Goal: Task Accomplishment & Management: Manage account settings

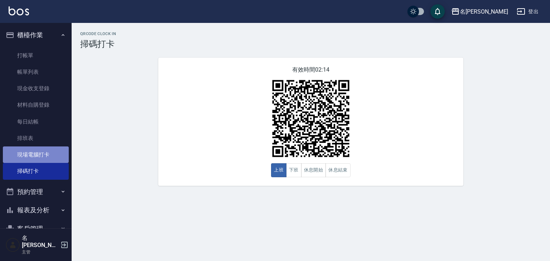
click at [45, 157] on link "現場電腦打卡" at bounding box center [36, 154] width 66 height 16
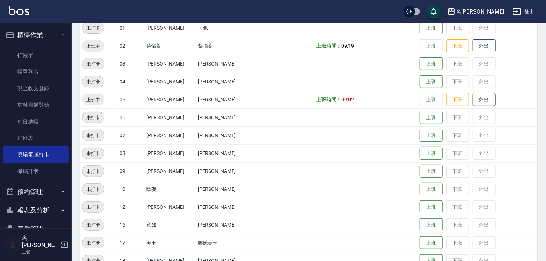
scroll to position [229, 0]
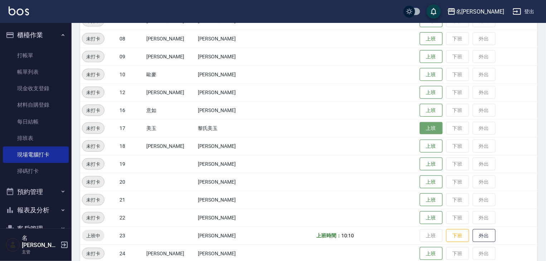
click at [420, 132] on button "上班" at bounding box center [431, 128] width 23 height 13
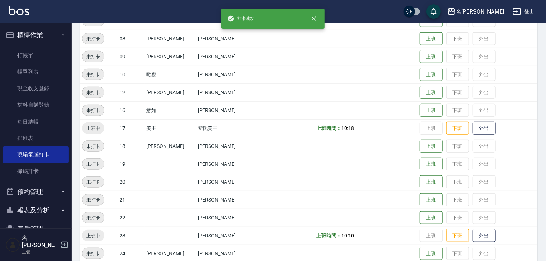
scroll to position [344, 0]
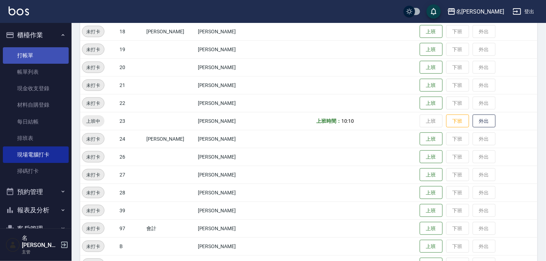
click at [45, 56] on link "打帳單" at bounding box center [36, 55] width 66 height 16
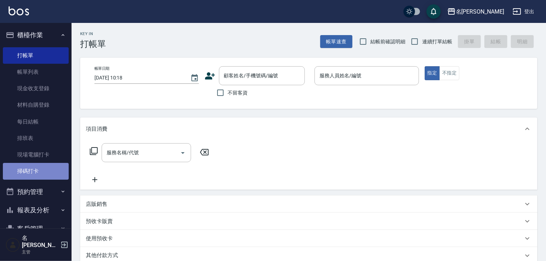
click at [37, 170] on link "掃碼打卡" at bounding box center [36, 171] width 66 height 16
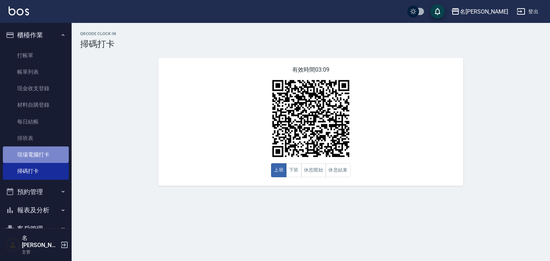
drag, startPoint x: 40, startPoint y: 153, endPoint x: 50, endPoint y: 155, distance: 9.8
click at [40, 153] on link "現場電腦打卡" at bounding box center [36, 154] width 66 height 16
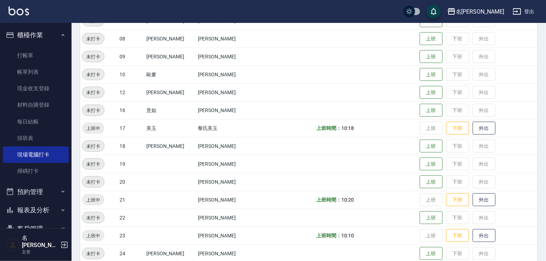
scroll to position [267, 0]
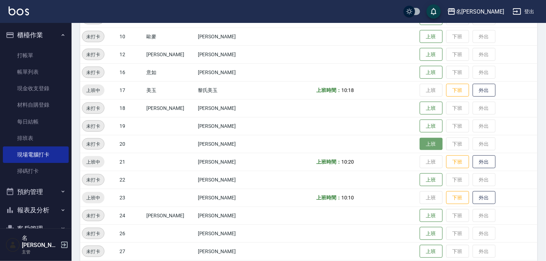
click at [421, 145] on button "上班" at bounding box center [431, 144] width 23 height 13
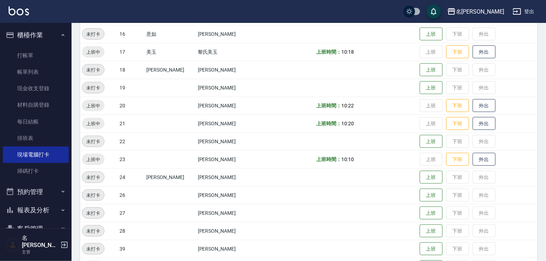
scroll to position [344, 0]
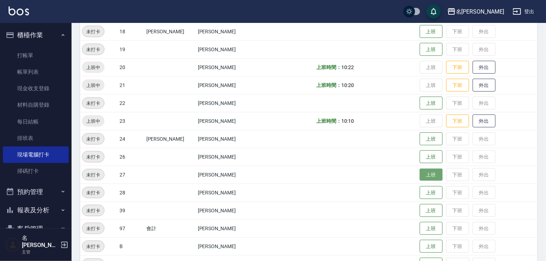
click at [424, 178] on button "上班" at bounding box center [431, 175] width 23 height 13
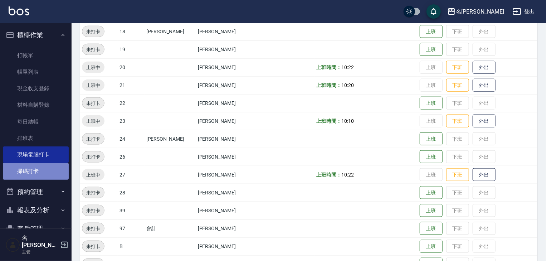
click at [42, 169] on link "掃碼打卡" at bounding box center [36, 171] width 66 height 16
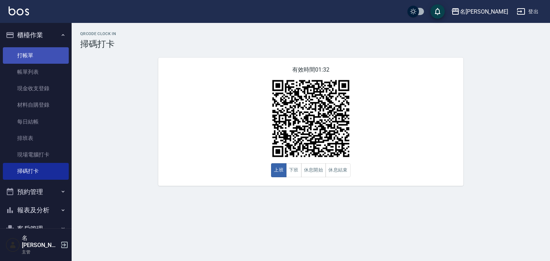
drag, startPoint x: 549, startPoint y: 83, endPoint x: 30, endPoint y: 55, distance: 519.7
click at [30, 55] on link "打帳單" at bounding box center [36, 55] width 66 height 16
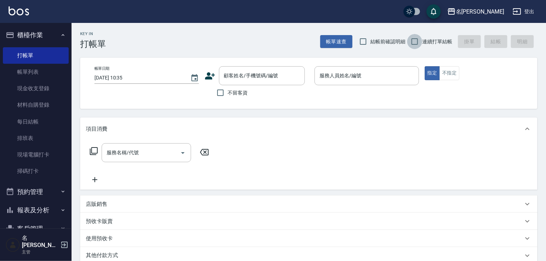
click at [415, 44] on input "連續打單結帳" at bounding box center [414, 41] width 15 height 15
checkbox input "true"
click at [361, 39] on input "結帳前確認明細" at bounding box center [363, 41] width 15 height 15
checkbox input "true"
click at [224, 92] on input "不留客資" at bounding box center [220, 92] width 15 height 15
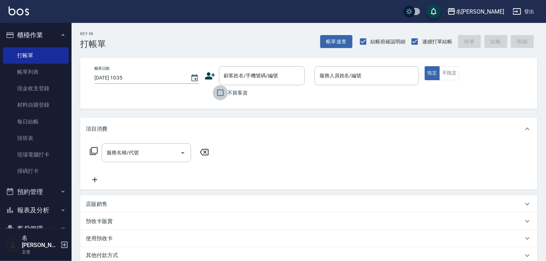
checkbox input "true"
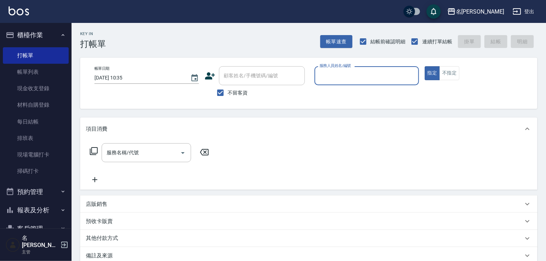
click at [351, 83] on div "服務人員姓名/編號" at bounding box center [367, 75] width 105 height 19
click at [351, 79] on input "服務人員姓名/編號" at bounding box center [367, 75] width 98 height 13
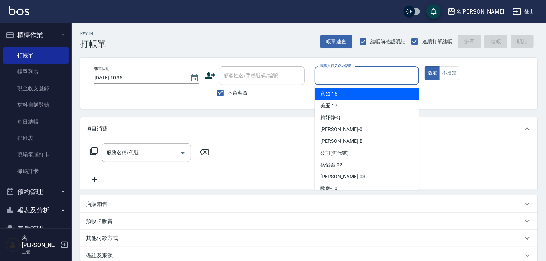
click at [349, 74] on input "服務人員姓名/編號" at bounding box center [367, 75] width 98 height 13
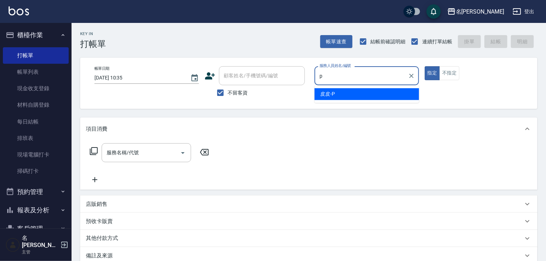
click at [336, 92] on div "皮皮 -P" at bounding box center [367, 94] width 105 height 12
type input "皮皮-P"
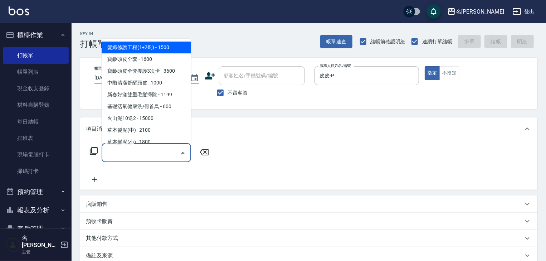
click at [147, 155] on input "服務名稱/代號" at bounding box center [141, 152] width 72 height 13
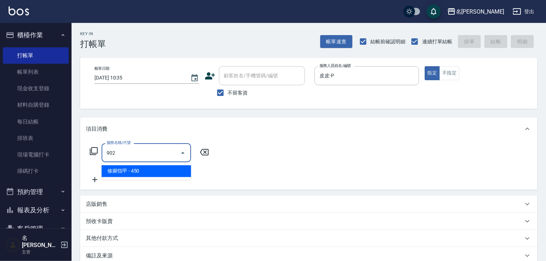
drag, startPoint x: 176, startPoint y: 177, endPoint x: 180, endPoint y: 175, distance: 4.5
click at [177, 177] on span "修腳指甲 - 450" at bounding box center [146, 171] width 89 height 12
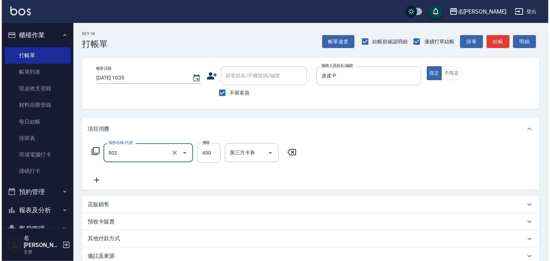
scroll to position [84, 0]
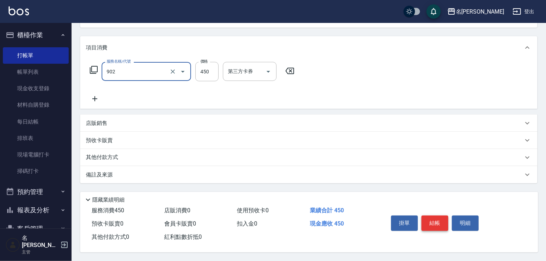
type input "修腳指甲(902)"
click at [434, 220] on button "結帳" at bounding box center [435, 222] width 27 height 15
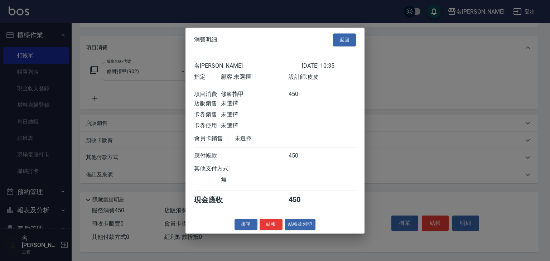
click at [305, 215] on div "名[PERSON_NAME] [DATE] 10:35 指定 顧客: 未選擇 設計師: 皮皮 項目消費 修腳指甲 450 店販銷售 未選擇 卡券銷售 未選擇 …" at bounding box center [274, 133] width 179 height 163
click at [306, 228] on button "結帳並列印" at bounding box center [300, 224] width 31 height 11
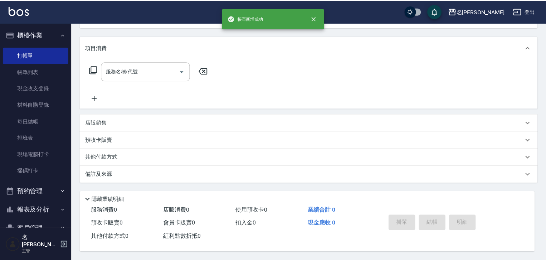
scroll to position [0, 0]
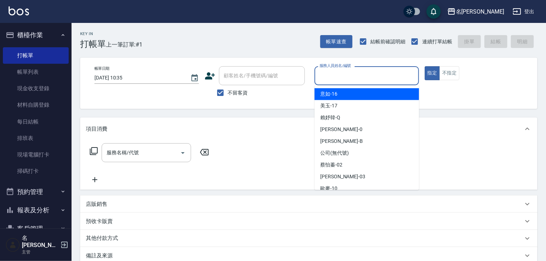
click at [345, 77] on input "服務人員姓名/編號" at bounding box center [367, 75] width 98 height 13
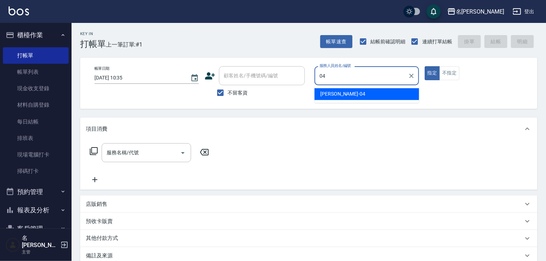
click at [351, 92] on div "[PERSON_NAME]-04" at bounding box center [367, 94] width 105 height 12
type input "[PERSON_NAME]-04"
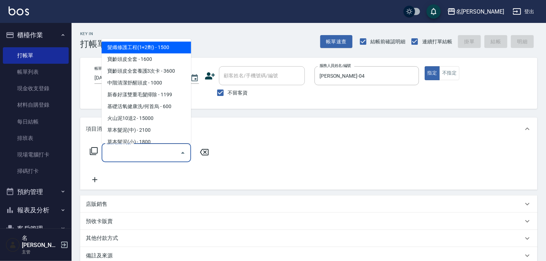
click at [136, 150] on input "服務名稱/代號" at bounding box center [141, 152] width 72 height 13
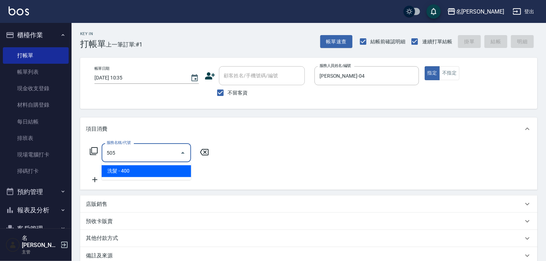
click at [167, 168] on span "洗髮 - 400" at bounding box center [146, 171] width 89 height 12
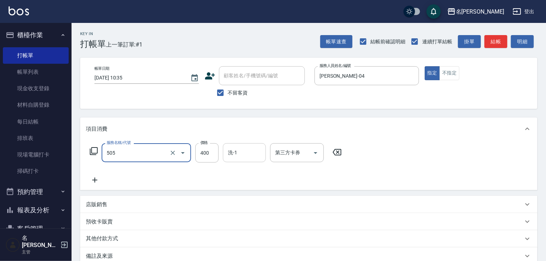
type input "洗髮(505)"
click at [239, 154] on input "洗-1" at bounding box center [244, 152] width 37 height 13
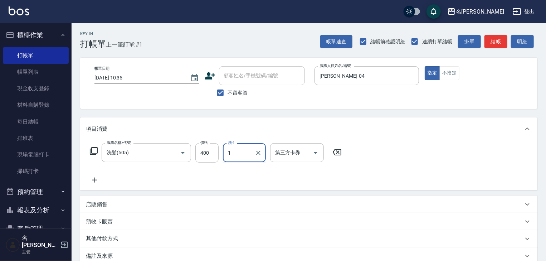
drag, startPoint x: 230, startPoint y: 154, endPoint x: 226, endPoint y: 155, distance: 4.4
click at [226, 155] on input "1" at bounding box center [239, 152] width 26 height 13
click at [233, 169] on span "[PERSON_NAME]-20" at bounding box center [251, 171] width 45 height 8
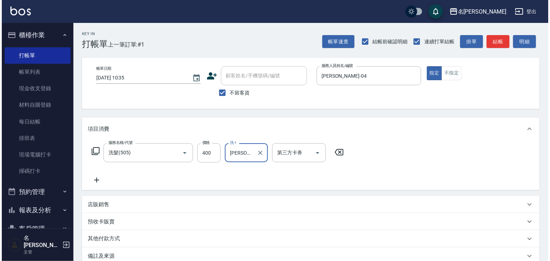
scroll to position [84, 0]
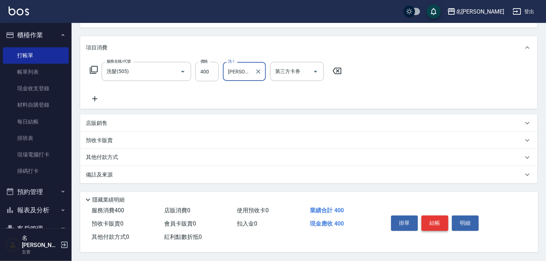
type input "[PERSON_NAME]-20"
click at [431, 215] on button "結帳" at bounding box center [435, 222] width 27 height 15
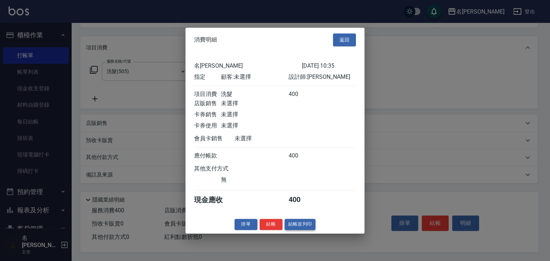
click at [303, 226] on button "結帳並列印" at bounding box center [300, 224] width 31 height 11
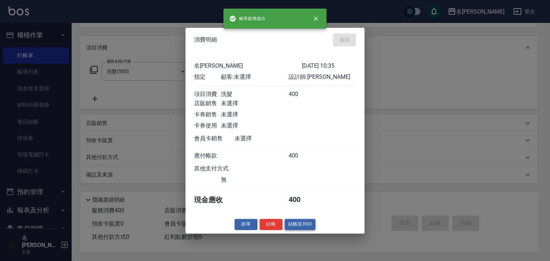
type input "[DATE] 10:36"
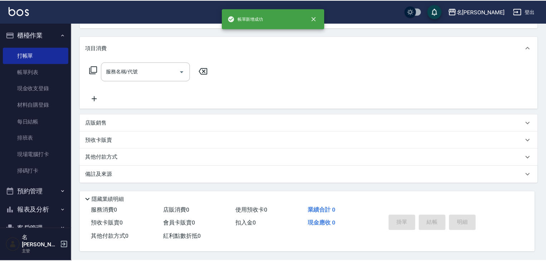
scroll to position [0, 0]
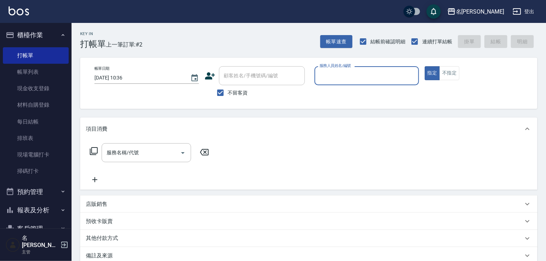
click at [346, 67] on label "服務人員姓名/編號" at bounding box center [335, 65] width 31 height 5
click at [346, 69] on input "服務人員姓名/編號" at bounding box center [367, 75] width 98 height 13
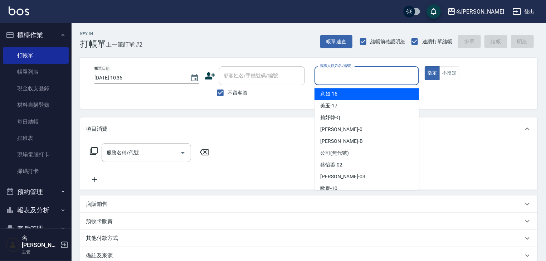
click at [331, 77] on input "服務人員姓名/編號" at bounding box center [367, 75] width 98 height 13
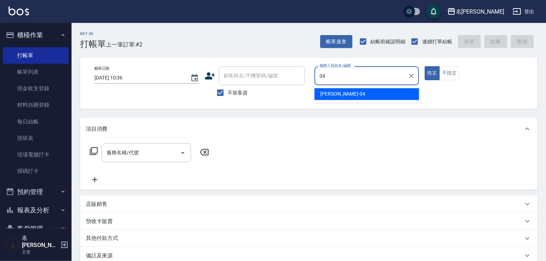
click at [326, 97] on span "[PERSON_NAME]-04" at bounding box center [342, 94] width 45 height 8
type input "[PERSON_NAME]-04"
click at [150, 147] on input "服務名稱/代號" at bounding box center [141, 152] width 72 height 13
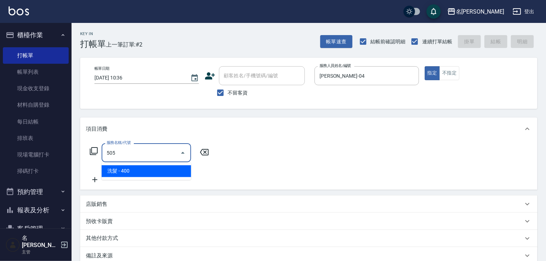
click at [155, 159] on div "505 服務名稱/代號" at bounding box center [146, 152] width 89 height 19
click at [159, 169] on span "洗髮 - 400" at bounding box center [146, 171] width 89 height 12
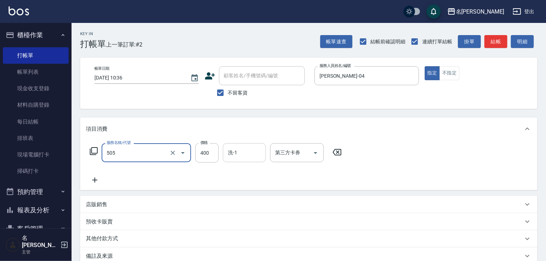
type input "洗髮(505)"
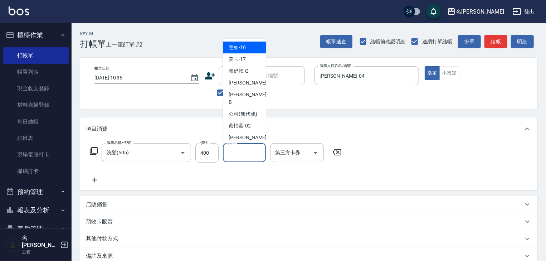
click at [240, 154] on input "洗-1" at bounding box center [244, 152] width 37 height 13
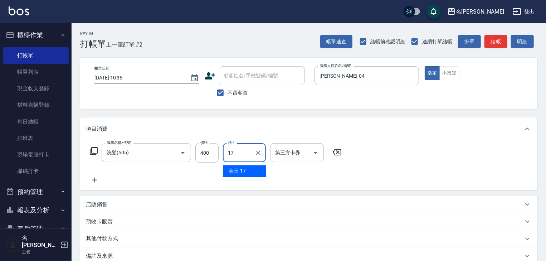
click at [243, 171] on span "美玉 -17" at bounding box center [237, 171] width 17 height 8
type input "美玉-17"
drag, startPoint x: 94, startPoint y: 178, endPoint x: 101, endPoint y: 180, distance: 7.2
click at [101, 180] on icon at bounding box center [95, 180] width 18 height 9
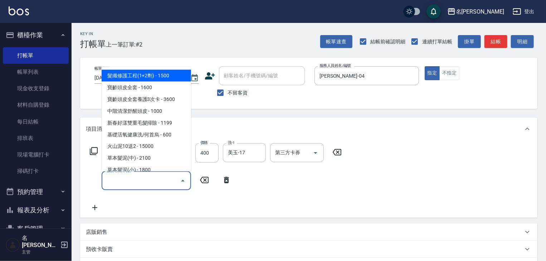
click at [120, 179] on input "服務名稱/代號" at bounding box center [141, 180] width 72 height 13
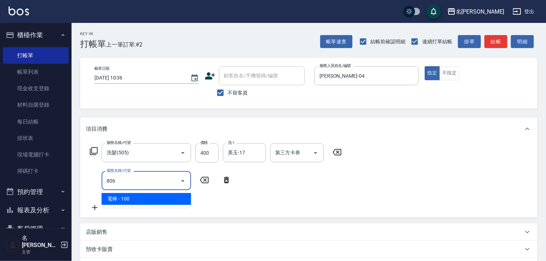
drag, startPoint x: 161, startPoint y: 201, endPoint x: 173, endPoint y: 196, distance: 12.5
click at [162, 201] on span "電棒 - 100" at bounding box center [146, 199] width 89 height 12
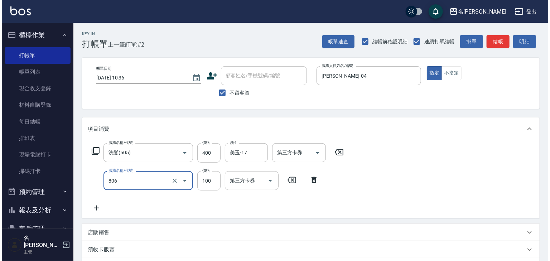
scroll to position [112, 0]
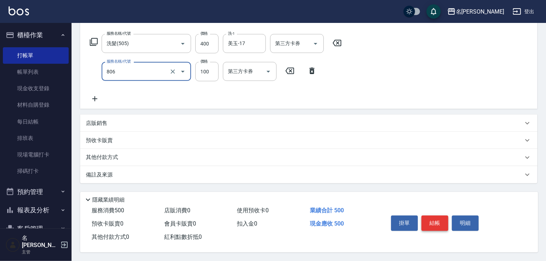
type input "電棒(806)"
click at [442, 223] on button "結帳" at bounding box center [435, 222] width 27 height 15
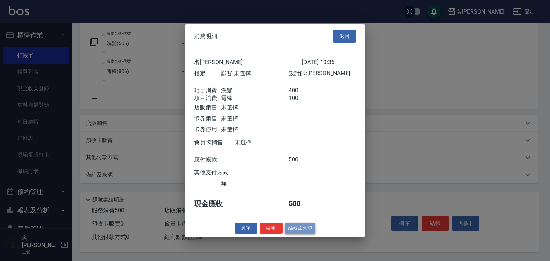
click at [306, 234] on button "結帳並列印" at bounding box center [300, 228] width 31 height 11
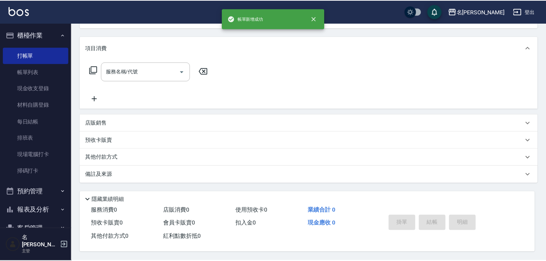
scroll to position [0, 0]
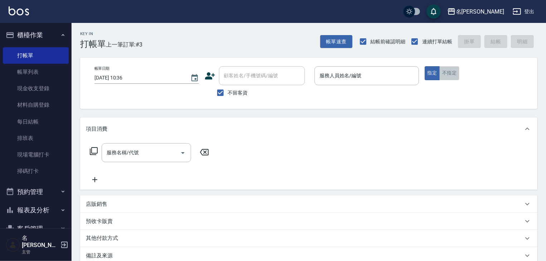
click at [454, 75] on button "不指定" at bounding box center [449, 73] width 20 height 14
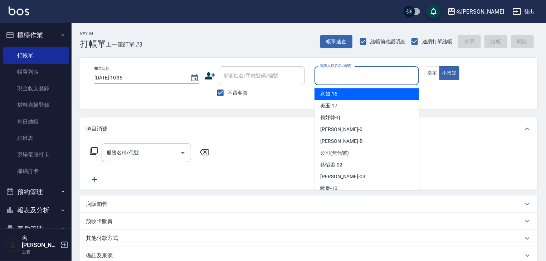
click at [347, 78] on input "服務人員姓名/編號" at bounding box center [367, 75] width 98 height 13
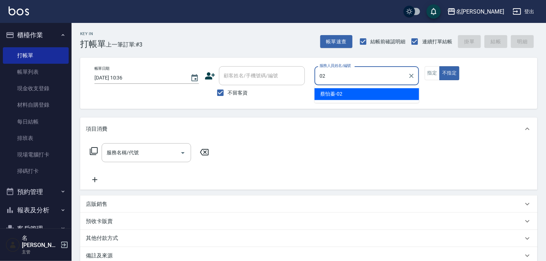
click at [344, 89] on div "[PERSON_NAME]02" at bounding box center [367, 94] width 105 height 12
type input "[PERSON_NAME]-02"
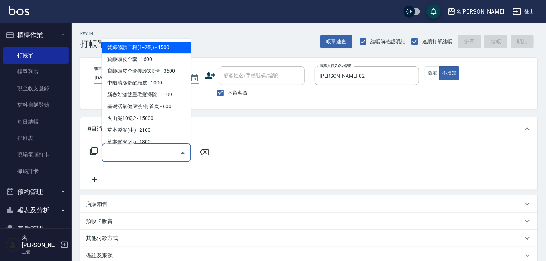
click at [167, 152] on input "服務名稱/代號" at bounding box center [141, 152] width 72 height 13
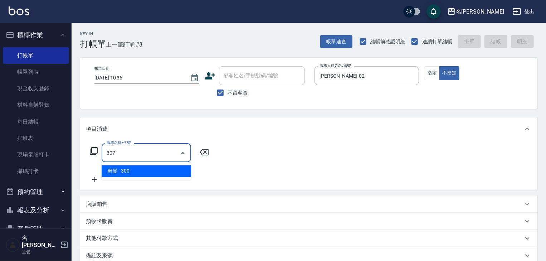
click at [173, 166] on span "剪髮 - 300" at bounding box center [146, 171] width 89 height 12
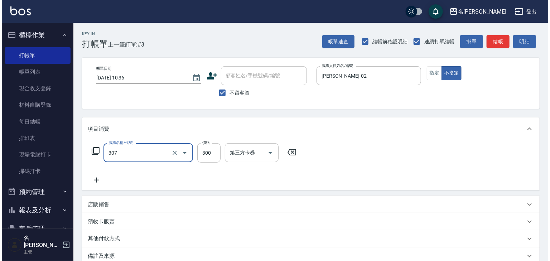
scroll to position [84, 0]
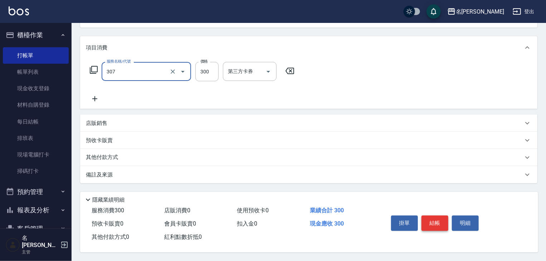
type input "剪髮(307)"
click at [436, 224] on button "結帳" at bounding box center [435, 222] width 27 height 15
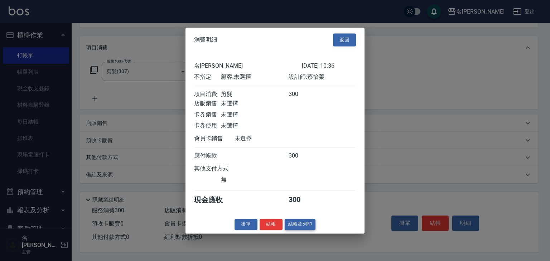
click at [308, 226] on button "結帳並列印" at bounding box center [300, 224] width 31 height 11
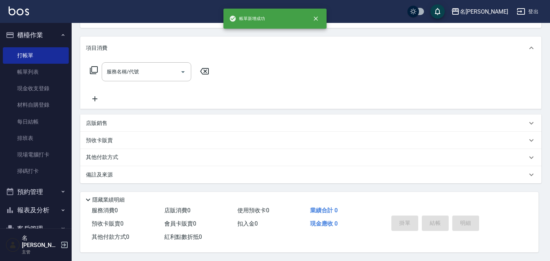
scroll to position [0, 0]
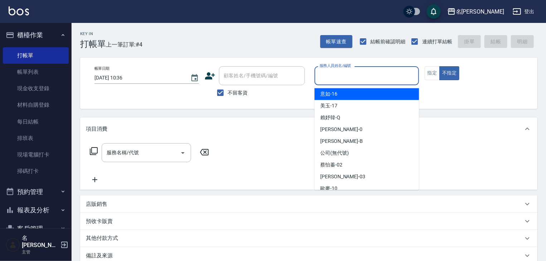
click at [369, 80] on input "服務人員姓名/編號" at bounding box center [367, 75] width 98 height 13
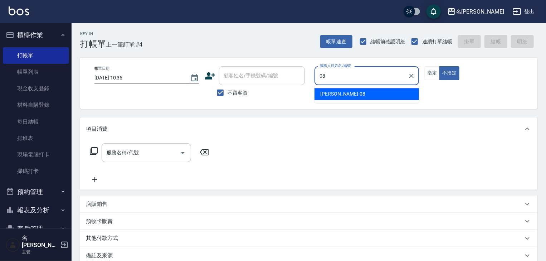
click at [325, 93] on span "[PERSON_NAME] -08" at bounding box center [342, 94] width 45 height 8
type input "[PERSON_NAME]-08"
click at [159, 151] on input "服務名稱/代號" at bounding box center [141, 152] width 72 height 13
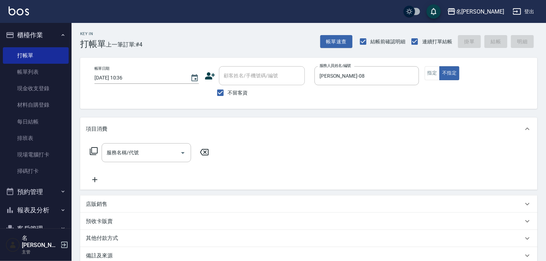
click at [90, 152] on icon at bounding box center [94, 151] width 8 height 8
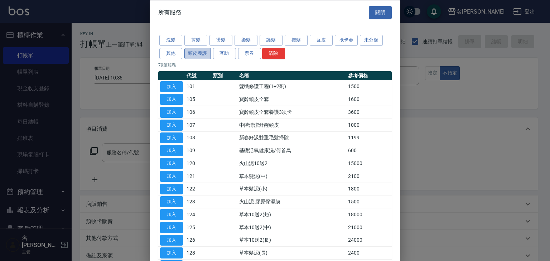
click at [199, 54] on button "頭皮養護" at bounding box center [197, 53] width 26 height 11
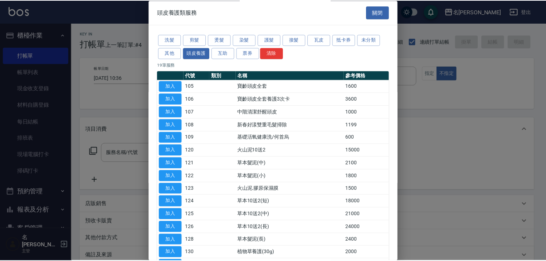
scroll to position [100, 0]
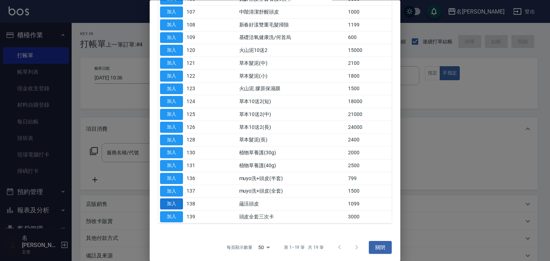
click at [174, 203] on button "加入" at bounding box center [171, 204] width 23 height 11
type input "蘊活頭皮(138)"
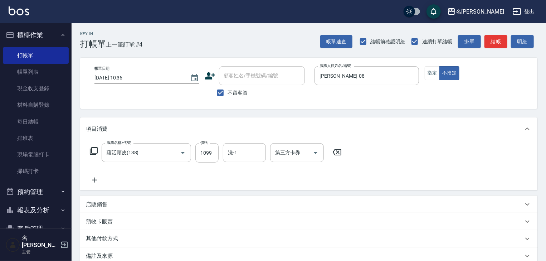
click at [94, 178] on icon at bounding box center [94, 180] width 5 height 5
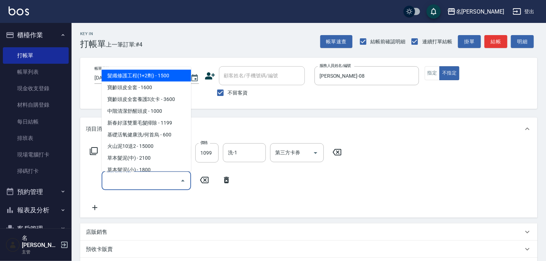
click at [116, 182] on input "服務名稱/代號" at bounding box center [141, 180] width 72 height 13
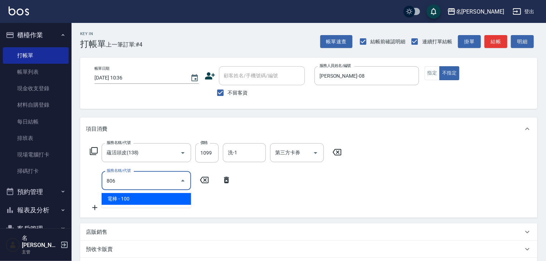
click at [142, 202] on span "電棒 - 100" at bounding box center [146, 199] width 89 height 12
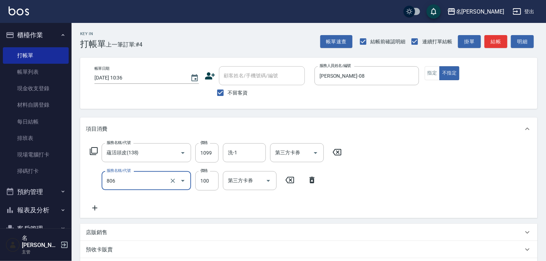
type input "電棒(806)"
click at [310, 181] on icon at bounding box center [312, 180] width 5 height 6
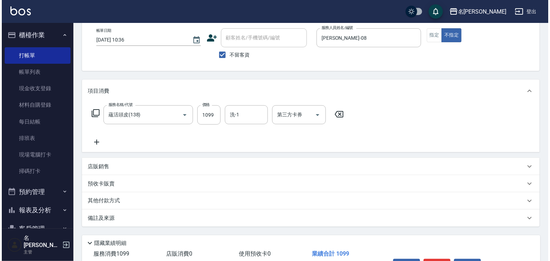
scroll to position [84, 0]
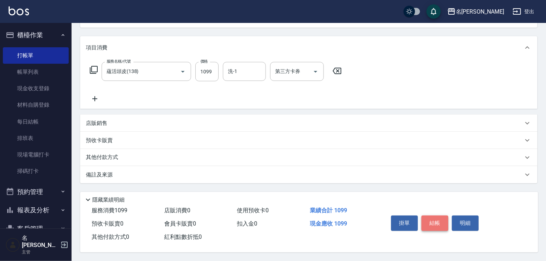
click at [438, 222] on button "結帳" at bounding box center [435, 222] width 27 height 15
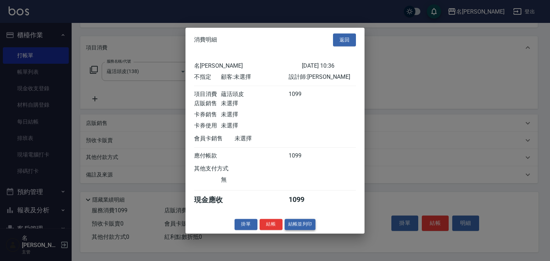
click at [301, 228] on button "結帳並列印" at bounding box center [300, 224] width 31 height 11
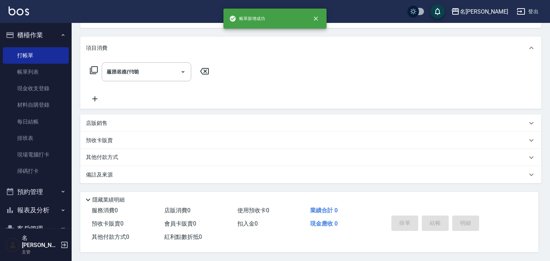
type input "[DATE] 10:38"
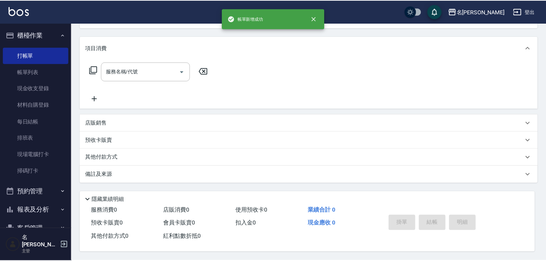
scroll to position [0, 0]
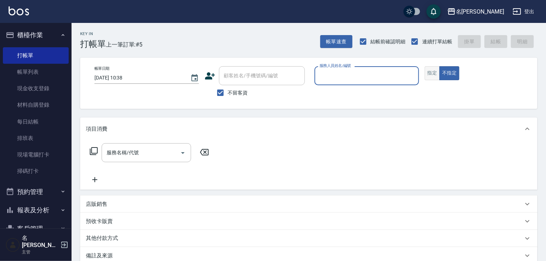
click at [426, 74] on button "指定" at bounding box center [432, 73] width 15 height 14
click at [391, 72] on input "服務人員姓名/編號" at bounding box center [367, 75] width 98 height 13
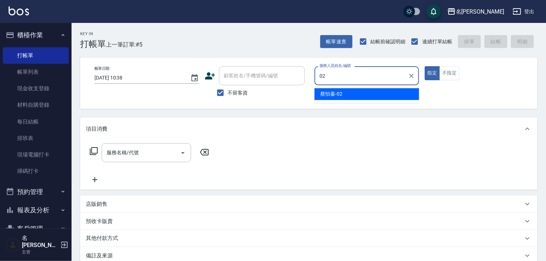
type input "[PERSON_NAME]-02"
type button "true"
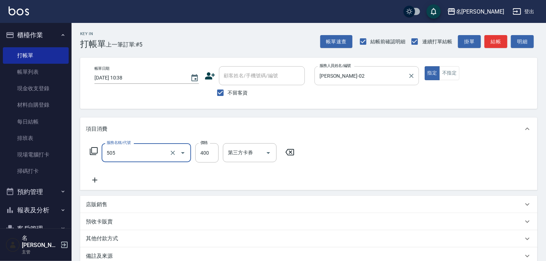
type input "洗髮(505)"
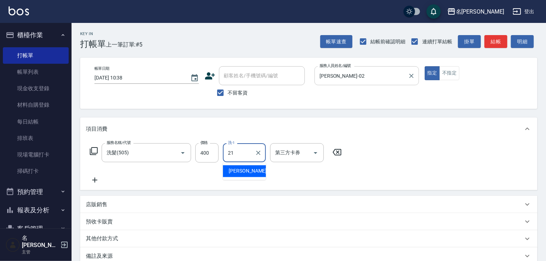
type input "[PERSON_NAME]-21"
click at [490, 39] on button "結帳" at bounding box center [496, 41] width 23 height 13
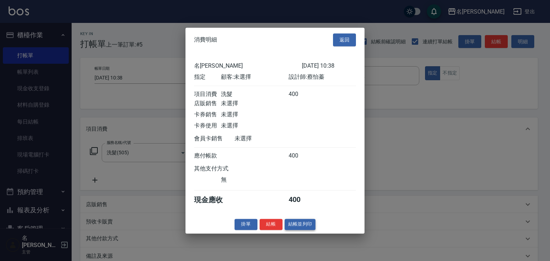
click at [312, 230] on button "結帳並列印" at bounding box center [300, 224] width 31 height 11
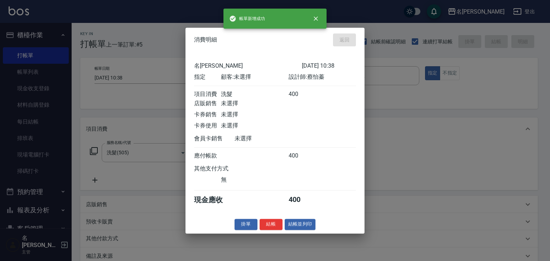
type input "[DATE] 10:52"
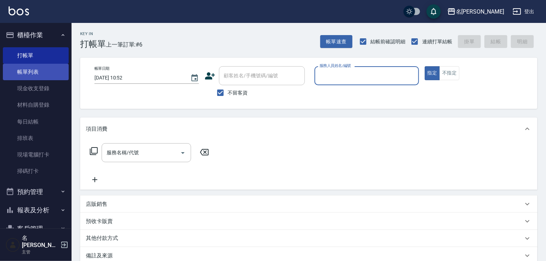
click at [42, 72] on link "帳單列表" at bounding box center [36, 72] width 66 height 16
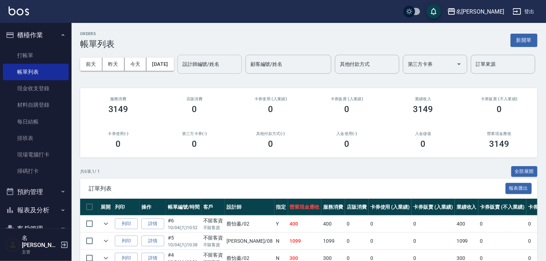
click at [181, 71] on input "設計師編號/姓名" at bounding box center [210, 64] width 58 height 13
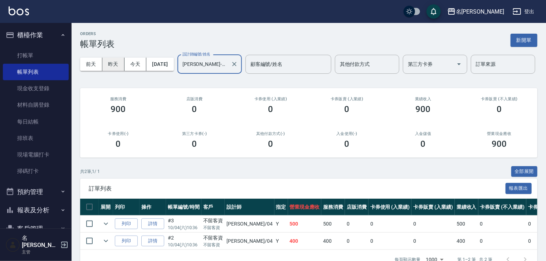
type input "[PERSON_NAME]-04"
click at [112, 62] on button "昨天" at bounding box center [113, 64] width 22 height 13
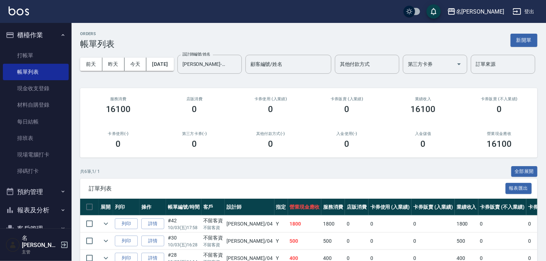
scroll to position [112, 0]
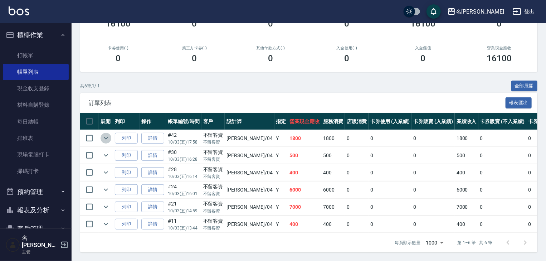
click at [108, 134] on icon "expand row" at bounding box center [106, 138] width 9 height 9
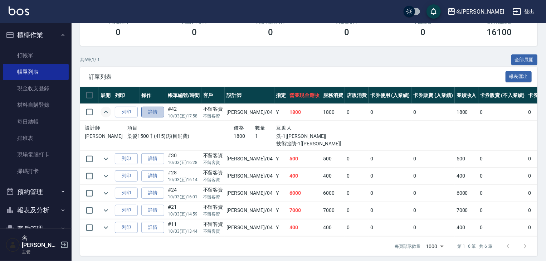
click at [150, 118] on link "詳情" at bounding box center [152, 112] width 23 height 11
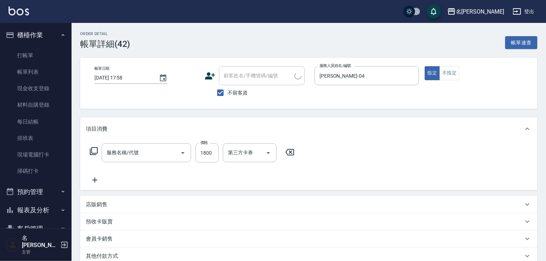
type input "[DATE] 17:58"
checkbox input "true"
type input "[PERSON_NAME]-04"
type input "染髮1500↑(415)"
click at [261, 152] on icon "Clear" at bounding box center [258, 152] width 7 height 7
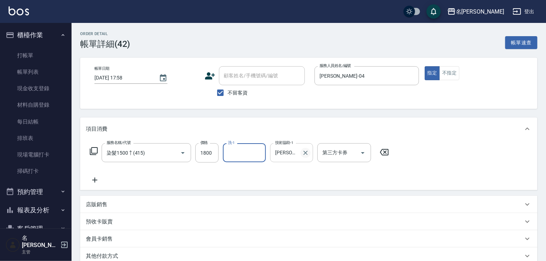
click at [307, 154] on icon "Clear" at bounding box center [305, 152] width 7 height 7
click at [271, 160] on div "技術協助-1" at bounding box center [291, 152] width 43 height 19
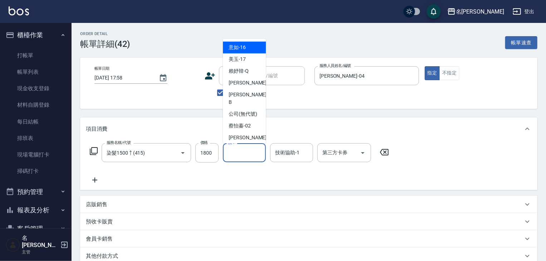
click at [252, 157] on input "洗-1" at bounding box center [244, 152] width 37 height 13
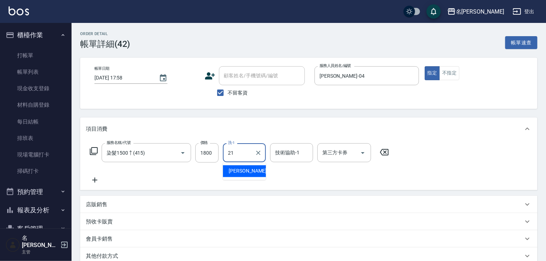
type input "[PERSON_NAME]-21"
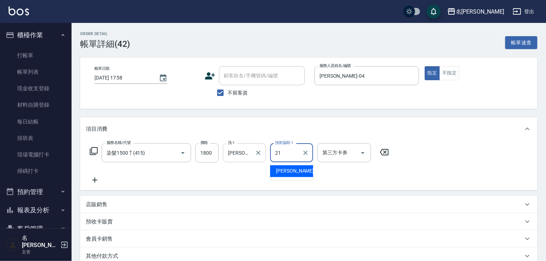
type input "[PERSON_NAME]-21"
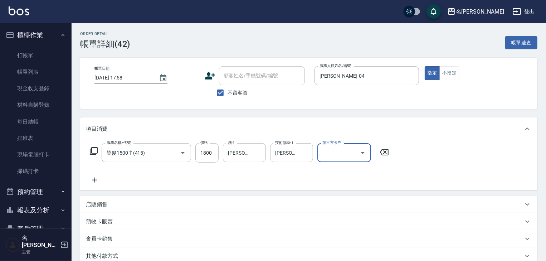
scroll to position [97, 0]
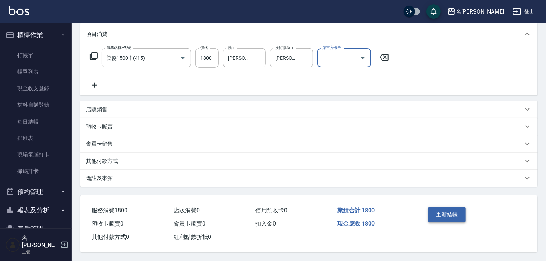
click at [441, 210] on button "重新結帳" at bounding box center [447, 214] width 38 height 15
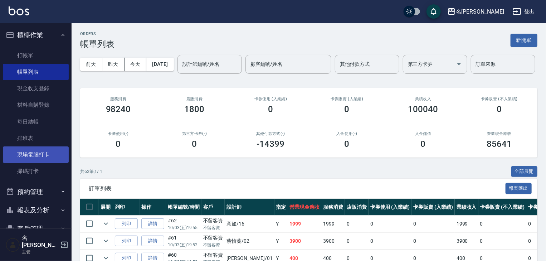
click at [40, 156] on link "現場電腦打卡" at bounding box center [36, 154] width 66 height 16
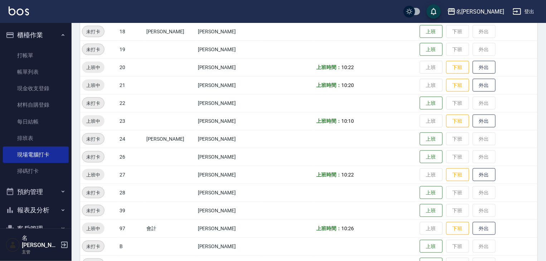
scroll to position [191, 0]
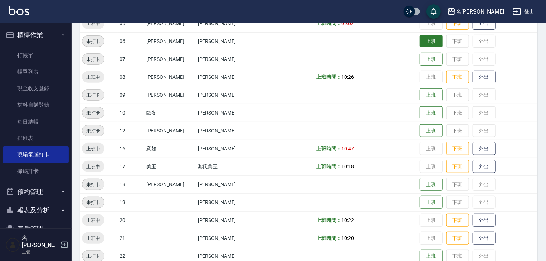
click at [423, 46] on button "上班" at bounding box center [431, 41] width 23 height 13
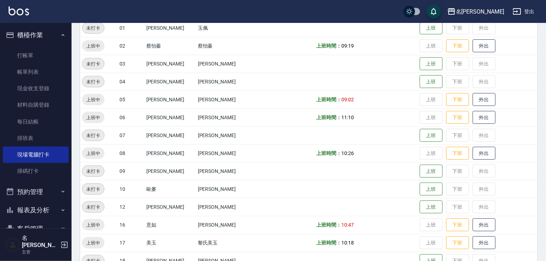
click at [16, 8] on img at bounding box center [19, 10] width 20 height 9
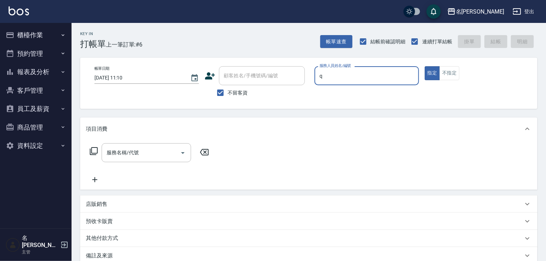
type input "[PERSON_NAME]"
type button "true"
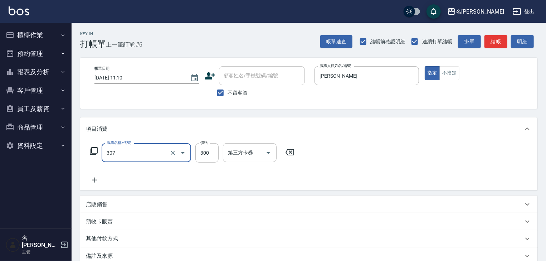
type input "剪髮(307)"
click at [457, 69] on button "不指定" at bounding box center [449, 73] width 20 height 14
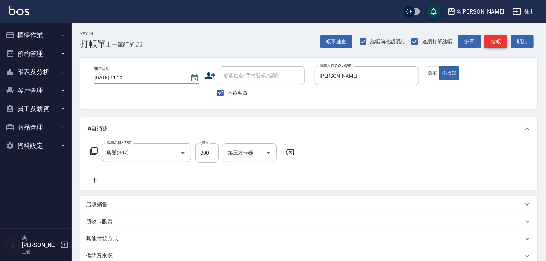
click at [491, 37] on button "結帳" at bounding box center [496, 41] width 23 height 13
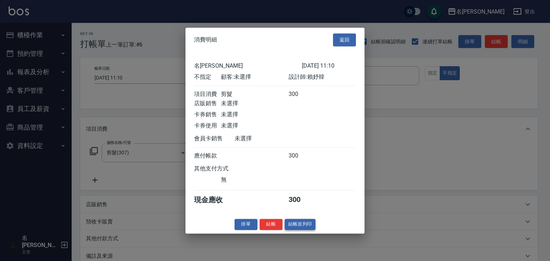
click at [312, 228] on button "結帳並列印" at bounding box center [300, 224] width 31 height 11
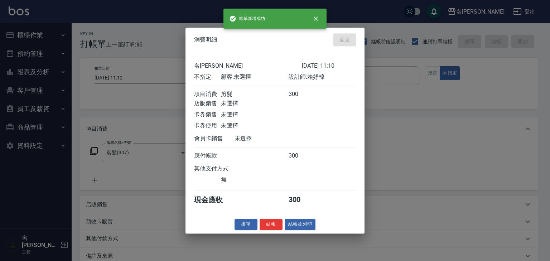
type input "[DATE] 11:28"
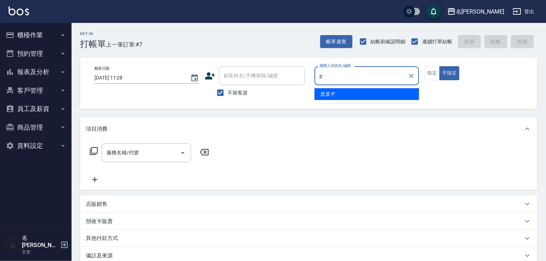
type input "皮皮-P"
type button "false"
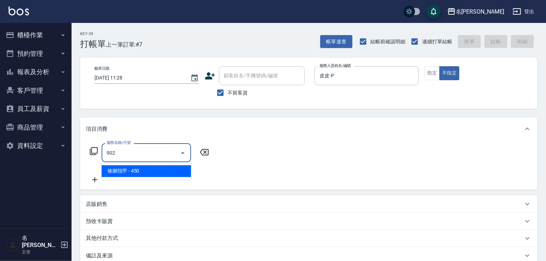
type input "修腳指甲(902)"
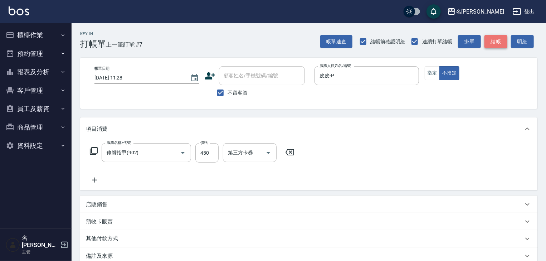
click at [499, 42] on button "結帳" at bounding box center [496, 41] width 23 height 13
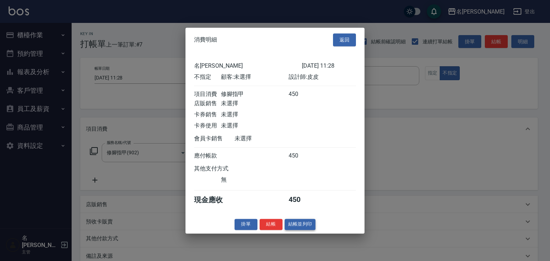
click at [298, 228] on button "結帳並列印" at bounding box center [300, 224] width 31 height 11
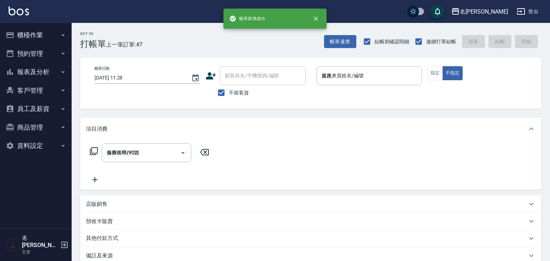
type input "[DATE] 11:31"
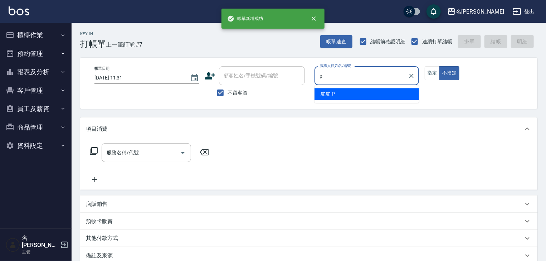
type input "皮皮-P"
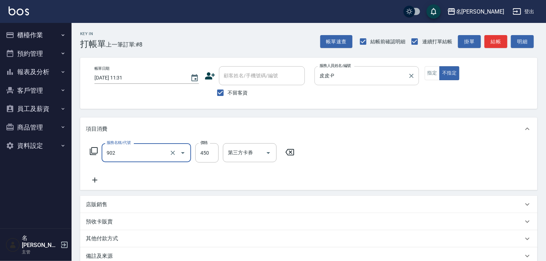
type input "修腳指甲(902)"
click at [429, 73] on button "指定" at bounding box center [432, 73] width 15 height 14
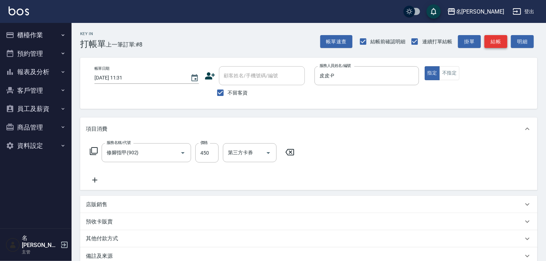
click at [492, 47] on button "結帳" at bounding box center [496, 41] width 23 height 13
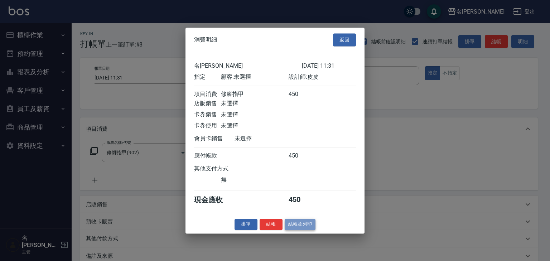
click at [311, 226] on button "結帳並列印" at bounding box center [300, 224] width 31 height 11
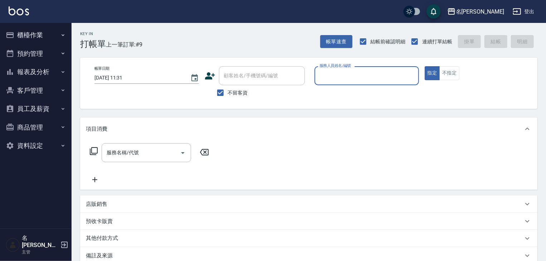
click at [33, 37] on button "櫃檯作業" at bounding box center [36, 35] width 66 height 19
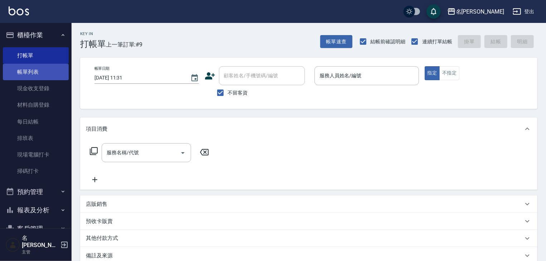
click at [26, 77] on link "帳單列表" at bounding box center [36, 72] width 66 height 16
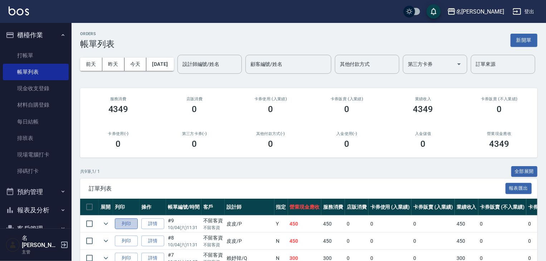
click at [136, 229] on button "列印" at bounding box center [126, 223] width 23 height 11
click at [10, 14] on img at bounding box center [19, 10] width 20 height 9
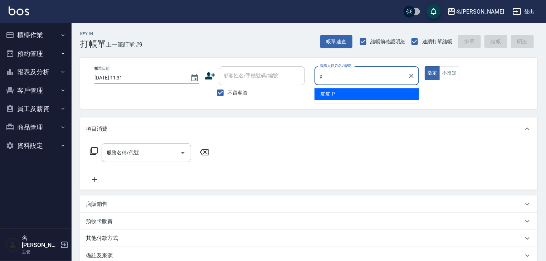
type input "皮皮-P"
type button "true"
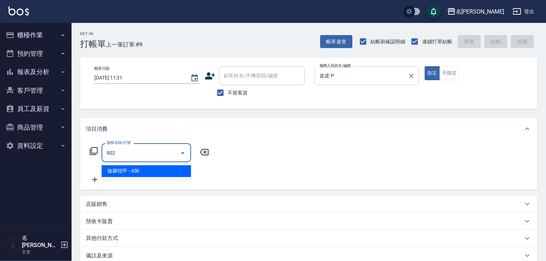
type input "修腳指甲(902)"
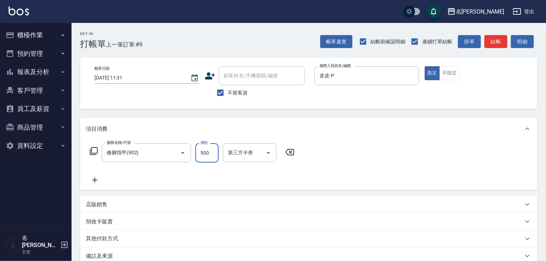
type input "500"
click at [490, 29] on div "Key In 打帳單 上一筆訂單:#9 帳單速查 結帳前確認明細 連續打單結帳 掛單 結帳 明細" at bounding box center [305, 36] width 466 height 26
click at [494, 48] on div "帳單速查 結帳前確認明細 連續打單結帳 掛單 結帳 明細" at bounding box center [428, 41] width 217 height 15
click at [494, 48] on button "結帳" at bounding box center [496, 41] width 23 height 13
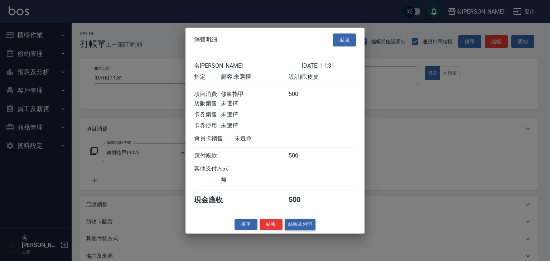
click at [312, 223] on button "結帳並列印" at bounding box center [300, 224] width 31 height 11
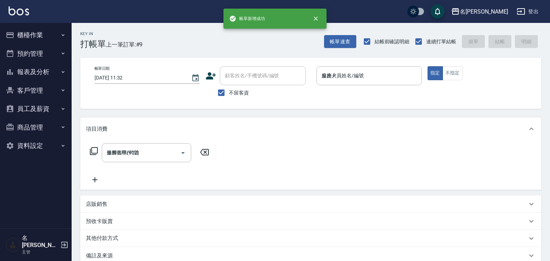
type input "[DATE] 11:32"
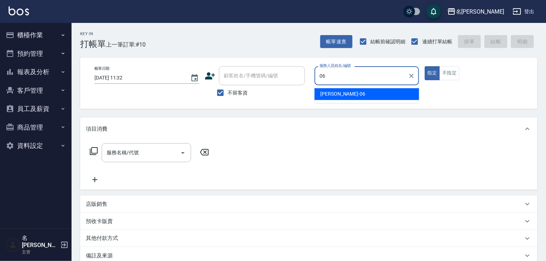
type input "[PERSON_NAME]-06"
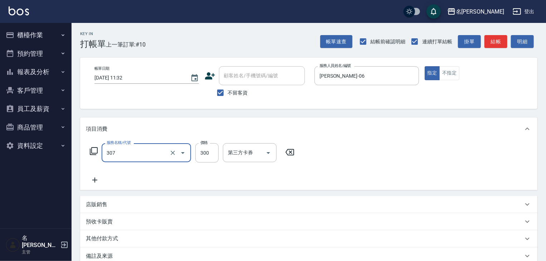
type input "剪髮(307)"
type input "500"
click at [453, 76] on button "不指定" at bounding box center [449, 73] width 20 height 14
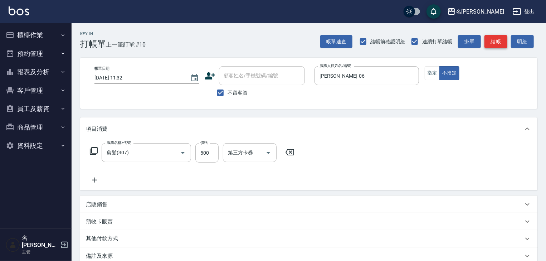
click at [498, 43] on button "結帳" at bounding box center [496, 41] width 23 height 13
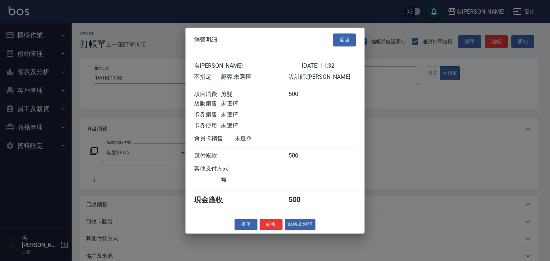
click at [312, 222] on div "消費明細 返回 名留[PERSON_NAME] [DATE] 11:32 不指定 顧客: 未選擇 設計師: 阿龔 項目消費 剪髮 500 店販銷售 未選擇 卡…" at bounding box center [274, 131] width 179 height 206
click at [311, 223] on button "結帳並列印" at bounding box center [300, 224] width 31 height 11
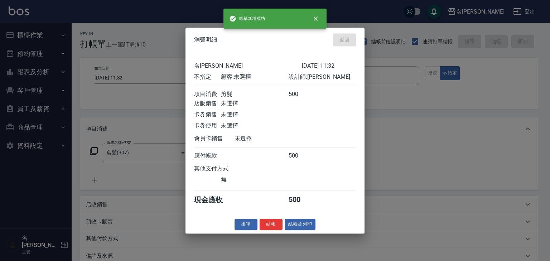
type input "[DATE] 11:42"
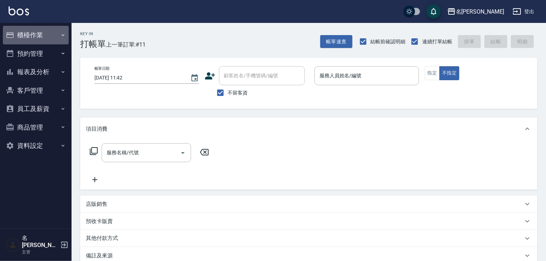
click at [57, 38] on button "櫃檯作業" at bounding box center [36, 35] width 66 height 19
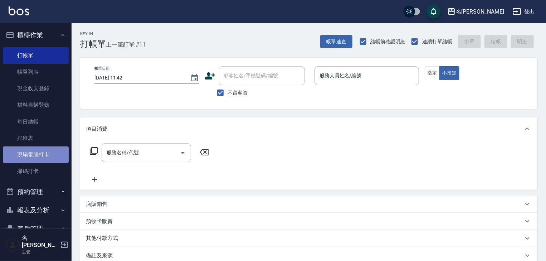
click at [48, 156] on link "現場電腦打卡" at bounding box center [36, 154] width 66 height 16
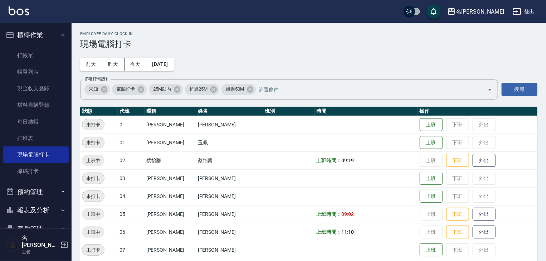
scroll to position [152, 0]
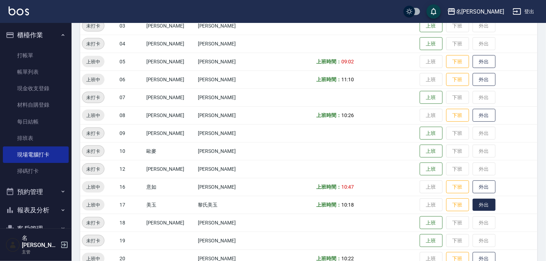
click at [473, 208] on button "外出" at bounding box center [484, 205] width 23 height 13
click at [473, 208] on button "歸來" at bounding box center [484, 205] width 23 height 13
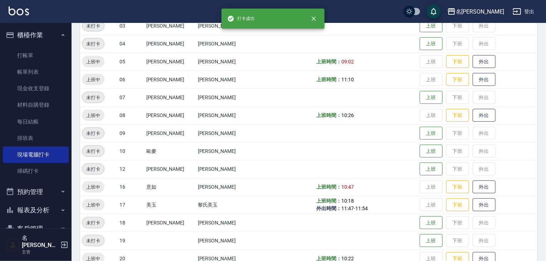
click at [24, 13] on img at bounding box center [19, 10] width 20 height 9
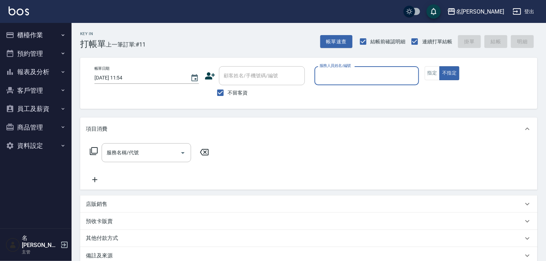
click at [374, 67] on div "服務人員姓名/編號" at bounding box center [367, 75] width 105 height 19
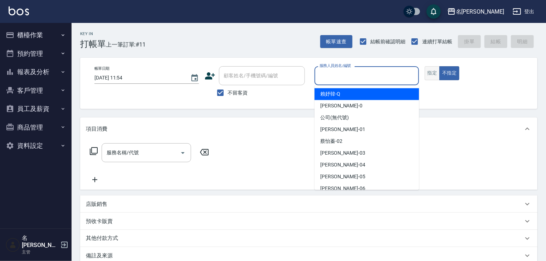
click at [432, 76] on button "指定" at bounding box center [432, 73] width 15 height 14
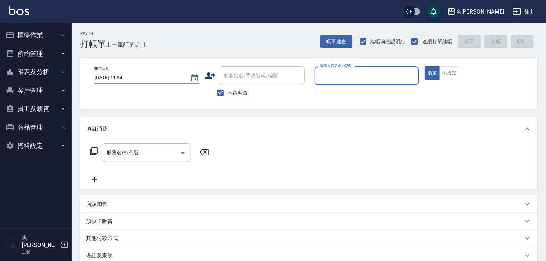
click at [374, 78] on input "服務人員姓名/編號" at bounding box center [367, 75] width 98 height 13
type input "意如-16"
type button "true"
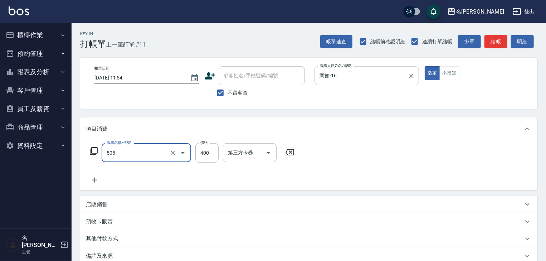
type input "洗髮(505)"
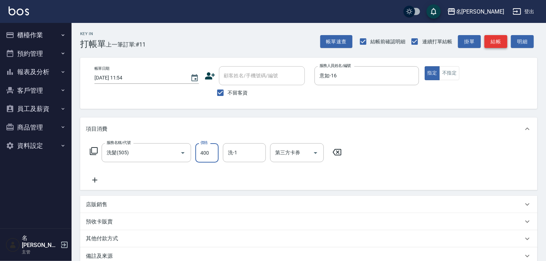
click at [499, 41] on button "結帳" at bounding box center [496, 41] width 23 height 13
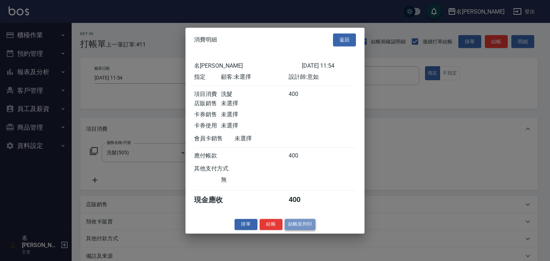
click at [303, 230] on button "結帳並列印" at bounding box center [300, 224] width 31 height 11
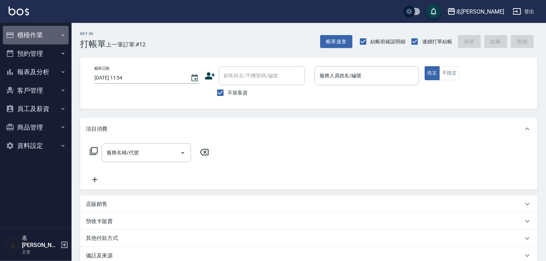
click at [40, 35] on button "櫃檯作業" at bounding box center [36, 35] width 66 height 19
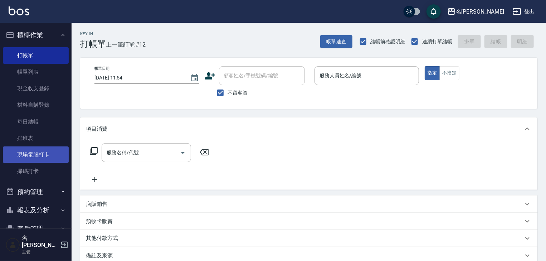
click at [29, 151] on link "現場電腦打卡" at bounding box center [36, 154] width 66 height 16
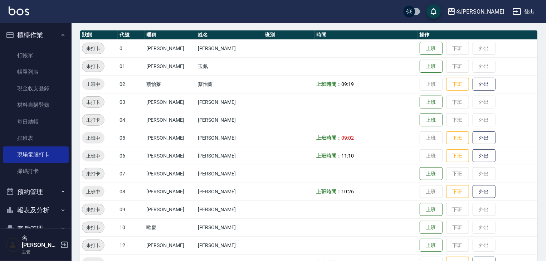
scroll to position [152, 0]
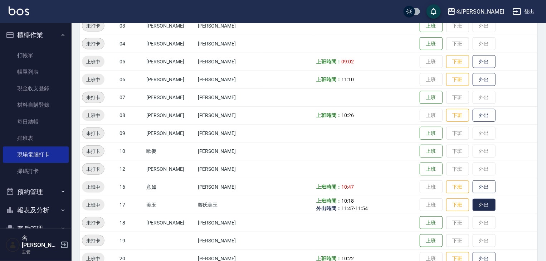
click at [480, 206] on button "外出" at bounding box center [484, 205] width 23 height 13
click at [473, 202] on button "歸來" at bounding box center [484, 205] width 23 height 13
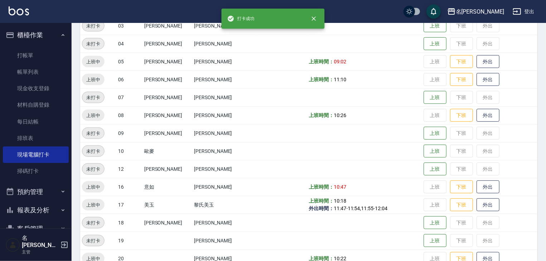
scroll to position [191, 0]
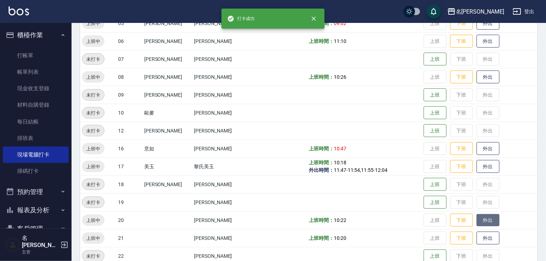
click at [486, 224] on button "外出" at bounding box center [488, 220] width 23 height 13
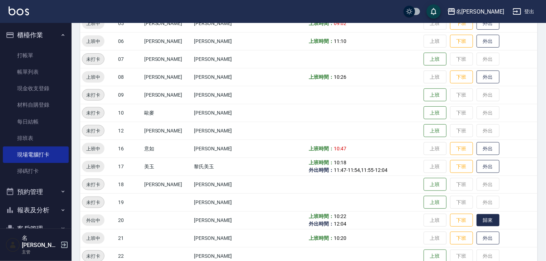
click at [485, 222] on button "歸來" at bounding box center [488, 220] width 23 height 13
click at [17, 12] on img at bounding box center [19, 10] width 20 height 9
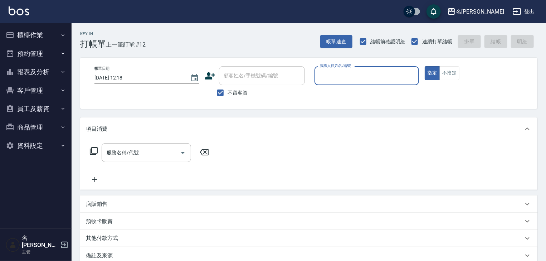
click at [376, 70] on input "服務人員姓名/編號" at bounding box center [367, 75] width 98 height 13
type input "[PERSON_NAME]-12"
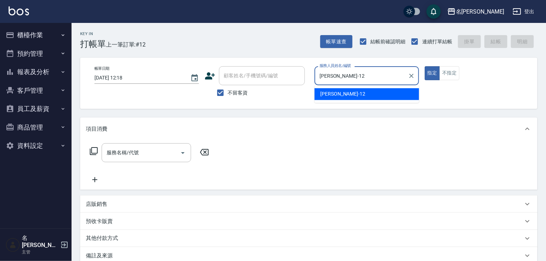
type button "true"
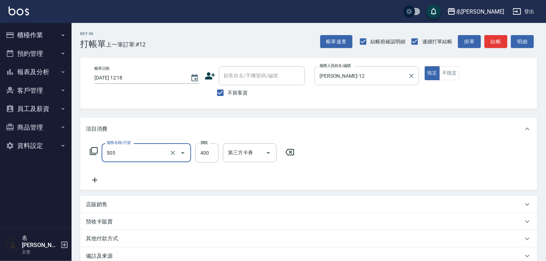
type input "洗髮(505)"
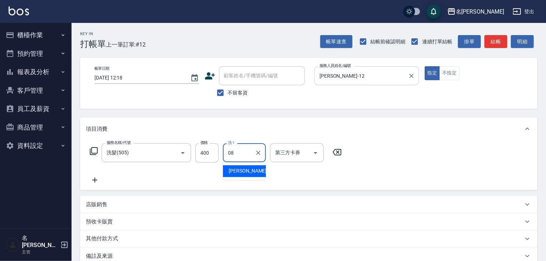
type input "[PERSON_NAME]-08"
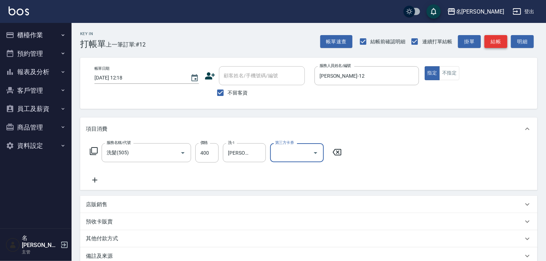
click at [504, 42] on button "結帳" at bounding box center [496, 41] width 23 height 13
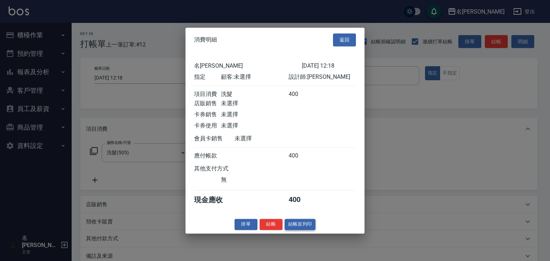
click at [301, 225] on button "結帳並列印" at bounding box center [300, 224] width 31 height 11
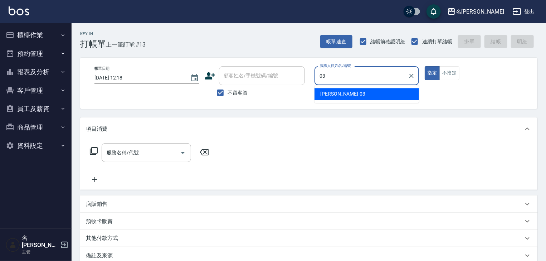
type input "[PERSON_NAME]-03"
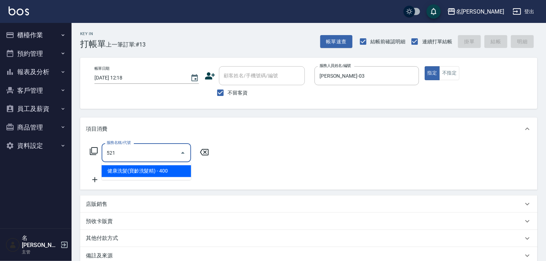
type input "健康洗髮(寶齡洗髮精)(521)"
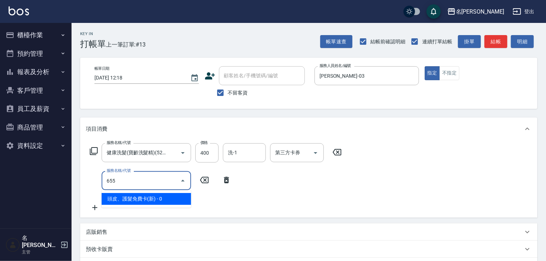
type input "頭皮、護髮免費卡(新)(655)"
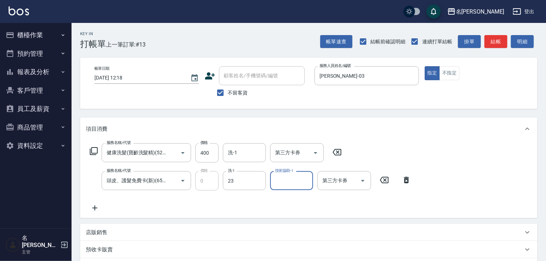
type input "[PERSON_NAME]-23"
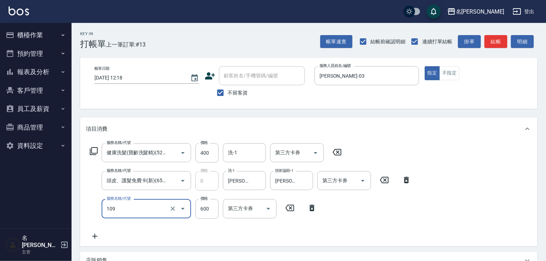
type input "基礎活氧健康洗/何首烏(109)"
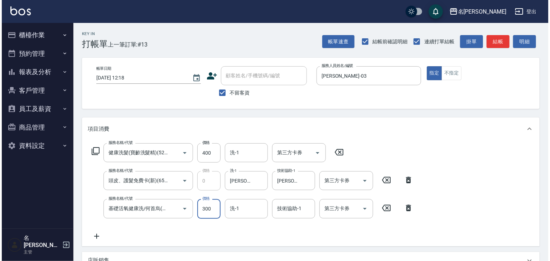
scroll to position [140, 0]
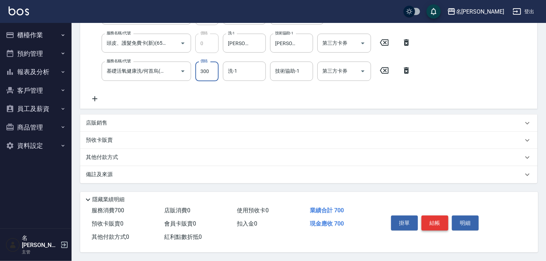
type input "300"
click at [436, 215] on button "結帳" at bounding box center [435, 222] width 27 height 15
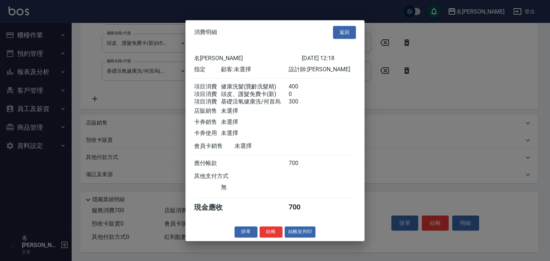
click at [316, 235] on div "掛單 結帳 結帳並列印" at bounding box center [274, 231] width 179 height 11
click at [305, 233] on button "結帳並列印" at bounding box center [300, 231] width 31 height 11
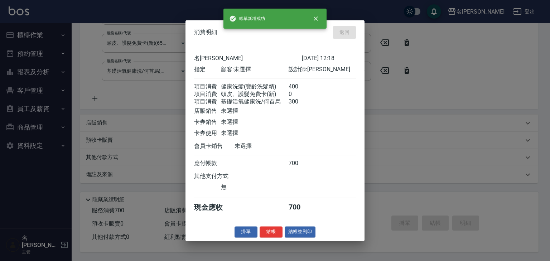
type input "[DATE] 12:28"
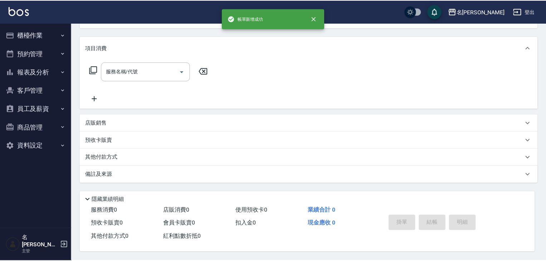
scroll to position [0, 0]
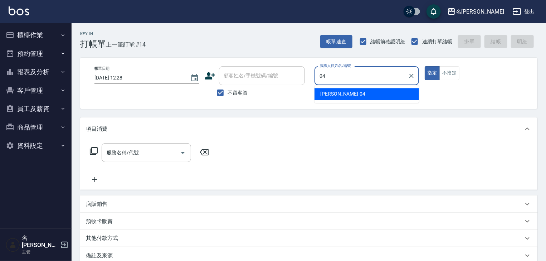
type input "[PERSON_NAME]-04"
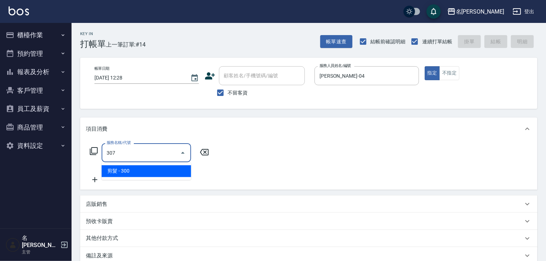
type input "剪髮(307)"
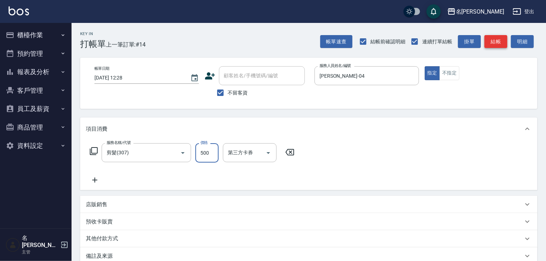
type input "500"
click at [496, 45] on button "結帳" at bounding box center [496, 41] width 23 height 13
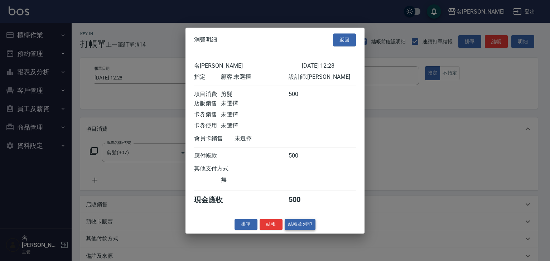
click at [306, 229] on button "結帳並列印" at bounding box center [300, 224] width 31 height 11
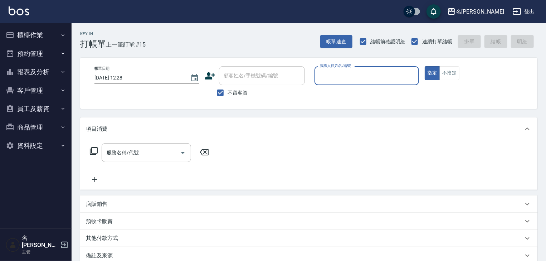
click at [20, 35] on button "櫃檯作業" at bounding box center [36, 35] width 66 height 19
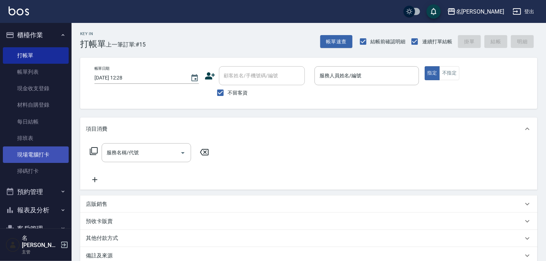
click at [43, 150] on link "現場電腦打卡" at bounding box center [36, 154] width 66 height 16
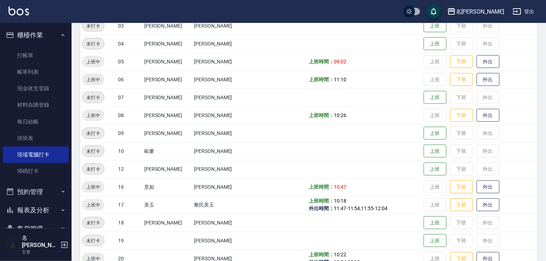
scroll to position [191, 0]
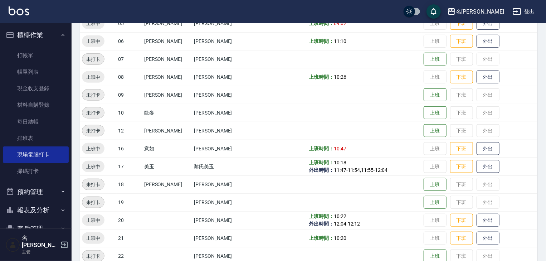
click at [24, 13] on img at bounding box center [19, 10] width 20 height 9
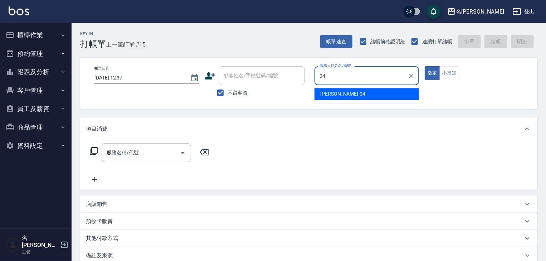
type input "[PERSON_NAME]-04"
type button "true"
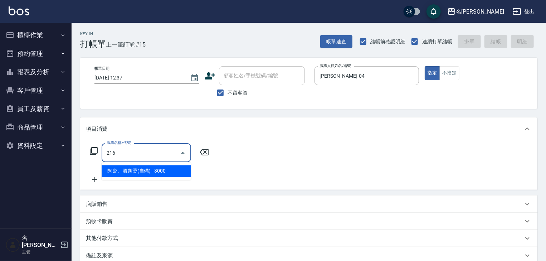
type input "陶瓷、溫朔燙(自備)(216)"
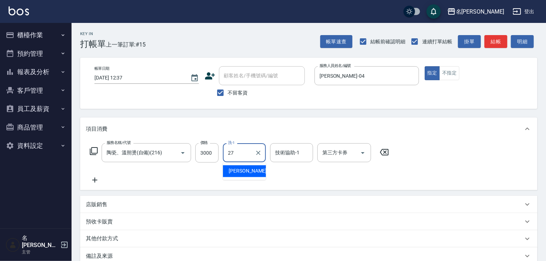
type input "[PERSON_NAME]-27"
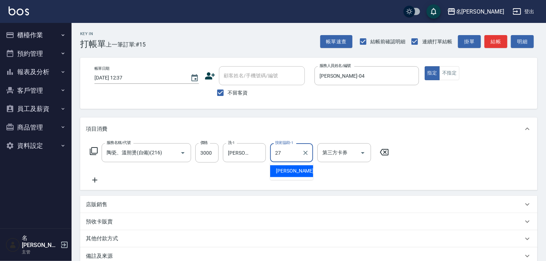
type input "[PERSON_NAME]-27"
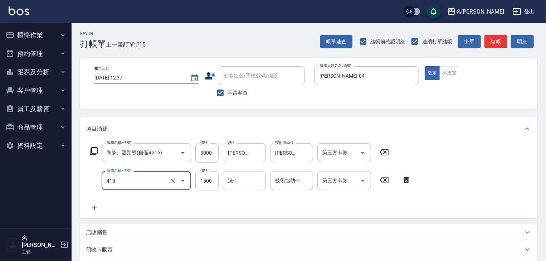
type input "染髮1500↑(415)"
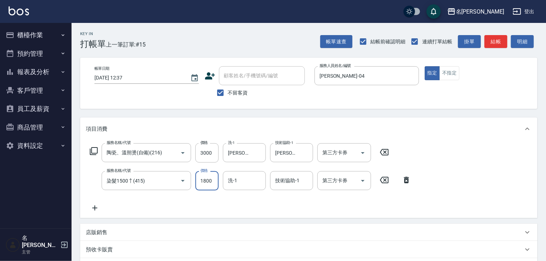
type input "1800"
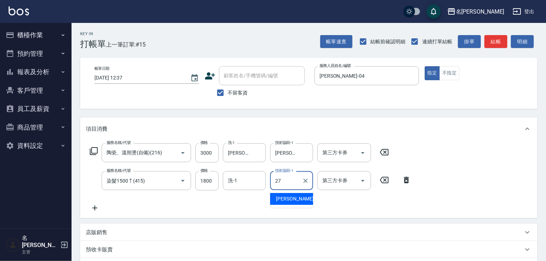
type input "[PERSON_NAME]-27"
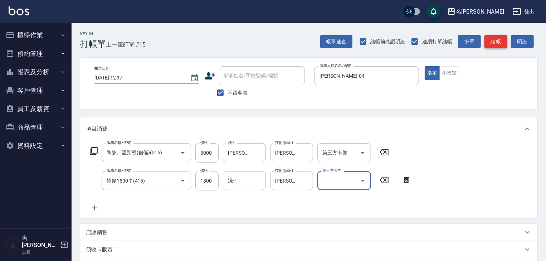
click at [496, 44] on button "結帳" at bounding box center [496, 41] width 23 height 13
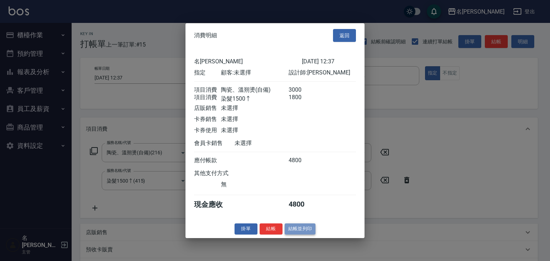
click at [300, 227] on button "結帳並列印" at bounding box center [300, 228] width 31 height 11
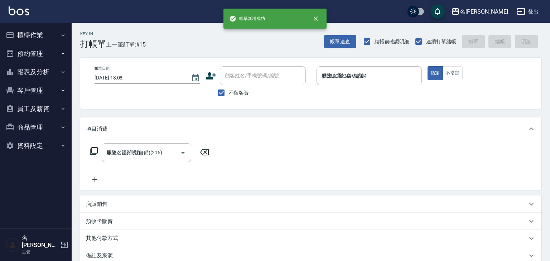
type input "[DATE] 13:08"
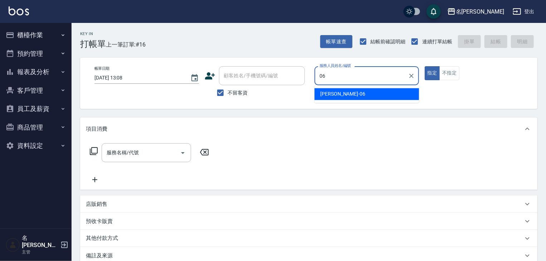
type input "[PERSON_NAME]-06"
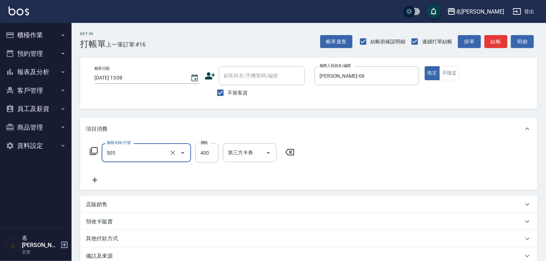
type input "洗髮(505)"
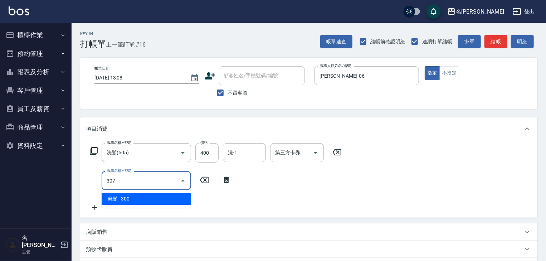
type input "剪髮(307)"
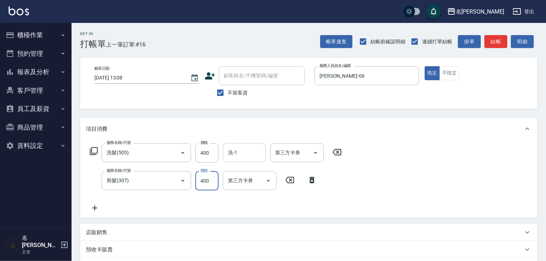
type input "400"
click at [233, 150] on div "洗-1 洗-1" at bounding box center [244, 152] width 43 height 19
type input "美玉-17"
click at [500, 39] on button "結帳" at bounding box center [496, 41] width 23 height 13
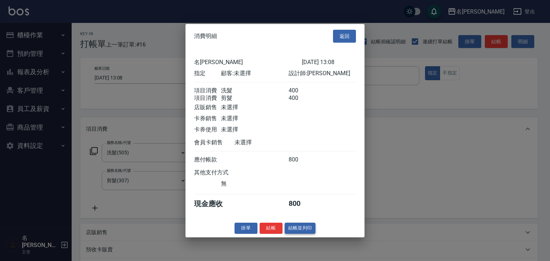
click at [295, 233] on button "結帳並列印" at bounding box center [300, 228] width 31 height 11
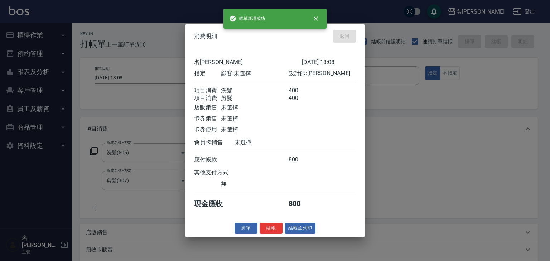
type input "[DATE] 13:11"
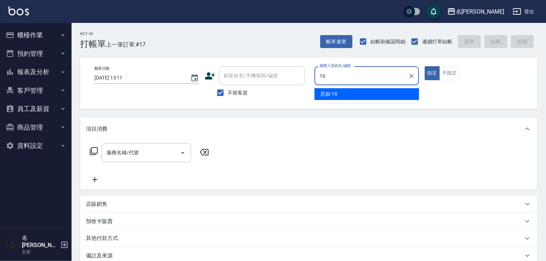
type input "意如-16"
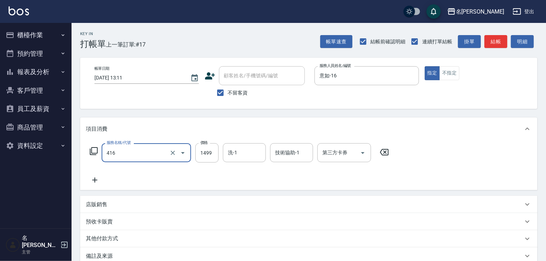
type input "染髮1499↓(416)"
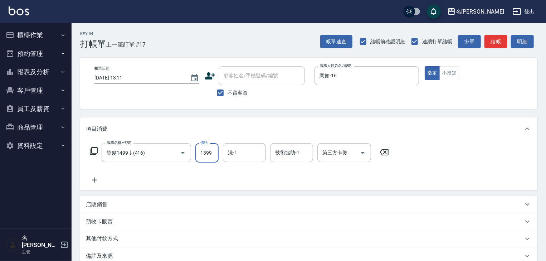
type input "1399"
type input "[PERSON_NAME]-21"
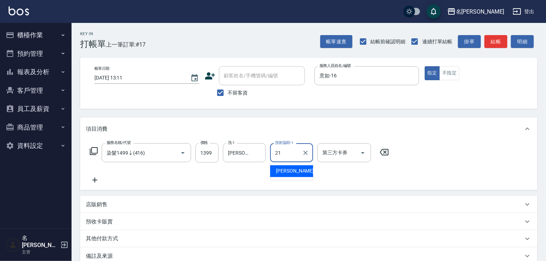
type input "[PERSON_NAME]-21"
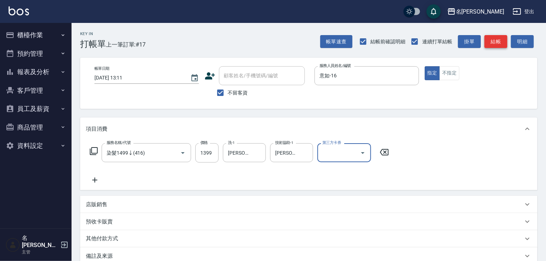
click at [494, 41] on button "結帳" at bounding box center [496, 41] width 23 height 13
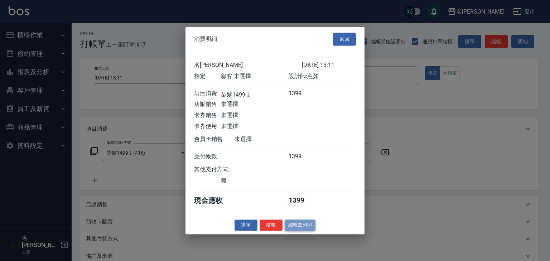
click at [298, 230] on button "結帳並列印" at bounding box center [300, 224] width 31 height 11
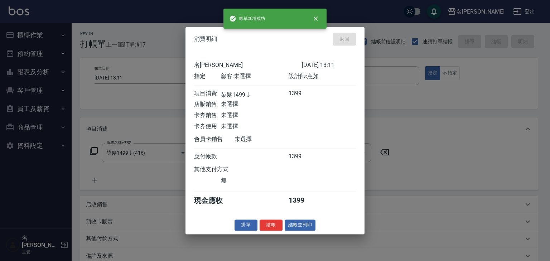
type input "[DATE] 13:16"
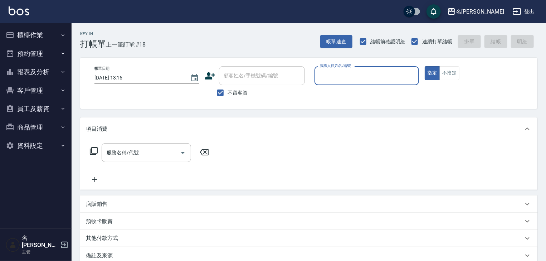
click at [29, 31] on button "櫃檯作業" at bounding box center [36, 35] width 66 height 19
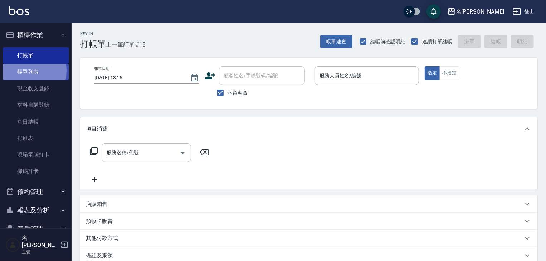
click at [23, 71] on link "帳單列表" at bounding box center [36, 72] width 66 height 16
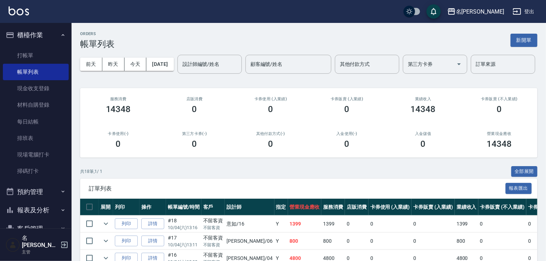
scroll to position [191, 0]
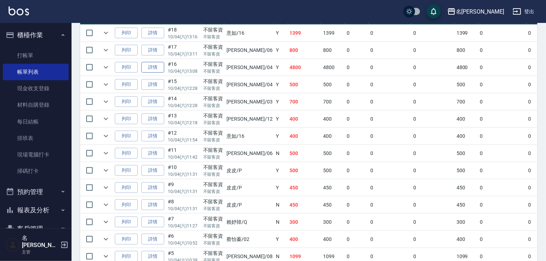
click at [153, 73] on link "詳情" at bounding box center [152, 67] width 23 height 11
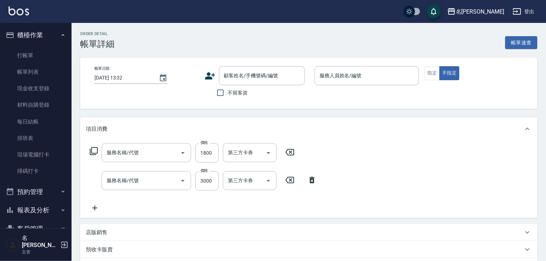
type input "[DATE] 13:08"
checkbox input "true"
type input "[PERSON_NAME]-04"
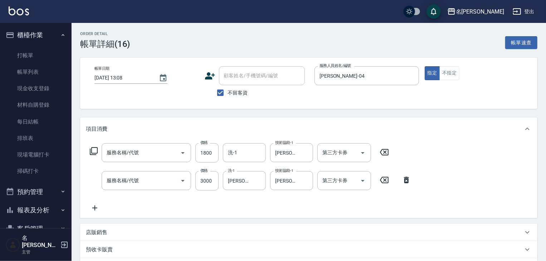
type input "染髮1500↑(415)"
type input "陶瓷、溫朔燙(自備)(216)"
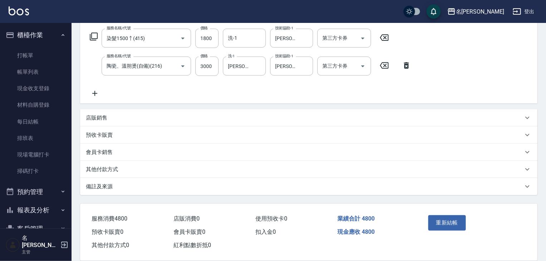
click at [113, 171] on p "其他付款方式" at bounding box center [102, 170] width 32 height 8
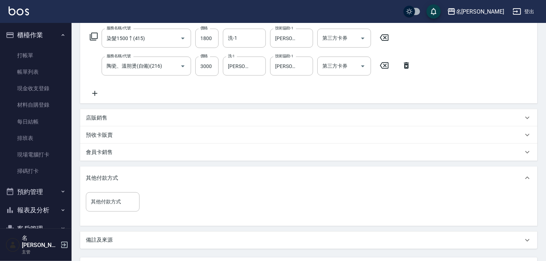
click at [119, 115] on div "店販銷售" at bounding box center [304, 118] width 437 height 8
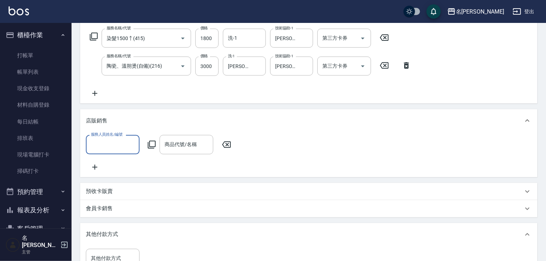
scroll to position [0, 0]
click at [123, 144] on input "服務人員姓名/編號" at bounding box center [112, 144] width 47 height 13
type input "[PERSON_NAME]-04"
type input "n"
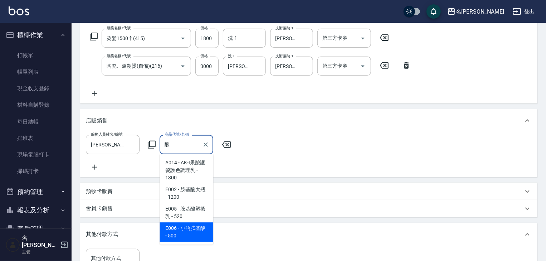
click at [183, 229] on span "E006 - 小瓶胺基酸 - 500" at bounding box center [187, 231] width 54 height 19
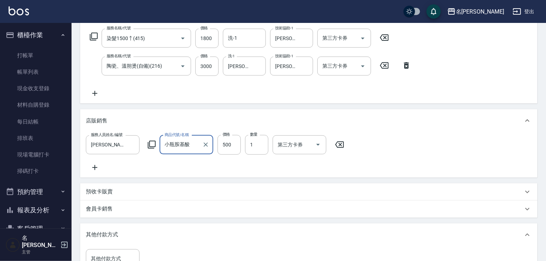
scroll to position [239, 0]
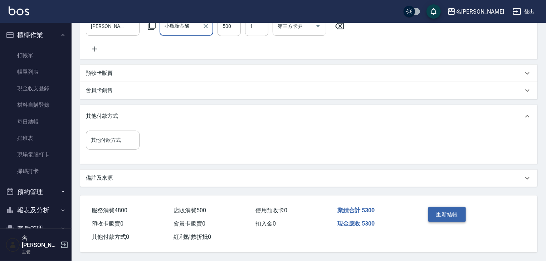
type input "小瓶胺基酸"
click at [459, 214] on button "重新結帳" at bounding box center [447, 214] width 38 height 15
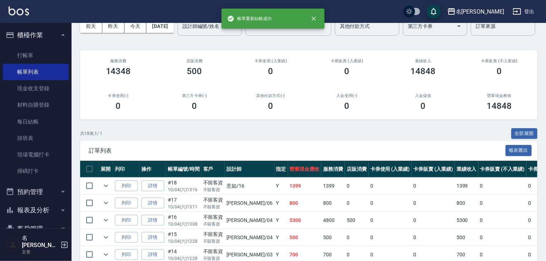
scroll to position [76, 0]
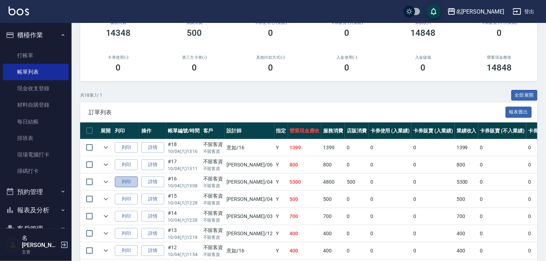
click at [127, 188] on button "列印" at bounding box center [126, 181] width 23 height 11
click at [13, 11] on img at bounding box center [19, 10] width 20 height 9
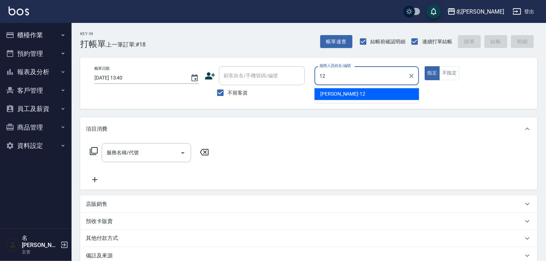
type input "[PERSON_NAME]-12"
type button "true"
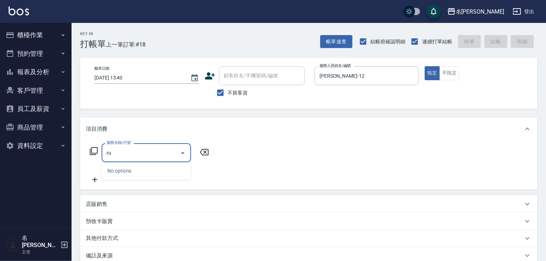
type input "r"
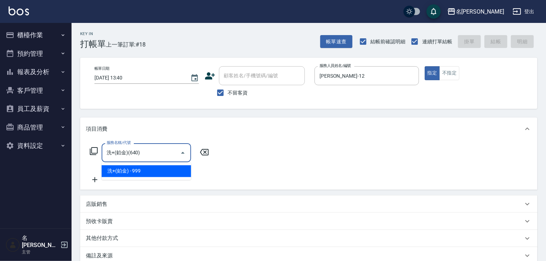
type input "洗+(鉑金)(640)"
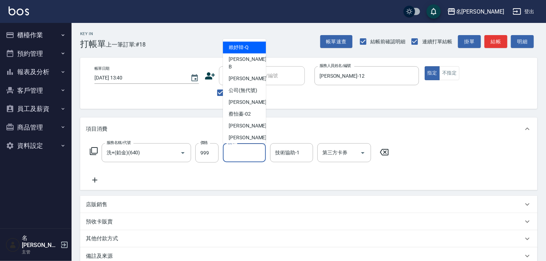
click at [239, 149] on input "洗-1" at bounding box center [244, 152] width 37 height 13
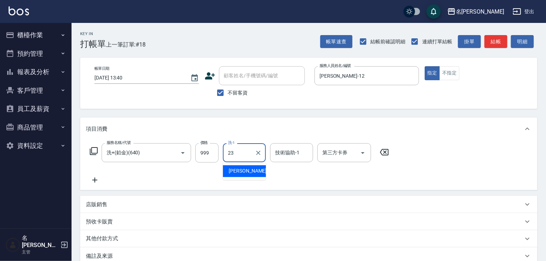
type input "[PERSON_NAME]-23"
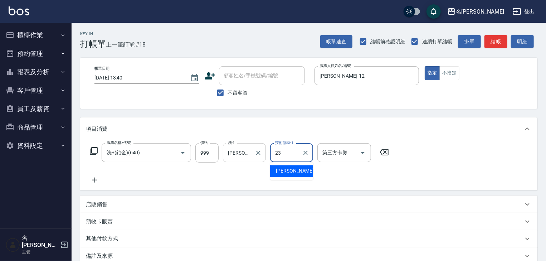
type input "[PERSON_NAME]-23"
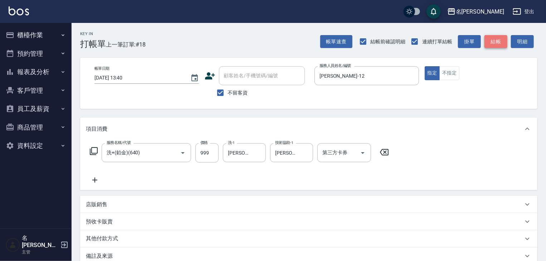
click at [502, 44] on button "結帳" at bounding box center [496, 41] width 23 height 13
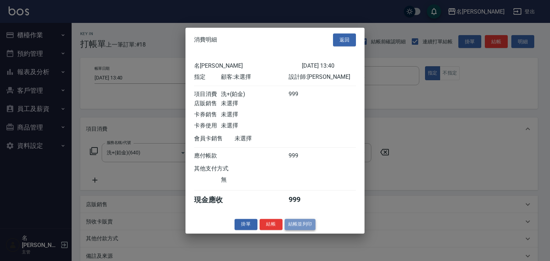
click at [314, 230] on button "結帳並列印" at bounding box center [300, 224] width 31 height 11
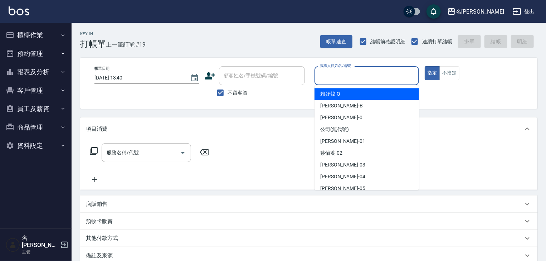
click at [341, 76] on input "服務人員姓名/編號" at bounding box center [367, 75] width 98 height 13
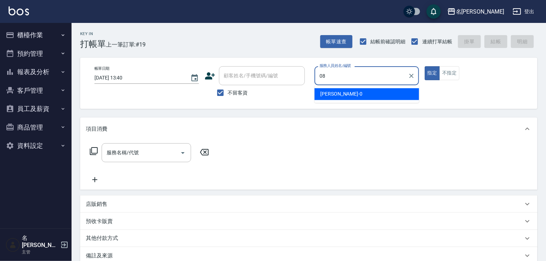
type input "[PERSON_NAME]-08"
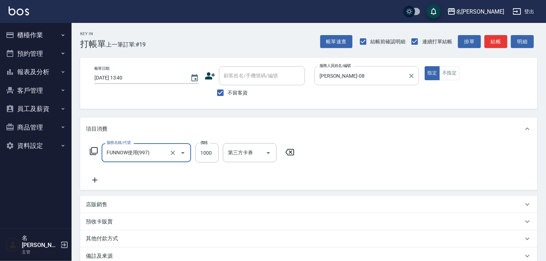
type input "FUNNOW使用(997)"
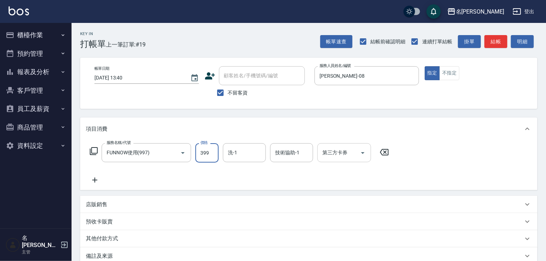
type input "399"
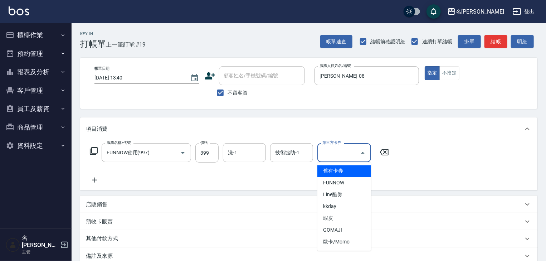
click at [330, 150] on div "第三方卡券 第三方卡券" at bounding box center [344, 152] width 54 height 19
click at [331, 180] on span "FUNNOW" at bounding box center [344, 183] width 54 height 12
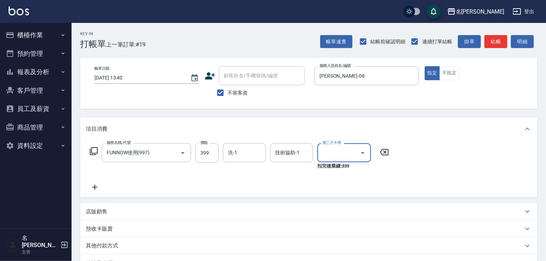
type input "FUNNOW"
click at [455, 73] on button "不指定" at bounding box center [449, 73] width 20 height 14
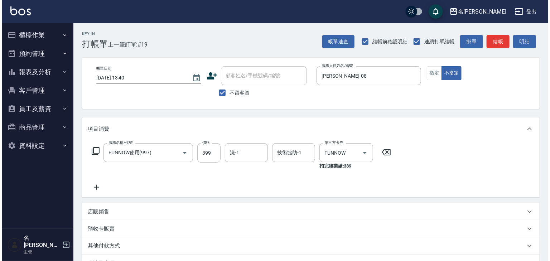
scroll to position [91, 0]
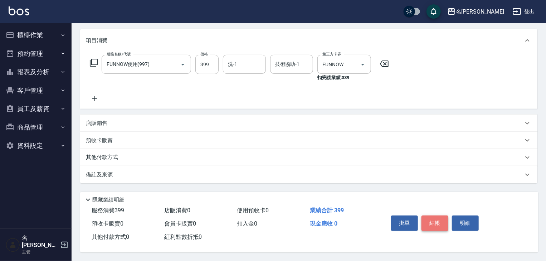
click at [437, 222] on button "結帳" at bounding box center [435, 222] width 27 height 15
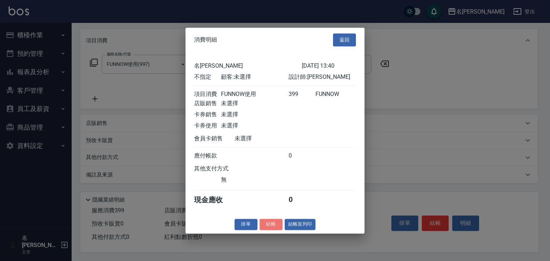
click at [276, 227] on button "結帳" at bounding box center [270, 224] width 23 height 11
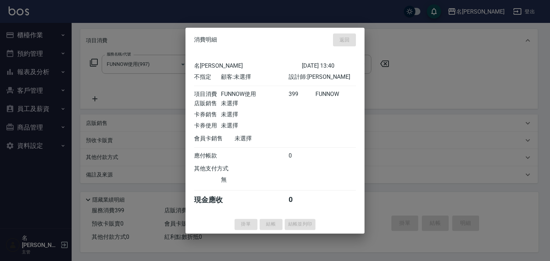
type input "[DATE] 14:08"
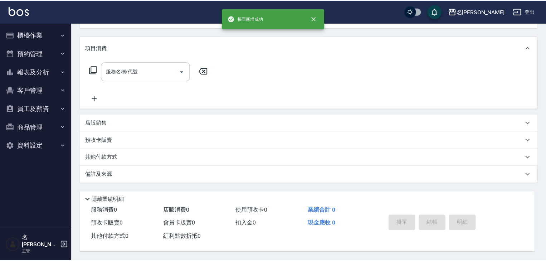
scroll to position [0, 0]
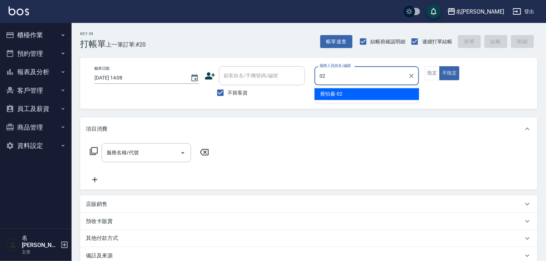
type input "[PERSON_NAME]-02"
type button "false"
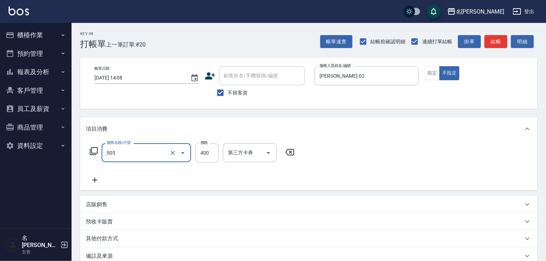
type input "洗髮(505)"
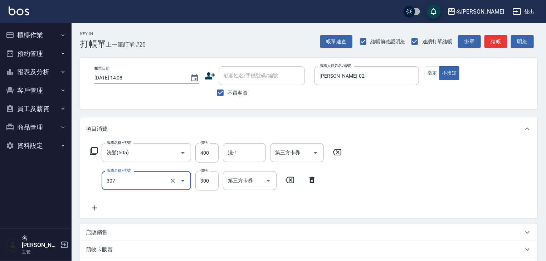
type input "剪髮(307)"
type input "400"
click at [242, 154] on input "洗-1" at bounding box center [244, 152] width 37 height 13
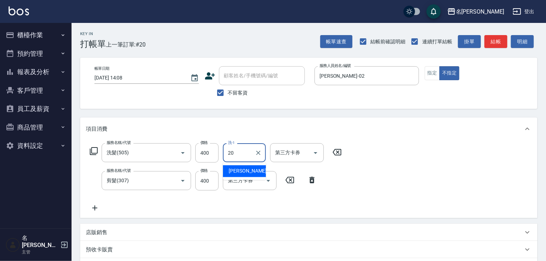
type input "[PERSON_NAME]-20"
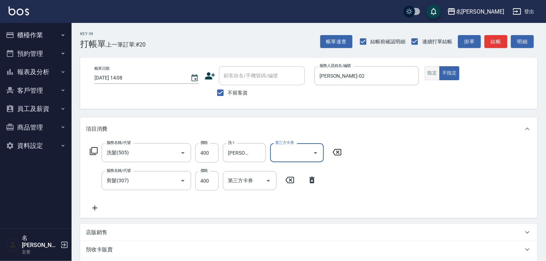
click at [431, 72] on button "指定" at bounding box center [432, 73] width 15 height 14
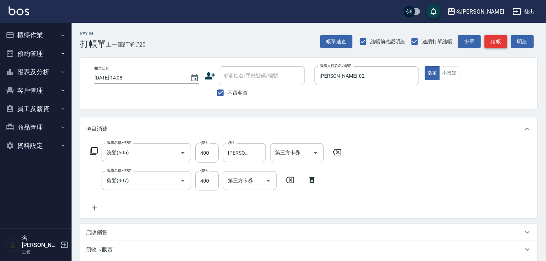
click at [487, 43] on button "結帳" at bounding box center [496, 41] width 23 height 13
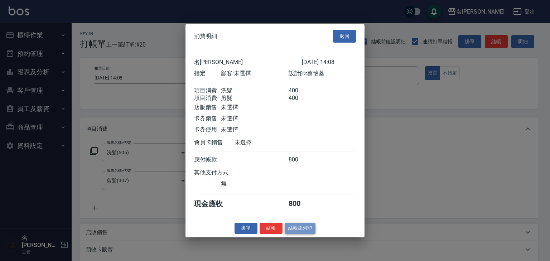
click at [300, 234] on button "結帳並列印" at bounding box center [300, 228] width 31 height 11
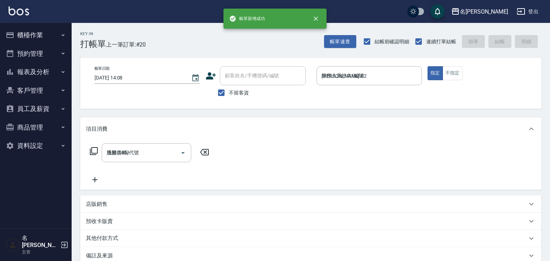
type input "[DATE] 14:22"
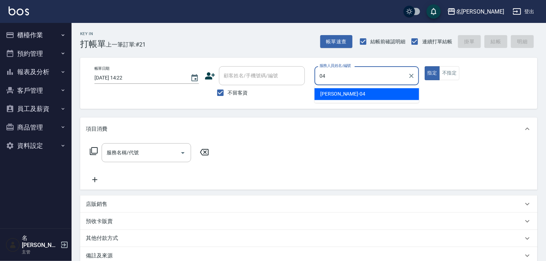
type input "[PERSON_NAME]-04"
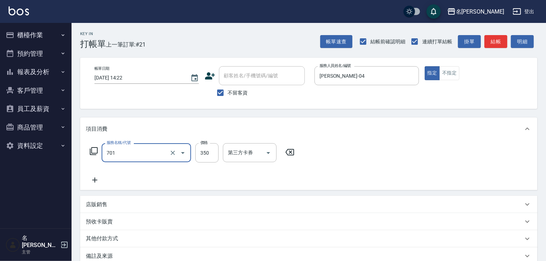
type input "梳髮(701)"
type input "500"
click at [505, 46] on button "結帳" at bounding box center [496, 41] width 23 height 13
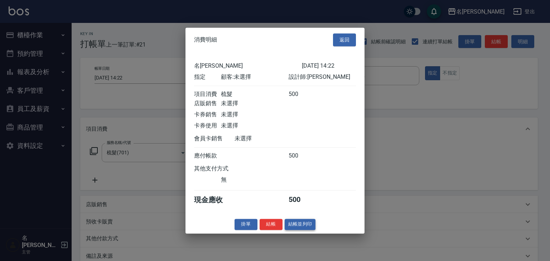
click at [308, 225] on button "結帳並列印" at bounding box center [300, 224] width 31 height 11
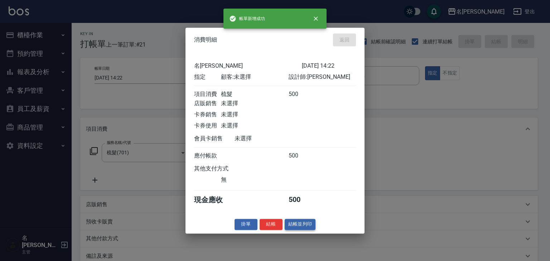
type input "[DATE] 14:23"
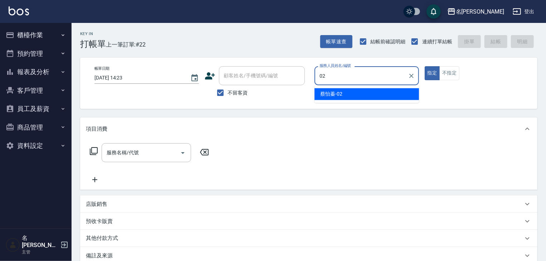
type input "[PERSON_NAME]-02"
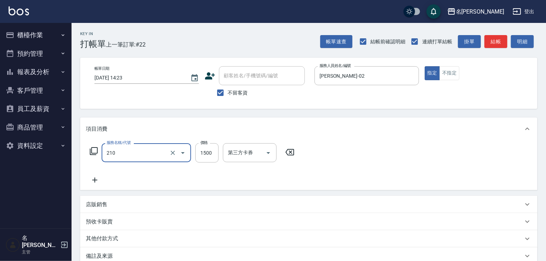
type input "離子燙(自備)(210)"
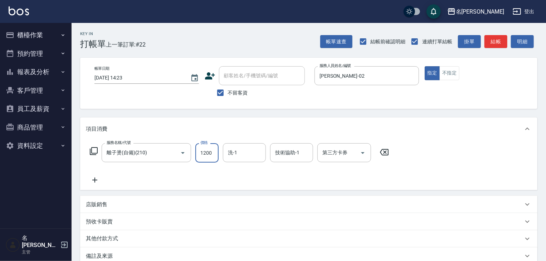
type input "1200"
click at [96, 176] on icon at bounding box center [95, 180] width 18 height 9
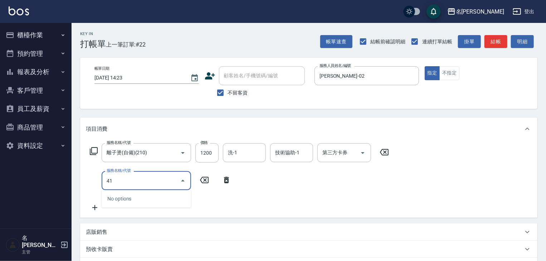
type input "416"
type input "2"
type input "染髮1499↓(416)"
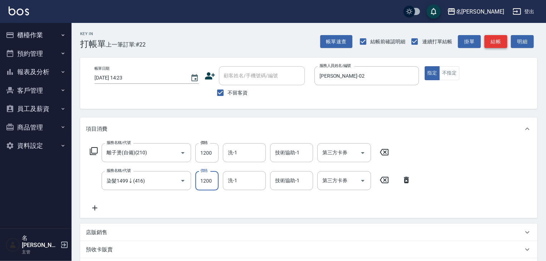
type input "1200"
click at [497, 39] on button "結帳" at bounding box center [496, 41] width 23 height 13
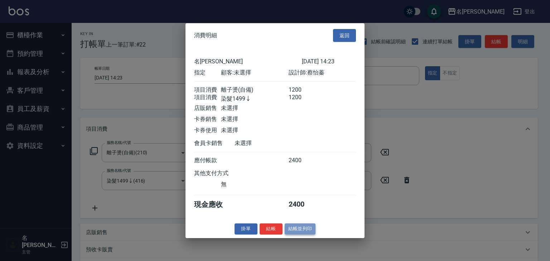
click at [296, 228] on button "結帳並列印" at bounding box center [300, 228] width 31 height 11
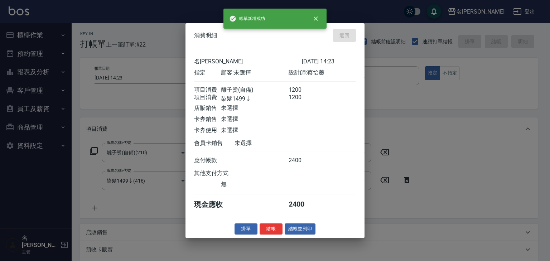
type input "[DATE] 14:41"
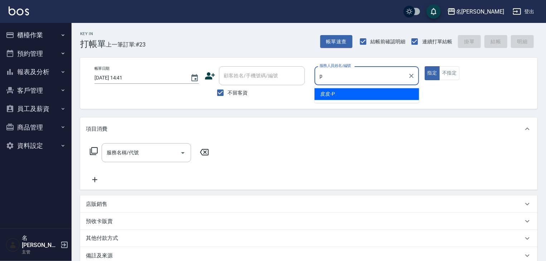
type input "皮皮-P"
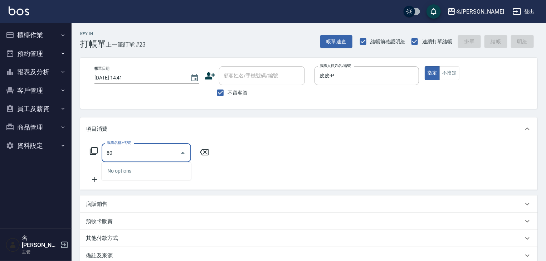
type input "8"
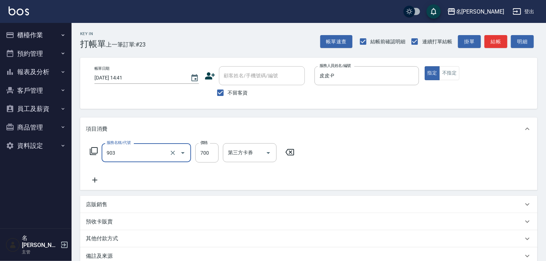
type input "修腳+手(903)"
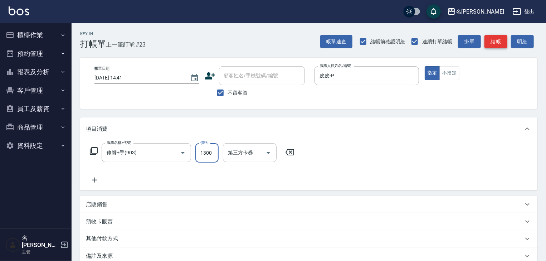
type input "1300"
click at [490, 45] on button "結帳" at bounding box center [496, 41] width 23 height 13
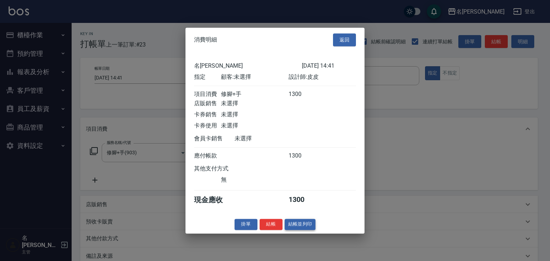
click at [304, 229] on button "結帳並列印" at bounding box center [300, 224] width 31 height 11
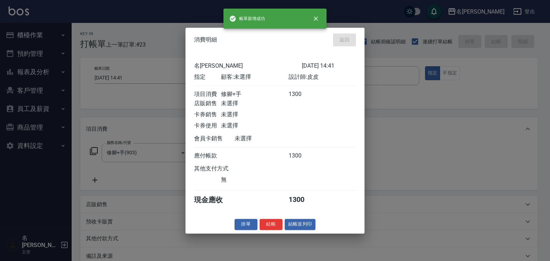
type input "[DATE] 14:48"
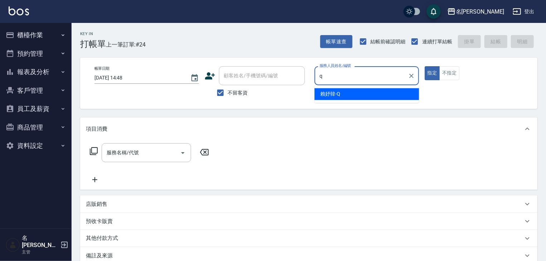
type input "[PERSON_NAME]"
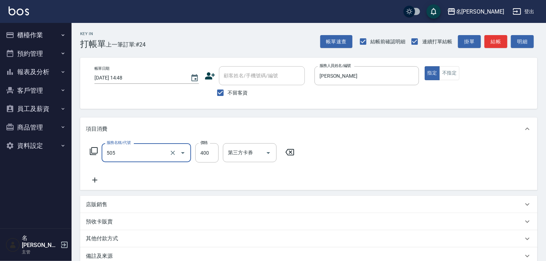
type input "洗髮(505)"
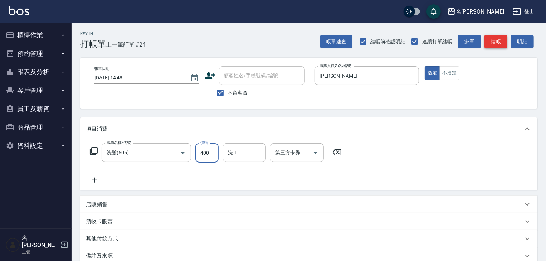
click at [503, 42] on button "結帳" at bounding box center [496, 41] width 23 height 13
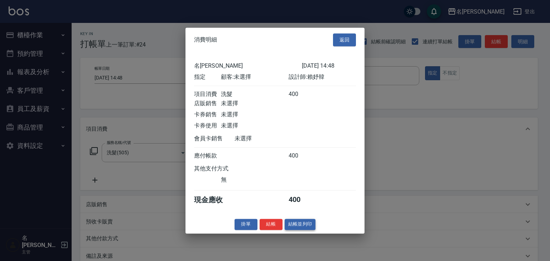
click at [307, 225] on button "結帳並列印" at bounding box center [300, 224] width 31 height 11
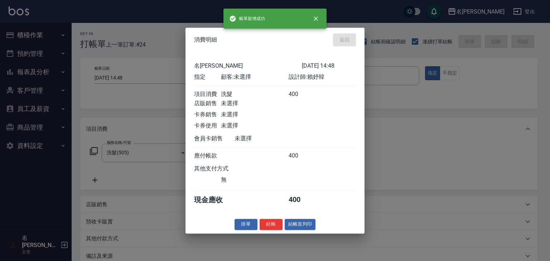
type input "[DATE] 14:57"
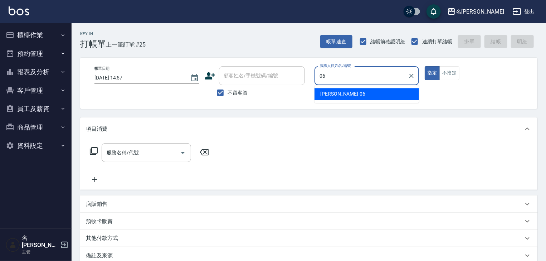
type input "[PERSON_NAME]-06"
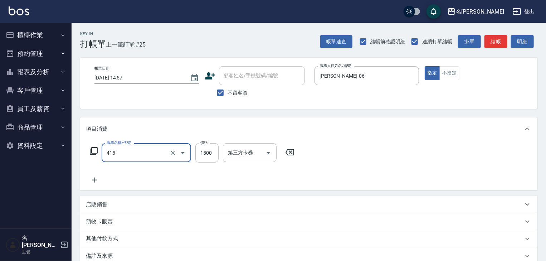
type input "染髮1500↑(415)"
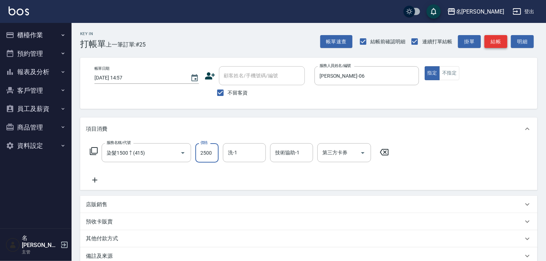
type input "2500"
click at [492, 44] on button "結帳" at bounding box center [496, 41] width 23 height 13
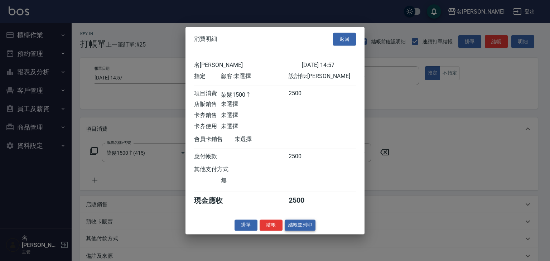
click at [305, 230] on button "結帳並列印" at bounding box center [300, 224] width 31 height 11
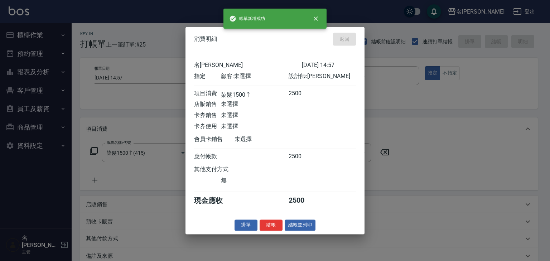
type input "[DATE] 15:01"
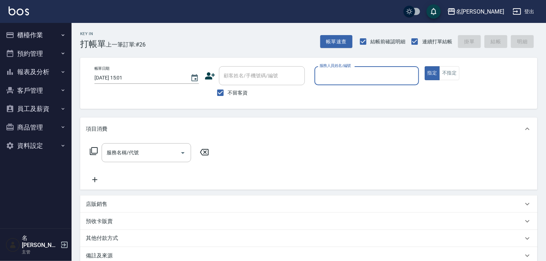
click at [53, 36] on button "櫃檯作業" at bounding box center [36, 35] width 66 height 19
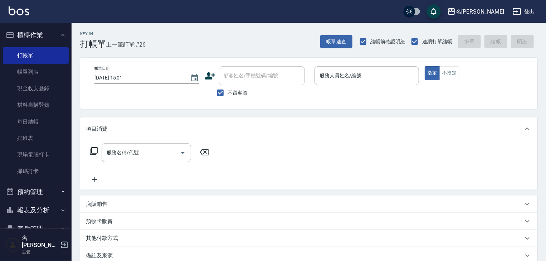
drag, startPoint x: 14, startPoint y: 78, endPoint x: 160, endPoint y: 156, distance: 165.2
click at [14, 78] on link "帳單列表" at bounding box center [36, 72] width 66 height 16
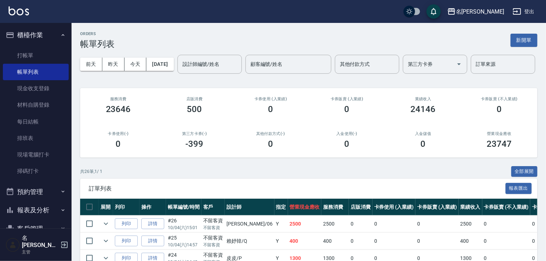
scroll to position [115, 0]
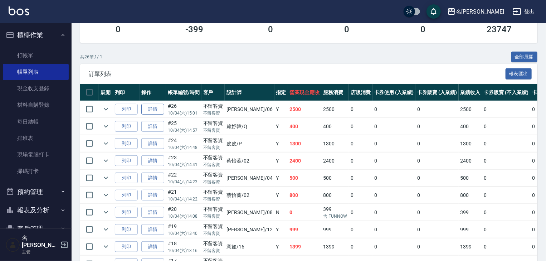
click at [161, 115] on link "詳情" at bounding box center [152, 109] width 23 height 11
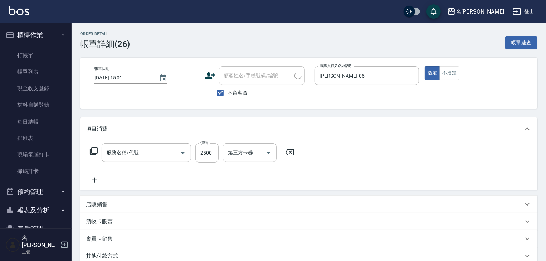
checkbox input "true"
type input "[PERSON_NAME]-06"
type input "染髮1500↑(415)"
click at [289, 155] on input "技術協助-1" at bounding box center [291, 152] width 37 height 13
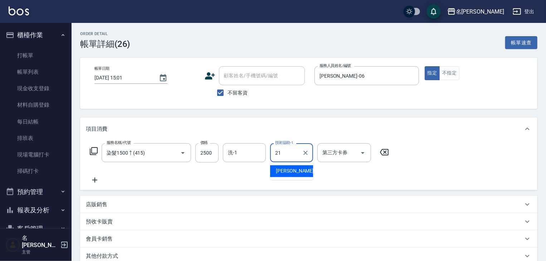
type input "[PERSON_NAME]-21"
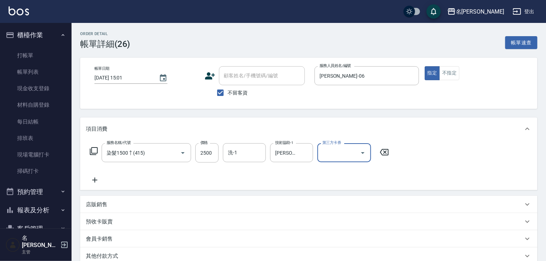
scroll to position [97, 0]
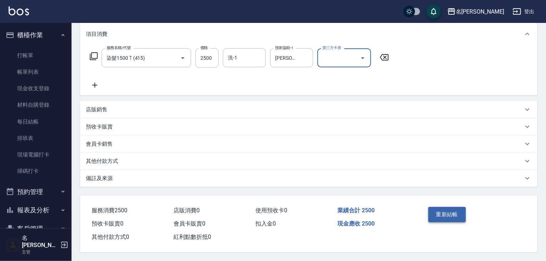
click at [457, 219] on button "重新結帳" at bounding box center [447, 214] width 38 height 15
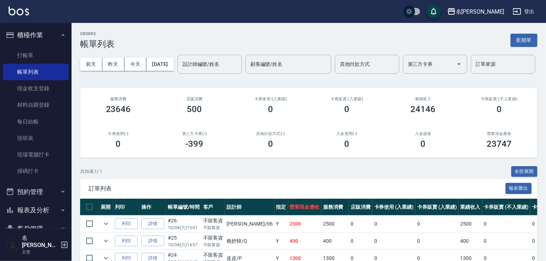
click at [20, 13] on img at bounding box center [19, 10] width 20 height 9
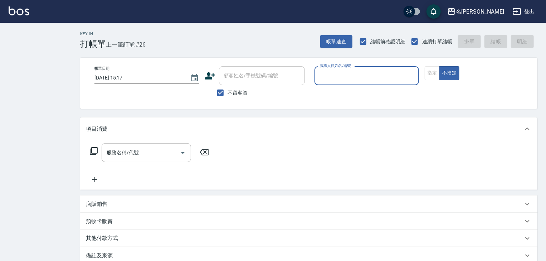
click at [355, 69] on div "服務人員姓名/編號" at bounding box center [367, 75] width 105 height 19
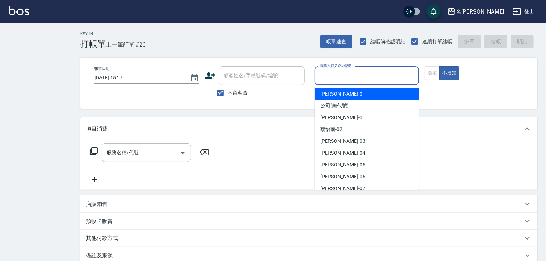
click at [428, 77] on div "指定 不指定" at bounding box center [477, 73] width 105 height 14
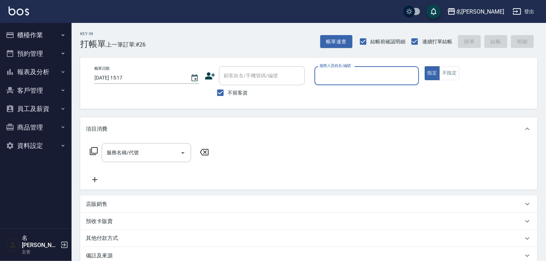
click at [390, 81] on input "服務人員姓名/編號" at bounding box center [367, 75] width 98 height 13
type input "[PERSON_NAME]-12"
type button "true"
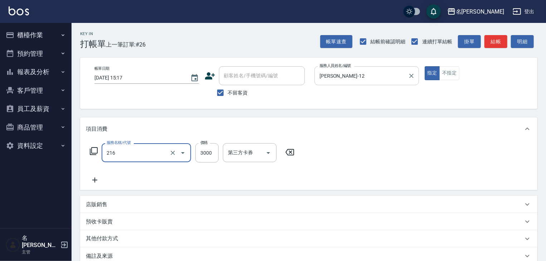
type input "陶瓷、溫朔燙(自備)(216)"
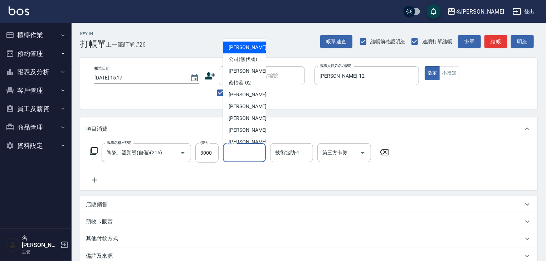
click at [235, 152] on input "洗-1" at bounding box center [244, 152] width 37 height 13
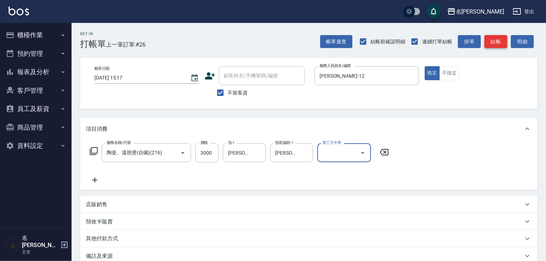
click at [497, 37] on button "結帳" at bounding box center [496, 41] width 23 height 13
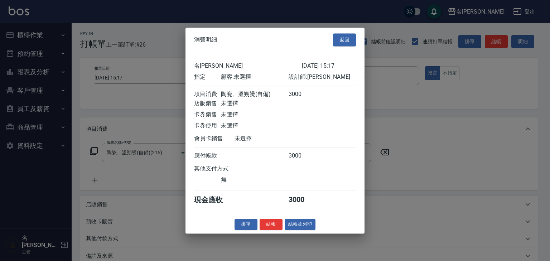
click at [308, 230] on button "結帳並列印" at bounding box center [300, 224] width 31 height 11
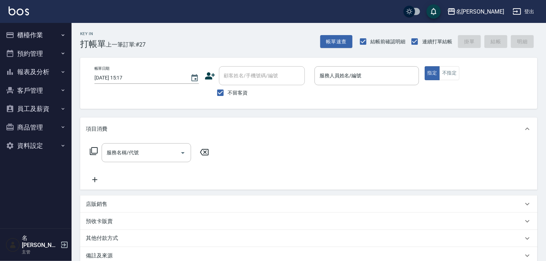
click at [424, 110] on div "Key In 打帳單 上一筆訂單:#27 帳單速查 結帳前確認明細 連續打單結帳 掛單 結帳 明細 帳單日期 [DATE] 15:17 顧客姓名/手機號碼/編…" at bounding box center [309, 182] width 475 height 319
click at [392, 83] on div "服務人員姓名/編號" at bounding box center [367, 75] width 105 height 19
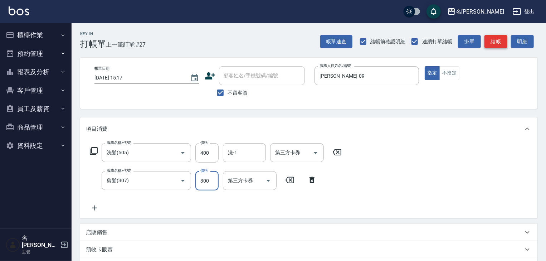
click at [495, 42] on button "結帳" at bounding box center [496, 41] width 23 height 13
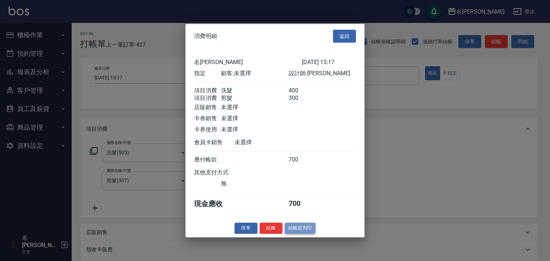
click at [311, 233] on button "結帳並列印" at bounding box center [300, 228] width 31 height 11
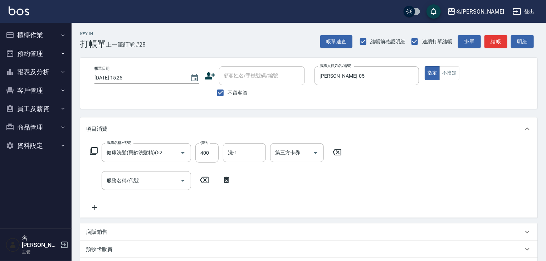
click at [229, 180] on icon at bounding box center [227, 180] width 18 height 9
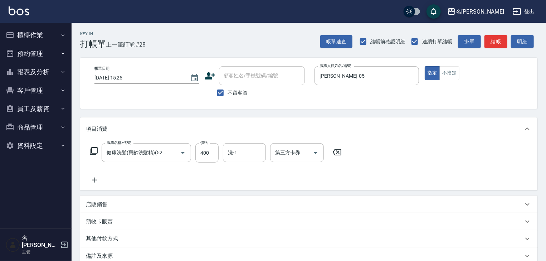
click at [93, 180] on icon at bounding box center [95, 180] width 18 height 9
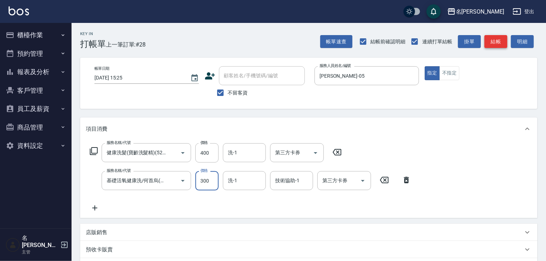
click at [495, 40] on button "結帳" at bounding box center [496, 41] width 23 height 13
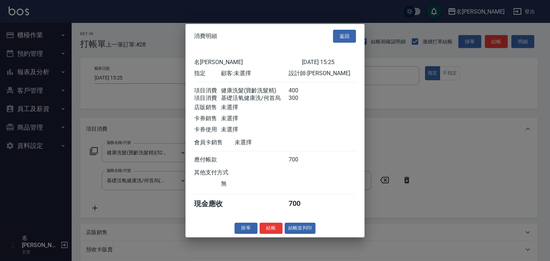
click at [306, 237] on div "消費明細 返回 名留[PERSON_NAME] [DATE] 15:25 指定 顧客: 未選擇 設計師: [PERSON_NAME] 項目消費 健康洗髮(寶齡…" at bounding box center [274, 130] width 179 height 213
click at [306, 234] on button "結帳並列印" at bounding box center [300, 228] width 31 height 11
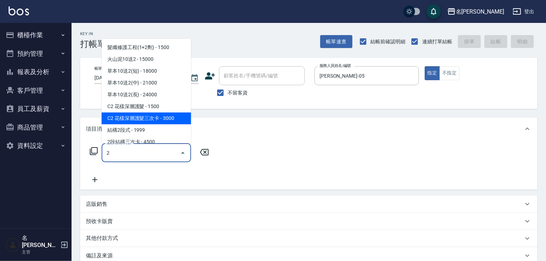
scroll to position [8, 0]
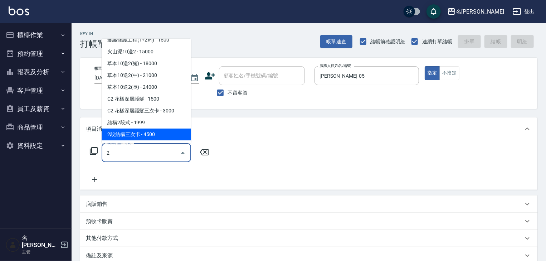
click at [152, 133] on span "2段結構三次卡 - 4500" at bounding box center [146, 135] width 89 height 12
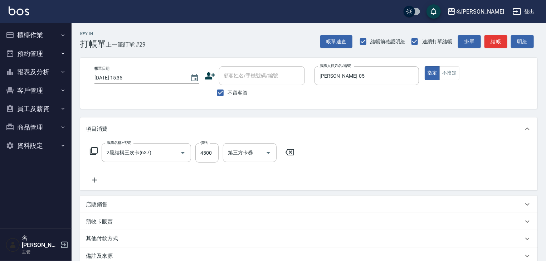
click at [98, 178] on icon at bounding box center [95, 180] width 18 height 9
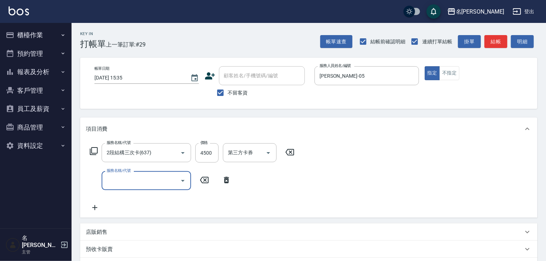
click at [132, 236] on div "店販銷售" at bounding box center [308, 231] width 457 height 17
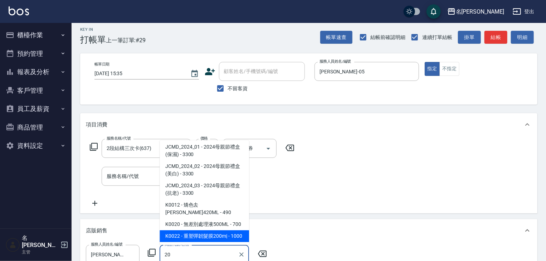
scroll to position [42, 0]
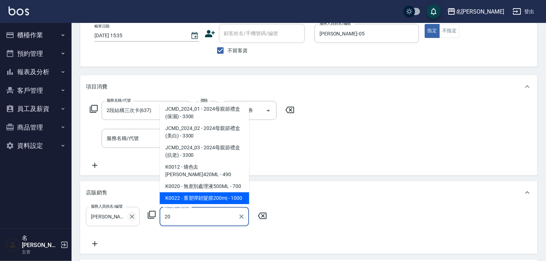
drag, startPoint x: 201, startPoint y: 218, endPoint x: 136, endPoint y: 219, distance: 65.2
click at [136, 219] on div "服務人員姓名/編號 [PERSON_NAME]-05 服務人員姓名/編號 商品代號/名稱 20 商品代號/名稱" at bounding box center [178, 216] width 185 height 19
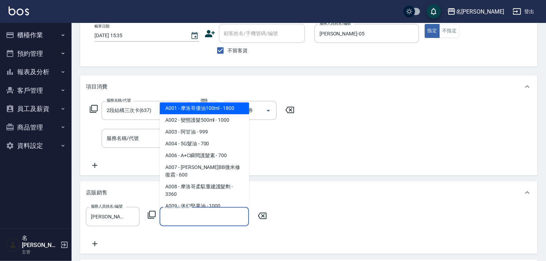
click at [152, 214] on icon at bounding box center [151, 214] width 9 height 9
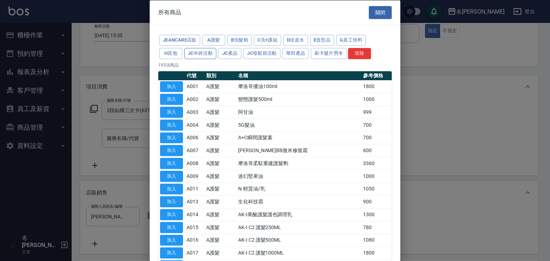
click at [202, 51] on button "JC年終活動" at bounding box center [200, 53] width 32 height 11
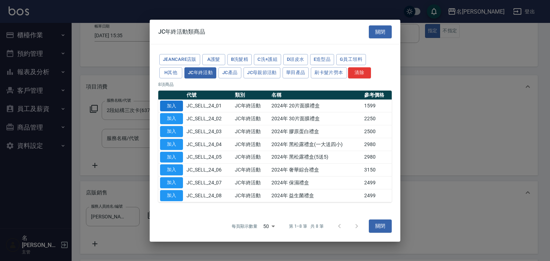
click at [176, 107] on button "加入" at bounding box center [171, 105] width 23 height 11
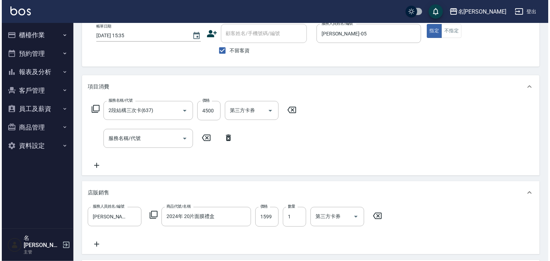
scroll to position [157, 0]
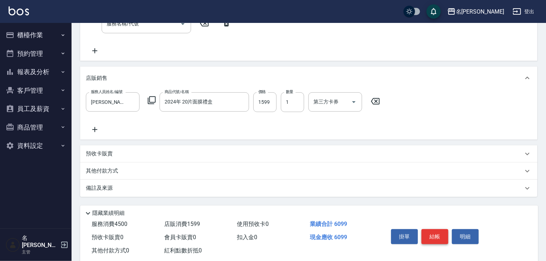
click at [428, 235] on button "結帳" at bounding box center [435, 236] width 27 height 15
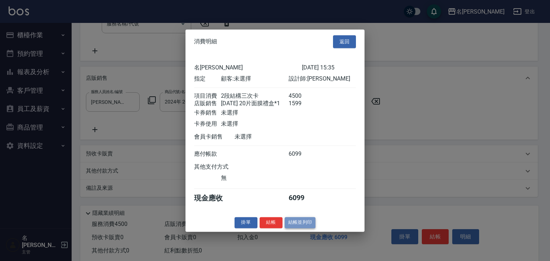
click at [295, 223] on button "結帳並列印" at bounding box center [300, 222] width 31 height 11
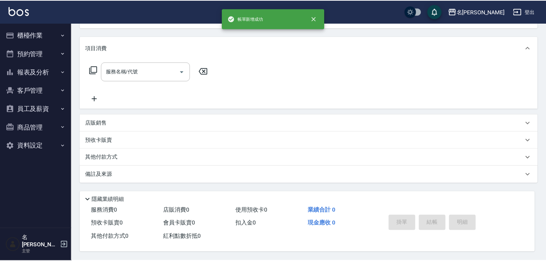
scroll to position [0, 0]
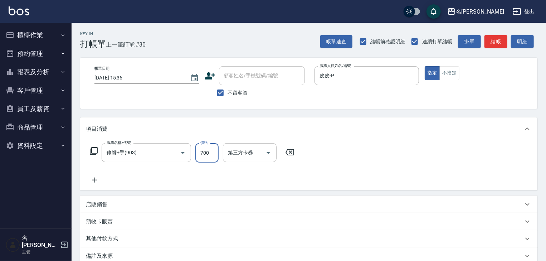
click at [22, 11] on img at bounding box center [19, 10] width 20 height 9
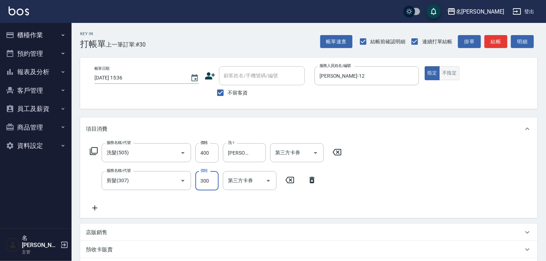
click at [445, 72] on button "不指定" at bounding box center [449, 73] width 20 height 14
click at [490, 39] on button "結帳" at bounding box center [496, 41] width 23 height 13
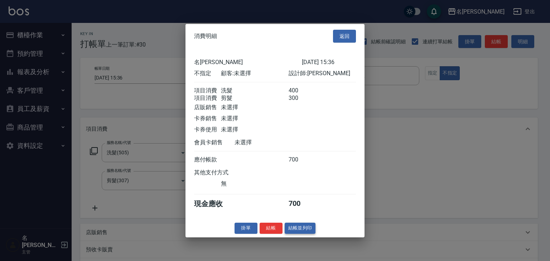
click at [307, 233] on button "結帳並列印" at bounding box center [300, 228] width 31 height 11
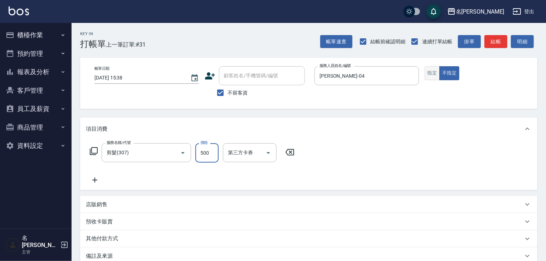
click at [427, 73] on button "指定" at bounding box center [432, 73] width 15 height 14
click at [494, 48] on div "帳單速查 結帳前確認明細 連續打單結帳 掛單 結帳 明細" at bounding box center [428, 41] width 217 height 15
click at [494, 40] on button "結帳" at bounding box center [496, 41] width 23 height 13
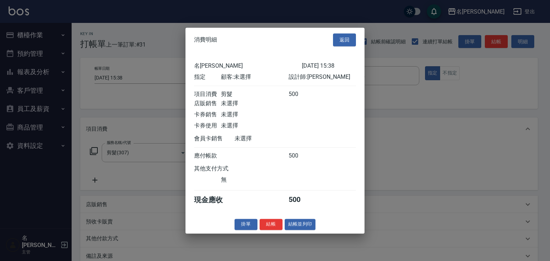
click at [306, 222] on div "消費明細 返回 名留[PERSON_NAME] [DATE] 15:38 指定 顧客: 未選擇 設計師: [PERSON_NAME] 項目消費 剪髮 500 …" at bounding box center [274, 131] width 179 height 206
click at [306, 228] on button "結帳並列印" at bounding box center [300, 224] width 31 height 11
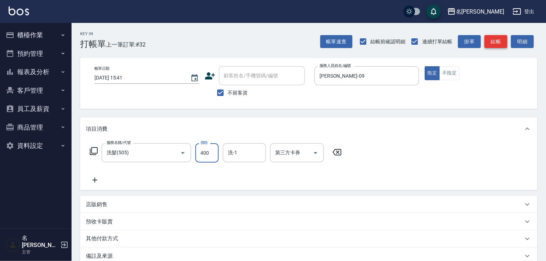
click at [498, 39] on button "結帳" at bounding box center [496, 41] width 23 height 13
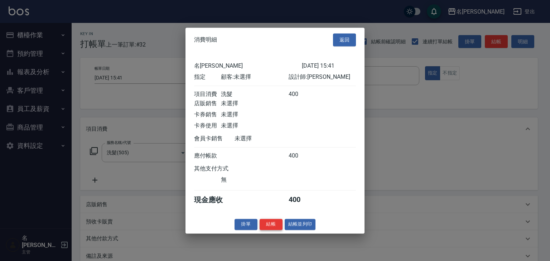
click at [262, 230] on button "結帳" at bounding box center [270, 224] width 23 height 11
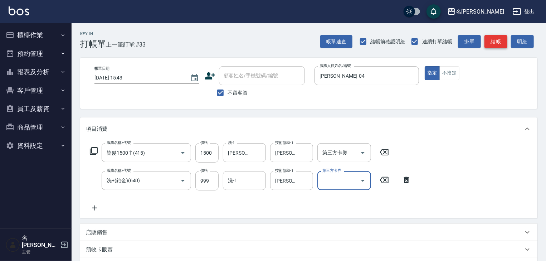
click at [505, 42] on button "結帳" at bounding box center [496, 41] width 23 height 13
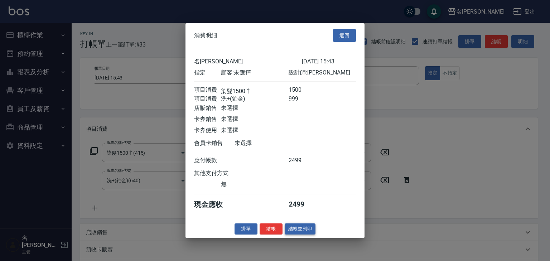
click at [314, 234] on button "結帳並列印" at bounding box center [300, 228] width 31 height 11
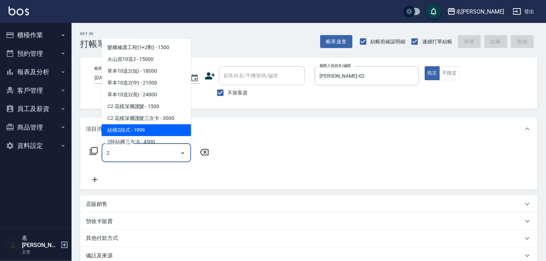
click at [157, 130] on span "結構2段式 - 1999" at bounding box center [146, 131] width 89 height 12
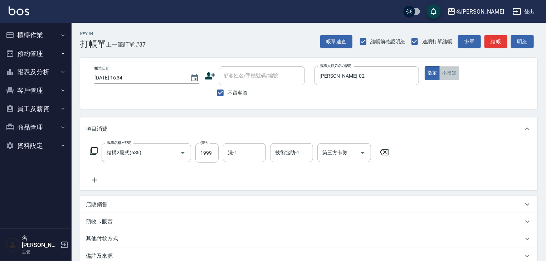
click at [451, 68] on button "不指定" at bounding box center [449, 73] width 20 height 14
click at [491, 39] on button "結帳" at bounding box center [496, 41] width 23 height 13
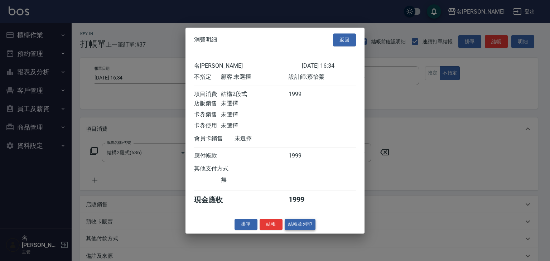
click at [305, 230] on button "結帳並列印" at bounding box center [300, 224] width 31 height 11
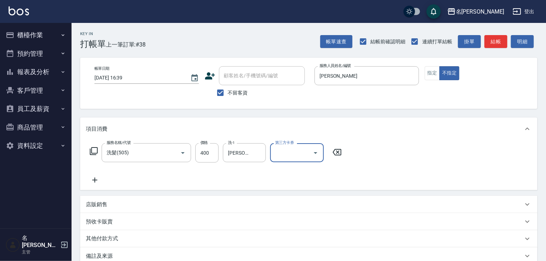
click at [501, 33] on div "Key In 打帳單 上一筆訂單:#38 帳單速查 結帳前確認明細 連續打單結帳 掛單 結帳 明細" at bounding box center [305, 36] width 466 height 26
click at [500, 43] on button "結帳" at bounding box center [496, 41] width 23 height 13
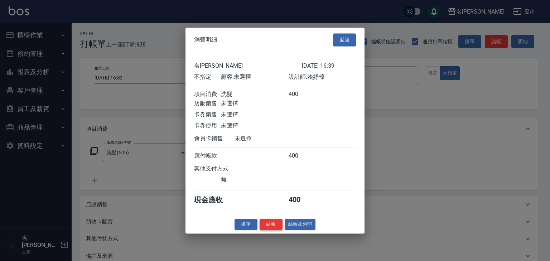
click at [279, 229] on button "結帳" at bounding box center [270, 224] width 23 height 11
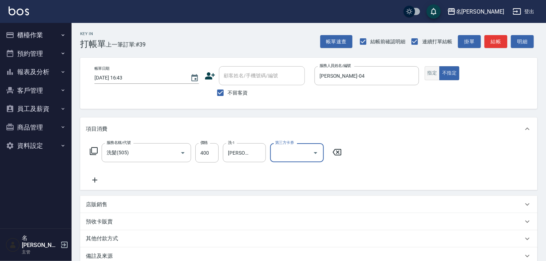
click at [438, 73] on button "指定" at bounding box center [432, 73] width 15 height 14
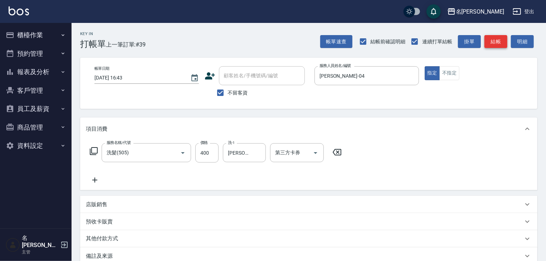
click at [498, 42] on button "結帳" at bounding box center [496, 41] width 23 height 13
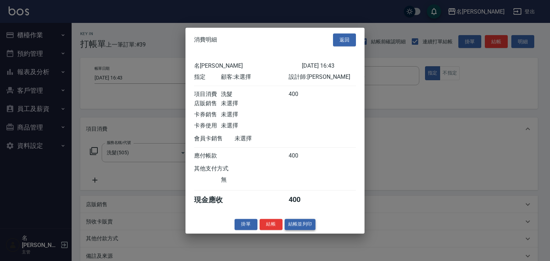
click at [315, 225] on div "掛單 結帳 結帳並列印" at bounding box center [274, 224] width 179 height 11
click at [315, 225] on button "結帳並列印" at bounding box center [300, 224] width 31 height 11
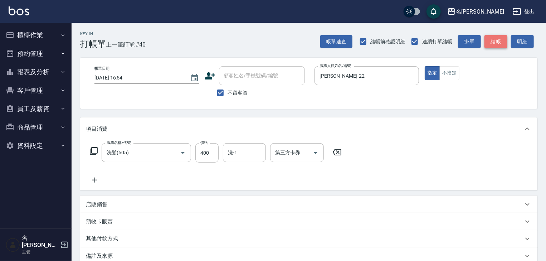
click at [500, 44] on button "結帳" at bounding box center [496, 41] width 23 height 13
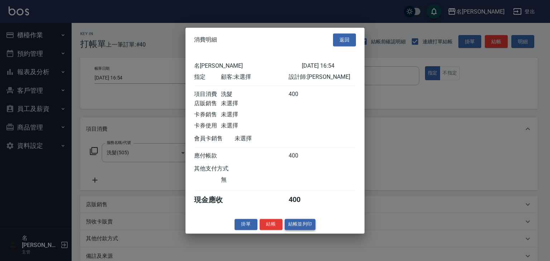
click at [306, 223] on button "結帳並列印" at bounding box center [300, 224] width 31 height 11
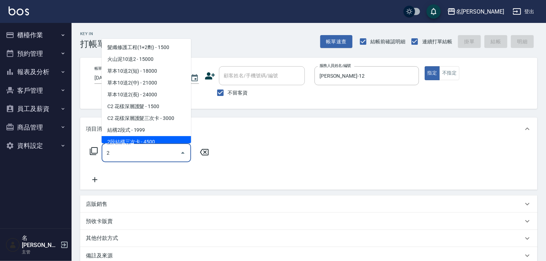
click at [154, 141] on span "2段結構三次卡 - 4500" at bounding box center [146, 142] width 89 height 12
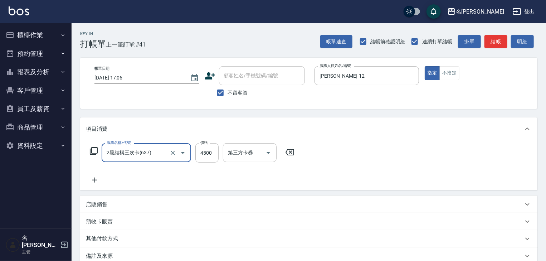
click at [93, 180] on icon at bounding box center [94, 180] width 5 height 5
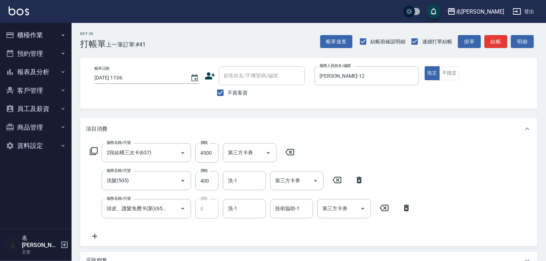
click at [358, 182] on icon at bounding box center [359, 180] width 18 height 9
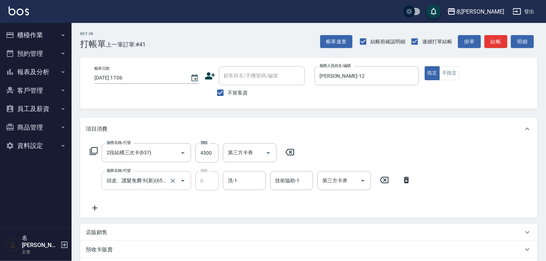
click at [157, 178] on input "頭皮、護髮免費卡(新)(655)" at bounding box center [136, 180] width 63 height 13
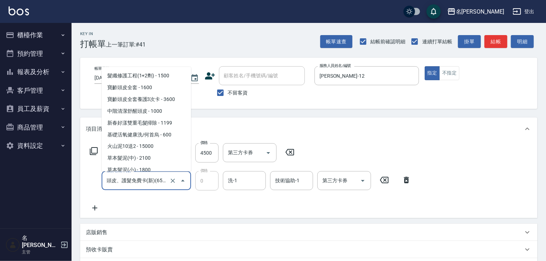
scroll to position [548, 0]
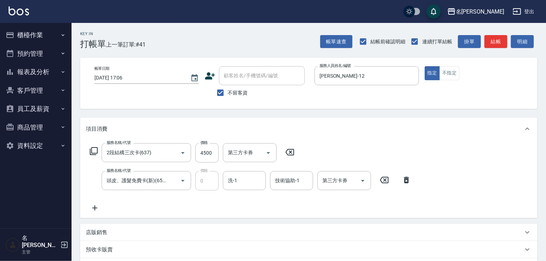
click at [158, 214] on div "服務名稱/代號 2段結構三次卡(637) 服務名稱/代號 價格 4500 價格 第三方卡券 第三方卡券 服務名稱/代號 頭皮、護髮免費卡(新)(655) 服務…" at bounding box center [308, 179] width 457 height 78
click at [99, 205] on icon at bounding box center [95, 208] width 18 height 9
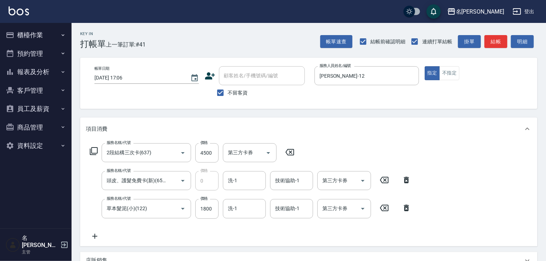
click at [408, 177] on icon at bounding box center [407, 180] width 18 height 9
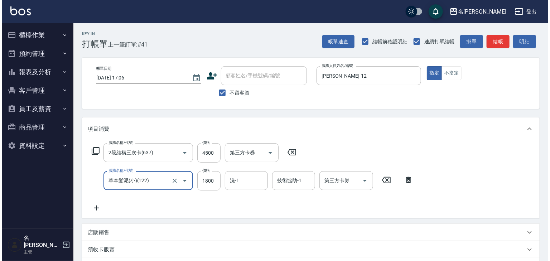
scroll to position [112, 0]
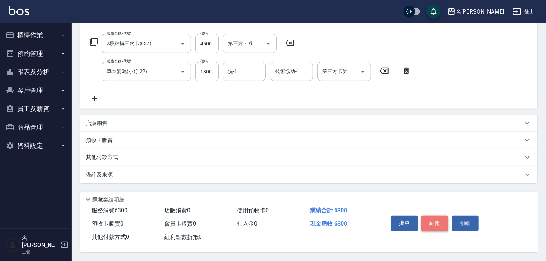
click at [438, 217] on button "結帳" at bounding box center [435, 222] width 27 height 15
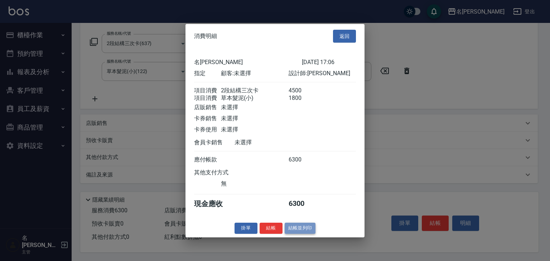
click at [290, 234] on button "結帳並列印" at bounding box center [300, 228] width 31 height 11
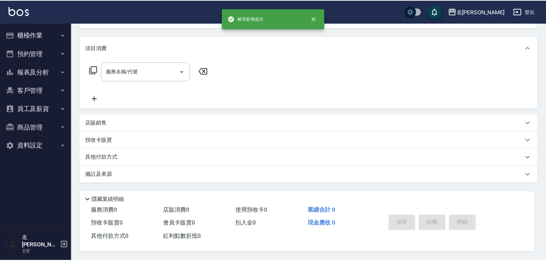
scroll to position [0, 0]
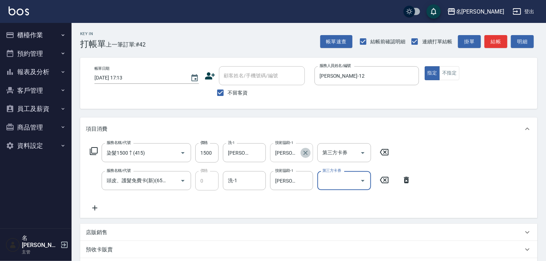
click at [303, 152] on icon "Clear" at bounding box center [305, 152] width 7 height 7
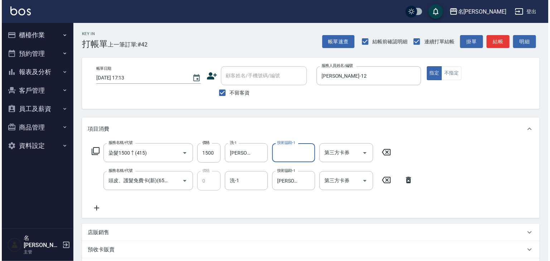
scroll to position [112, 0]
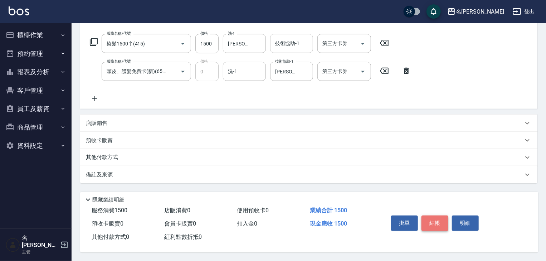
click at [435, 225] on button "結帳" at bounding box center [435, 222] width 27 height 15
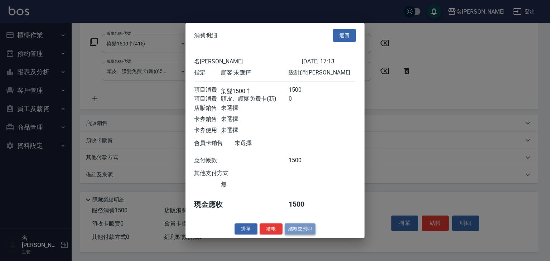
click at [305, 233] on button "結帳並列印" at bounding box center [300, 228] width 31 height 11
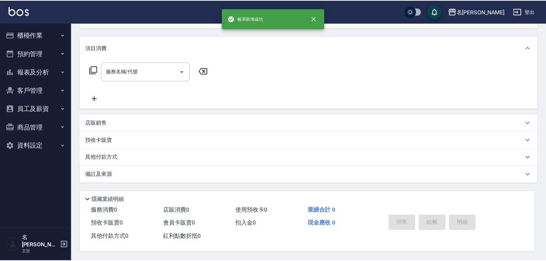
scroll to position [0, 0]
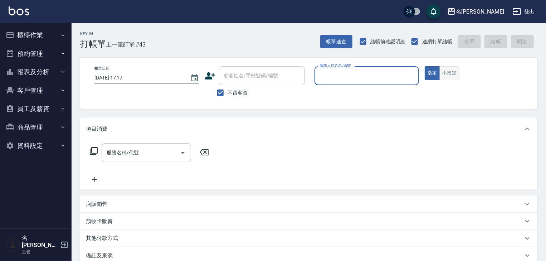
click at [446, 74] on button "不指定" at bounding box center [449, 73] width 20 height 14
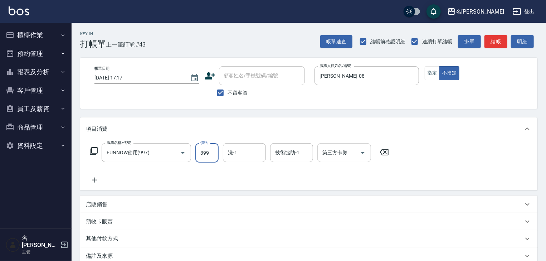
click at [323, 154] on input "第三方卡券" at bounding box center [339, 152] width 37 height 13
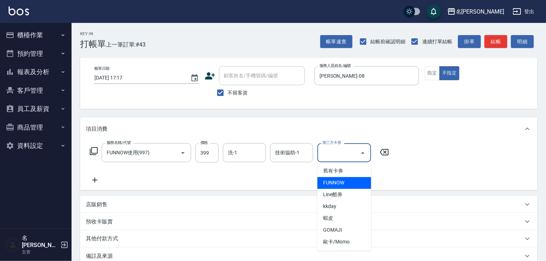
click at [334, 181] on span "FUNNOW" at bounding box center [344, 183] width 54 height 12
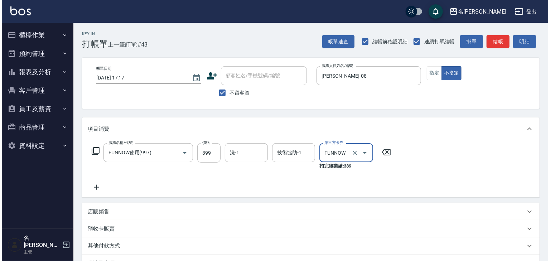
scroll to position [76, 0]
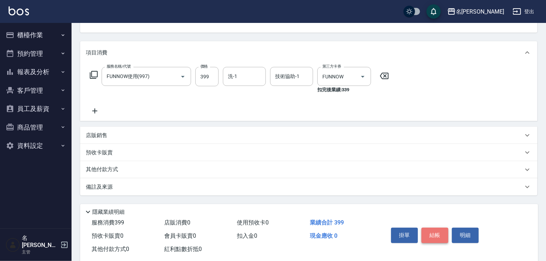
click at [445, 234] on button "結帳" at bounding box center [435, 235] width 27 height 15
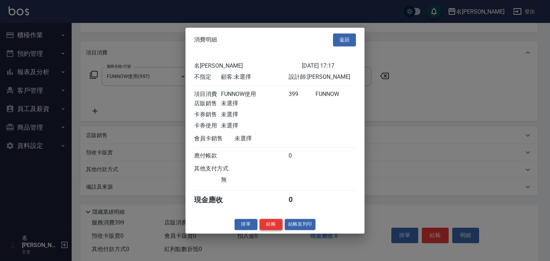
click at [270, 230] on button "結帳" at bounding box center [270, 224] width 23 height 11
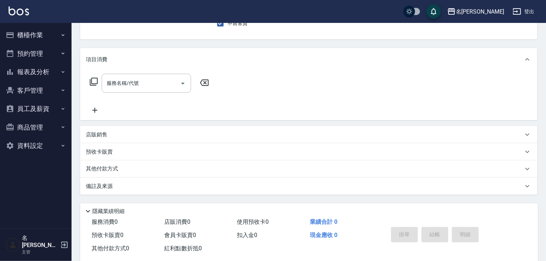
scroll to position [0, 0]
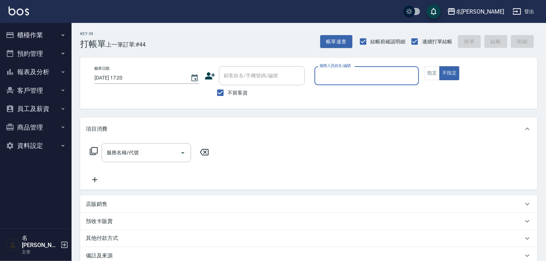
click at [385, 68] on div "服務人員姓名/編號" at bounding box center [367, 75] width 105 height 19
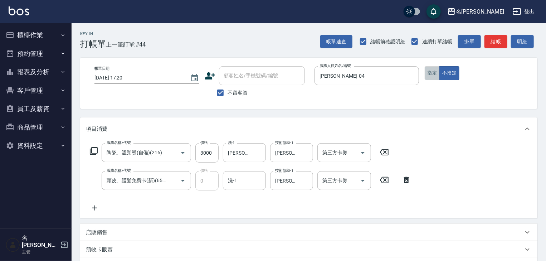
click at [428, 77] on button "指定" at bounding box center [432, 73] width 15 height 14
click at [493, 41] on button "結帳" at bounding box center [496, 41] width 23 height 13
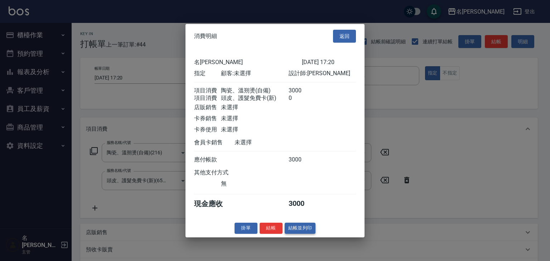
click at [301, 230] on button "結帳並列印" at bounding box center [300, 228] width 31 height 11
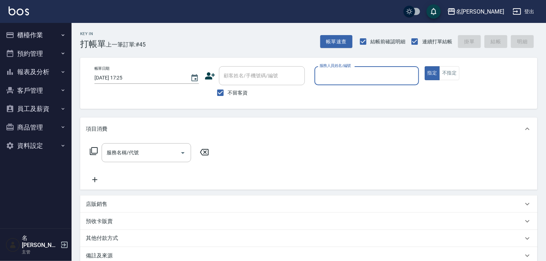
click at [37, 43] on button "櫃檯作業" at bounding box center [36, 35] width 66 height 19
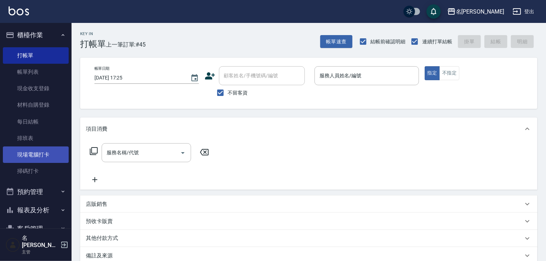
click at [54, 150] on link "現場電腦打卡" at bounding box center [36, 154] width 66 height 16
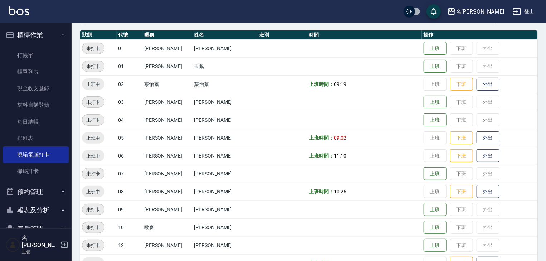
scroll to position [152, 0]
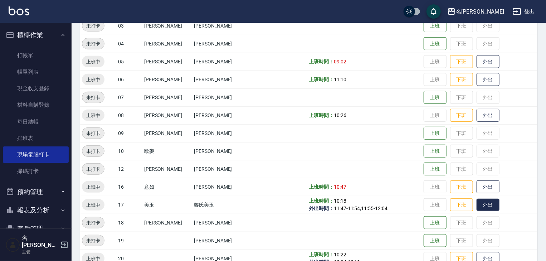
click at [482, 208] on button "外出" at bounding box center [488, 205] width 23 height 13
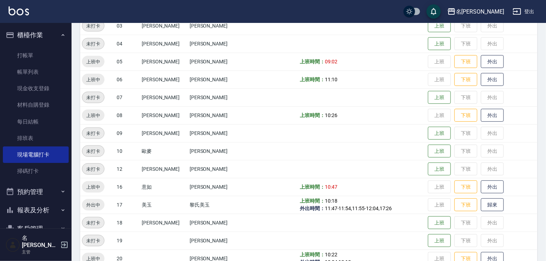
scroll to position [229, 0]
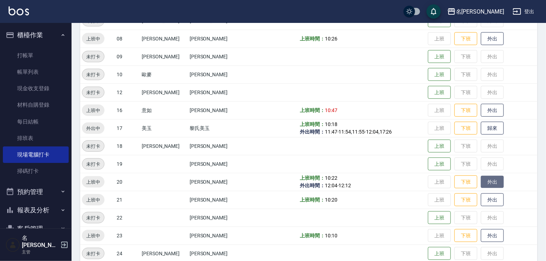
click at [482, 180] on button "外出" at bounding box center [492, 182] width 23 height 13
click at [492, 127] on button "歸來" at bounding box center [492, 128] width 23 height 13
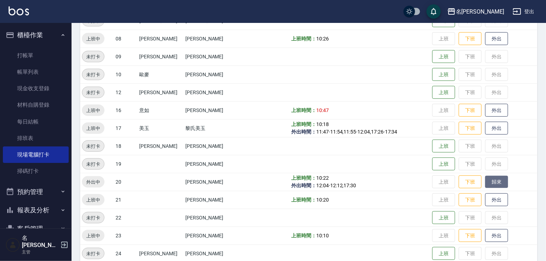
click at [499, 184] on button "歸來" at bounding box center [496, 182] width 23 height 13
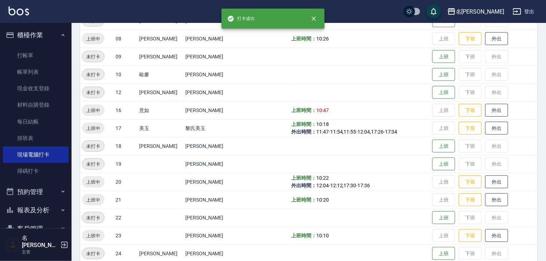
click at [25, 14] on img at bounding box center [19, 10] width 20 height 9
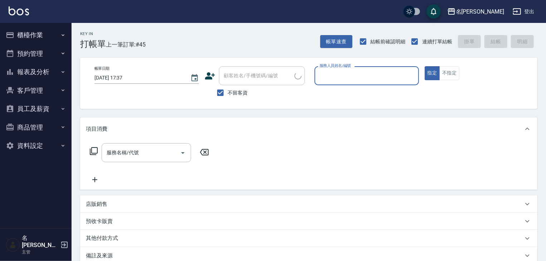
click at [34, 33] on button "櫃檯作業" at bounding box center [36, 35] width 66 height 19
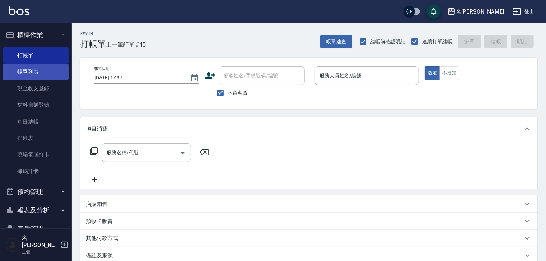
click at [38, 72] on link "帳單列表" at bounding box center [36, 72] width 66 height 16
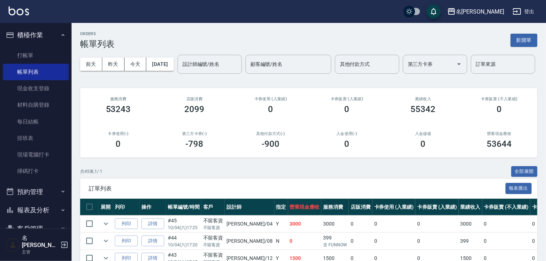
scroll to position [76, 0]
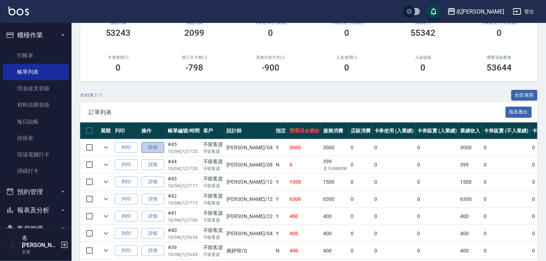
click at [158, 153] on link "詳情" at bounding box center [152, 147] width 23 height 11
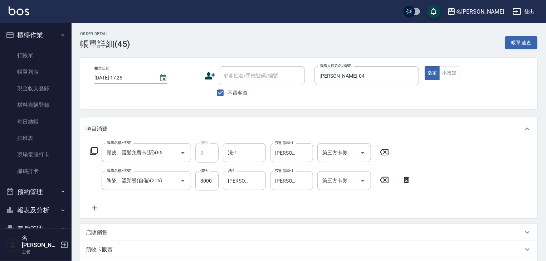
scroll to position [125, 0]
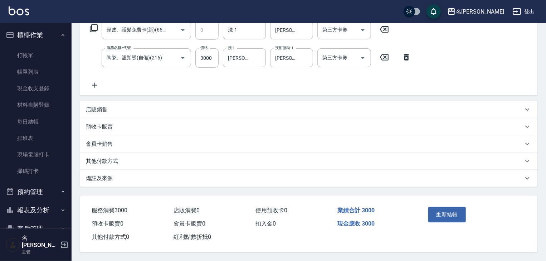
click at [166, 157] on div "其他付款方式" at bounding box center [304, 161] width 437 height 8
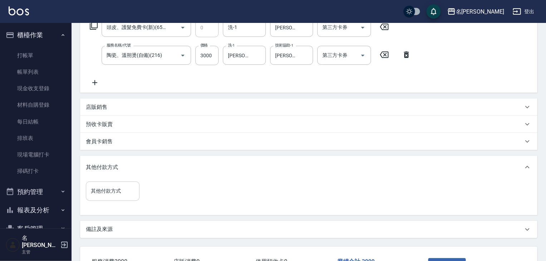
click at [120, 189] on input "其他付款方式" at bounding box center [112, 191] width 47 height 13
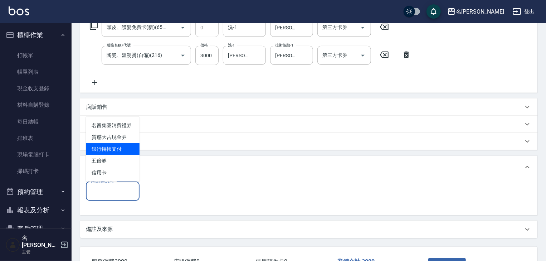
click at [120, 152] on span "銀行轉帳支付" at bounding box center [113, 149] width 54 height 12
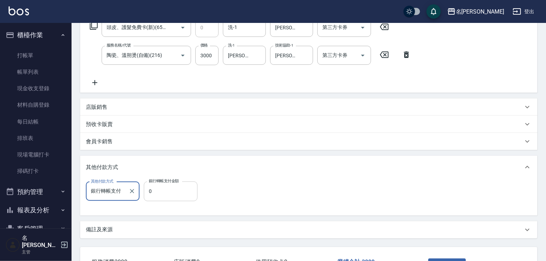
click at [164, 196] on input "0" at bounding box center [171, 190] width 54 height 19
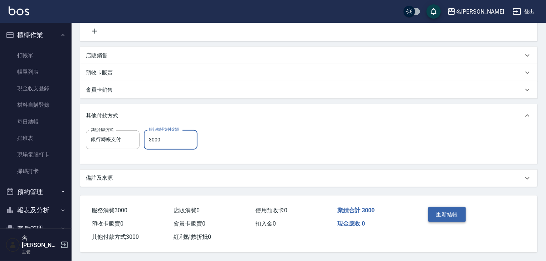
click at [443, 211] on button "重新結帳" at bounding box center [447, 214] width 38 height 15
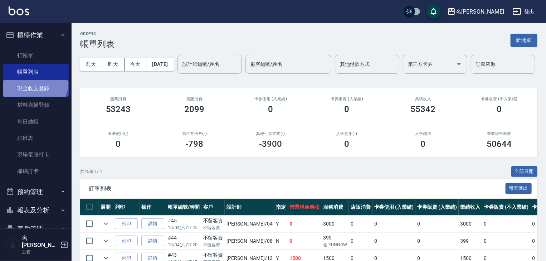
click at [34, 83] on link "現金收支登錄" at bounding box center [36, 88] width 66 height 16
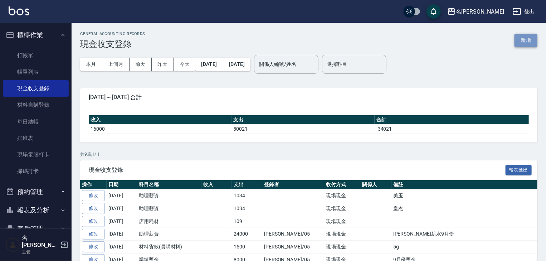
click at [535, 41] on button "新增" at bounding box center [526, 40] width 23 height 13
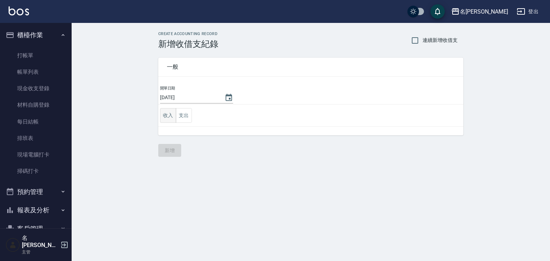
click at [162, 109] on button "收入" at bounding box center [168, 115] width 16 height 15
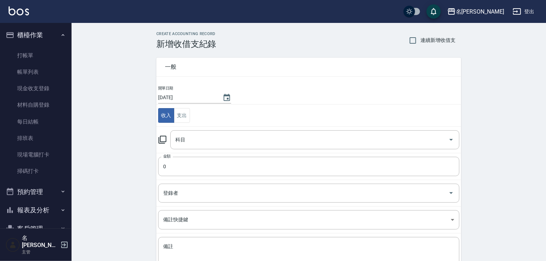
click at [165, 136] on icon at bounding box center [163, 140] width 8 height 8
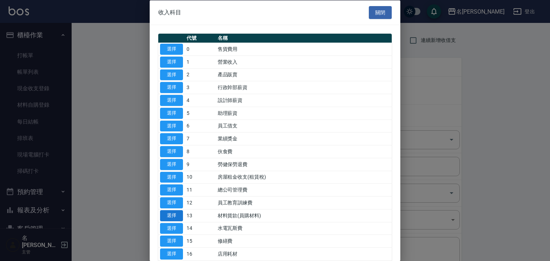
click at [171, 215] on button "選擇" at bounding box center [171, 215] width 23 height 11
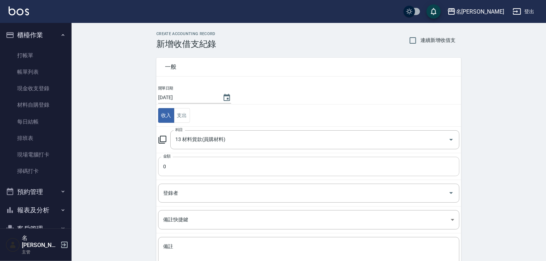
click at [190, 169] on input "0" at bounding box center [308, 166] width 301 height 19
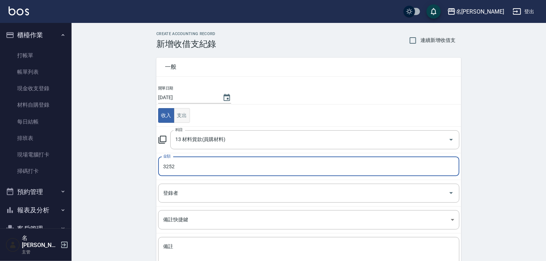
click at [186, 115] on button "支出" at bounding box center [182, 115] width 16 height 15
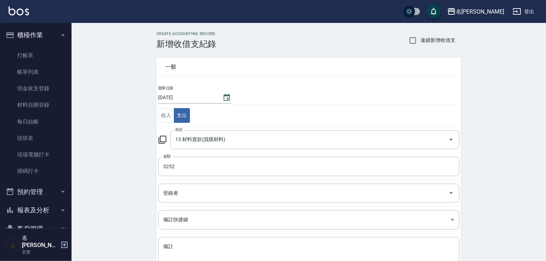
click at [166, 136] on icon at bounding box center [163, 140] width 8 height 8
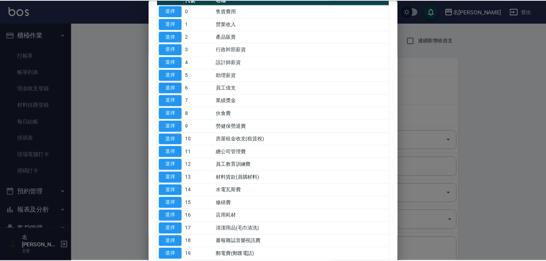
scroll to position [115, 0]
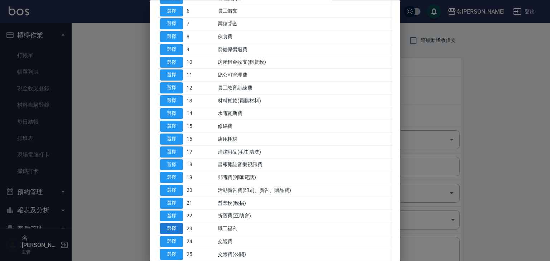
click at [174, 223] on button "選擇" at bounding box center [171, 228] width 23 height 11
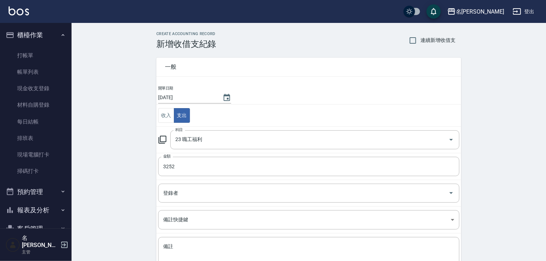
scroll to position [54, 0]
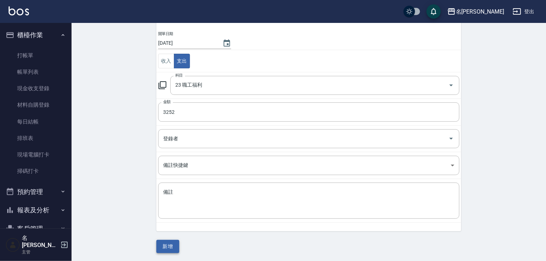
click at [175, 245] on button "新增" at bounding box center [167, 246] width 23 height 13
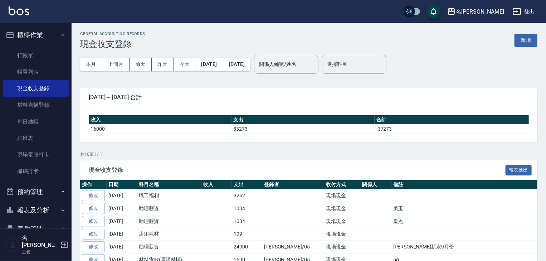
click at [22, 8] on img at bounding box center [19, 10] width 20 height 9
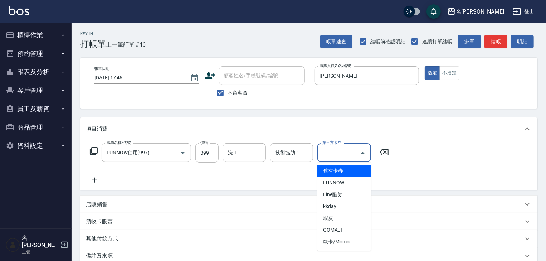
click at [328, 150] on div "第三方卡券 第三方卡券" at bounding box center [344, 152] width 54 height 19
click at [331, 179] on span "FUNNOW" at bounding box center [344, 183] width 54 height 12
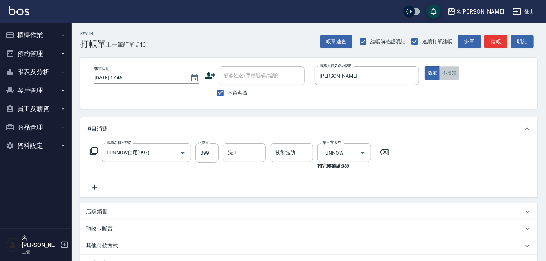
click at [453, 74] on button "不指定" at bounding box center [449, 73] width 20 height 14
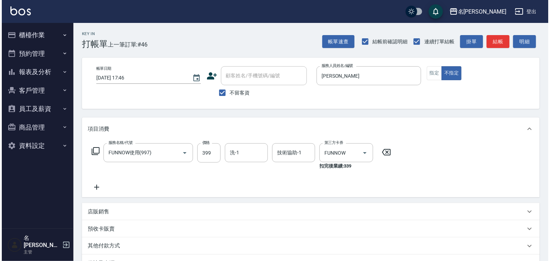
scroll to position [91, 0]
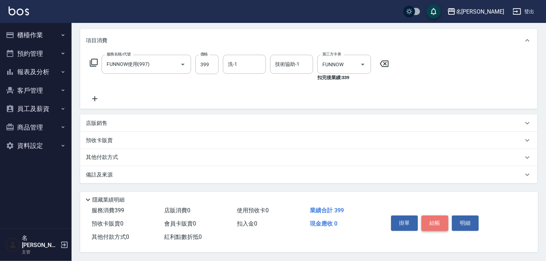
click at [433, 222] on button "結帳" at bounding box center [435, 222] width 27 height 15
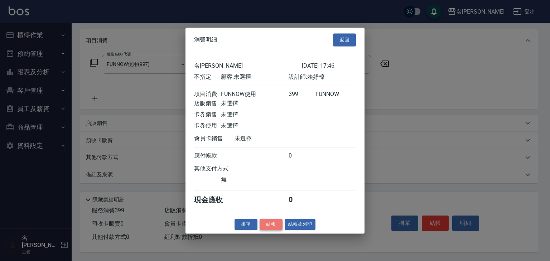
click at [278, 227] on button "結帳" at bounding box center [270, 224] width 23 height 11
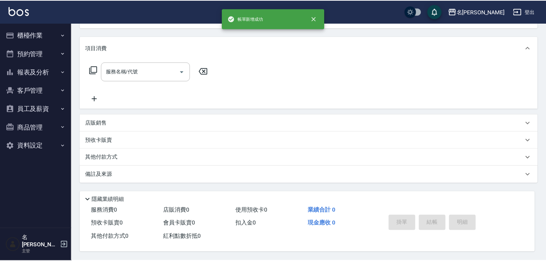
scroll to position [0, 0]
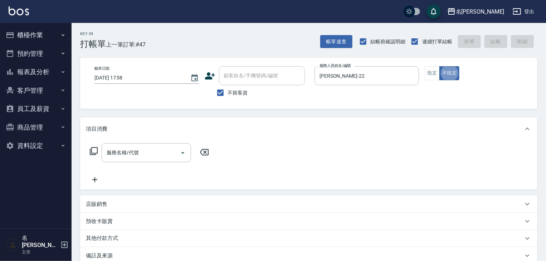
click at [129, 150] on div "服務名稱/代號 服務名稱/代號" at bounding box center [146, 152] width 89 height 19
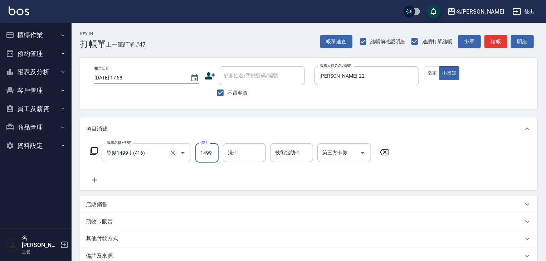
click at [173, 152] on icon "Clear" at bounding box center [172, 152] width 7 height 7
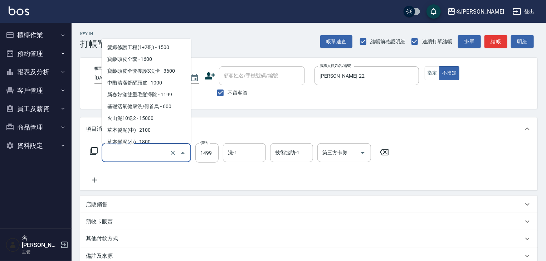
click at [160, 152] on input "服務名稱/代號" at bounding box center [136, 152] width 63 height 13
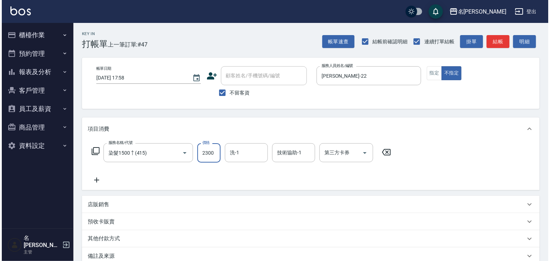
scroll to position [84, 0]
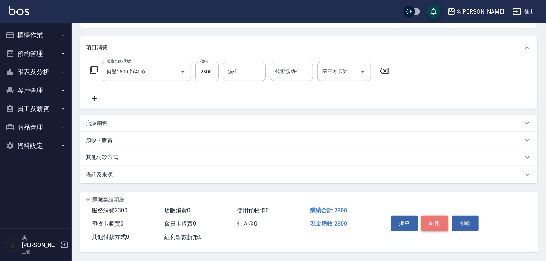
click at [435, 218] on button "結帳" at bounding box center [435, 222] width 27 height 15
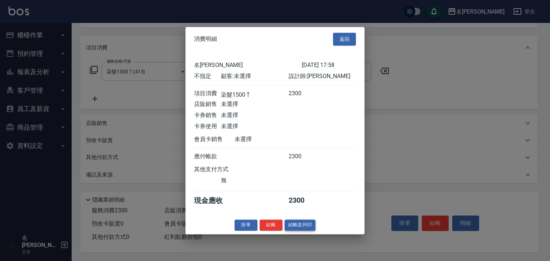
click at [312, 230] on button "結帳並列印" at bounding box center [300, 224] width 31 height 11
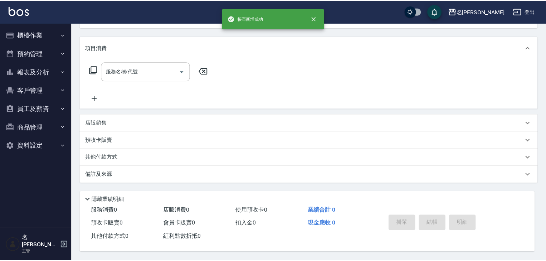
scroll to position [0, 0]
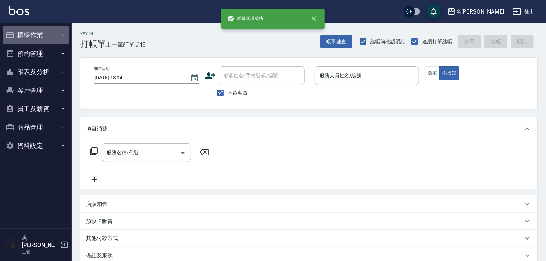
click at [39, 33] on button "櫃檯作業" at bounding box center [36, 35] width 66 height 19
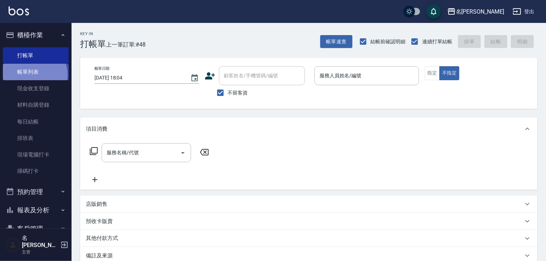
click at [34, 75] on link "帳單列表" at bounding box center [36, 72] width 66 height 16
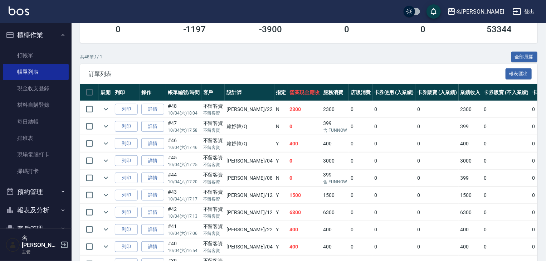
scroll to position [152, 0]
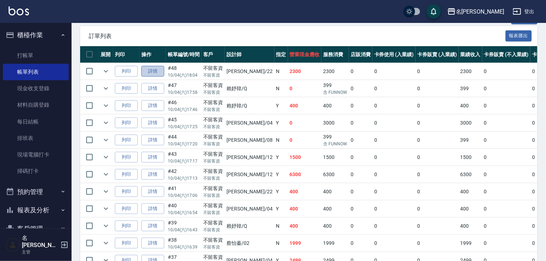
click at [156, 77] on link "詳情" at bounding box center [152, 71] width 23 height 11
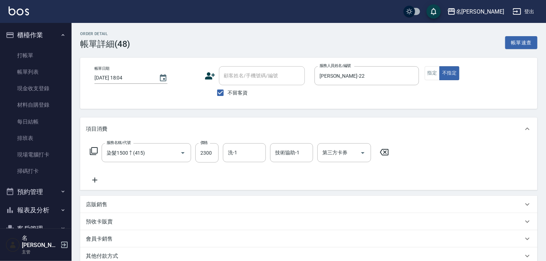
click at [131, 237] on div "會員卡銷售" at bounding box center [304, 239] width 437 height 8
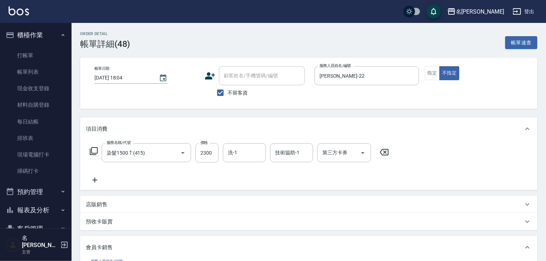
scroll to position [115, 0]
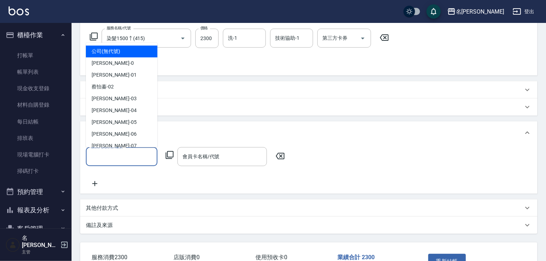
click at [134, 155] on input "服務人員姓名/編號" at bounding box center [121, 156] width 65 height 13
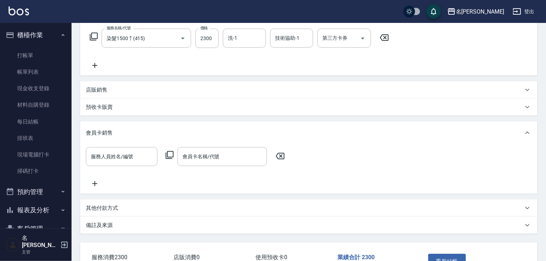
click at [354, 116] on div "項目消費 服務名稱/代號 染髮1500↑(415) 服務名稱/代號 價格 2300 價格 洗-1 洗-1 技術協助-1 技術協助-1 第三方卡券 第三方卡券 …" at bounding box center [308, 118] width 457 height 231
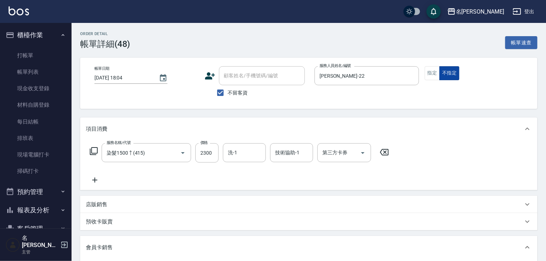
click at [439, 73] on button "不指定" at bounding box center [449, 73] width 20 height 14
click at [429, 73] on button "指定" at bounding box center [432, 73] width 15 height 14
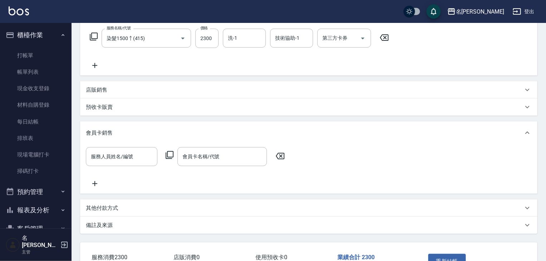
click at [116, 217] on div "其他付款方式" at bounding box center [308, 207] width 457 height 17
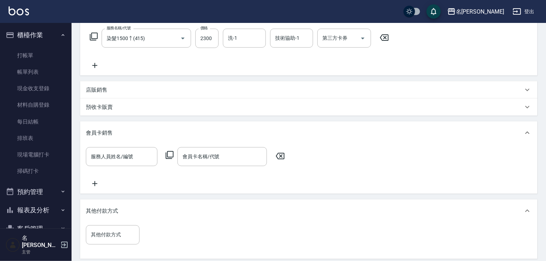
scroll to position [191, 0]
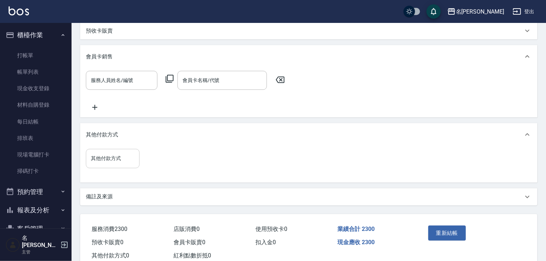
click at [126, 165] on input "其他付款方式" at bounding box center [112, 158] width 47 height 13
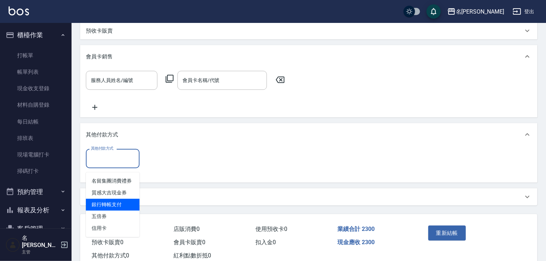
click at [123, 208] on span "銀行轉帳支付" at bounding box center [113, 205] width 54 height 12
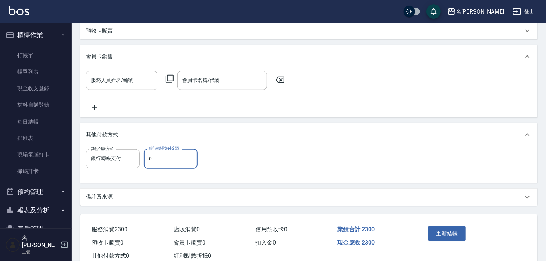
click at [160, 167] on input "0" at bounding box center [171, 158] width 54 height 19
click at [455, 238] on button "重新結帳" at bounding box center [447, 233] width 38 height 15
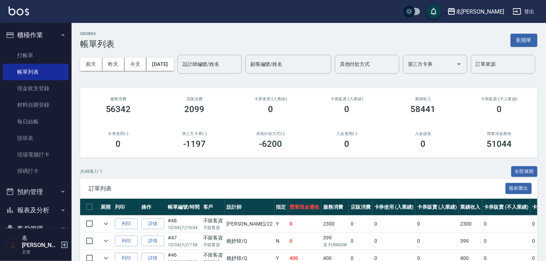
click at [20, 9] on img at bounding box center [19, 10] width 20 height 9
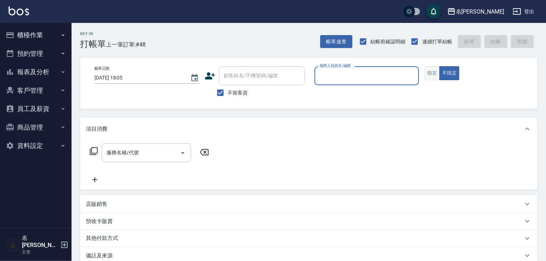
click at [436, 70] on button "指定" at bounding box center [432, 73] width 15 height 14
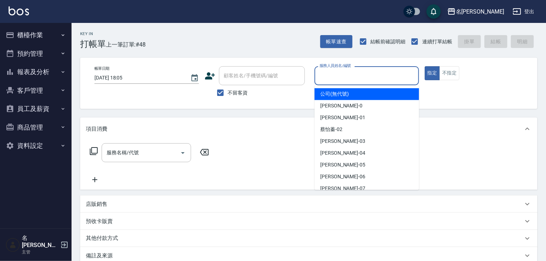
click at [369, 78] on input "服務人員姓名/編號" at bounding box center [367, 75] width 98 height 13
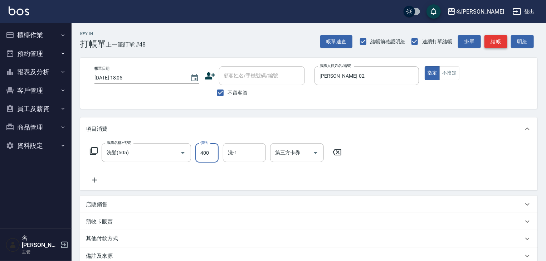
click at [498, 46] on button "結帳" at bounding box center [496, 41] width 23 height 13
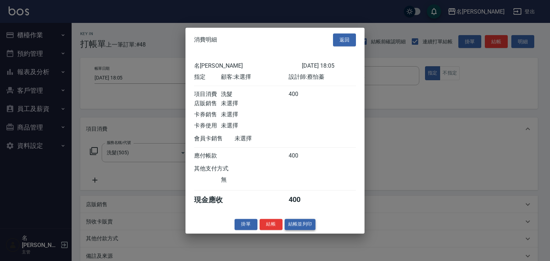
click at [305, 230] on button "結帳並列印" at bounding box center [300, 224] width 31 height 11
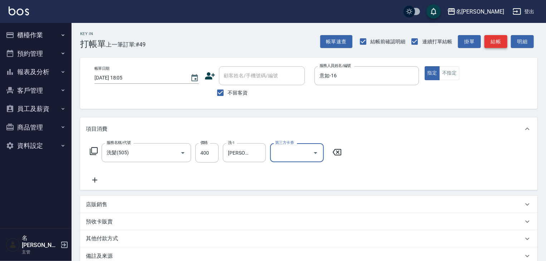
click at [502, 42] on button "結帳" at bounding box center [496, 41] width 23 height 13
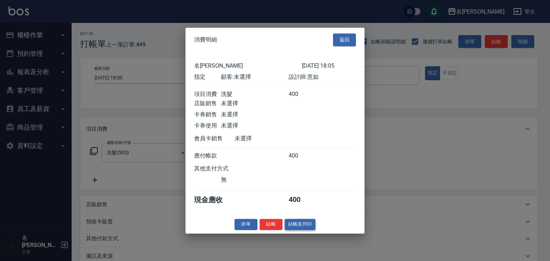
click at [313, 230] on button "結帳並列印" at bounding box center [300, 224] width 31 height 11
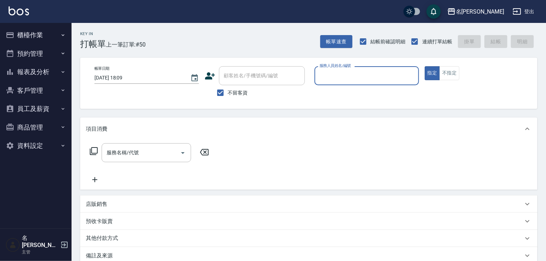
click at [384, 70] on input "服務人員姓名/編號" at bounding box center [367, 75] width 98 height 13
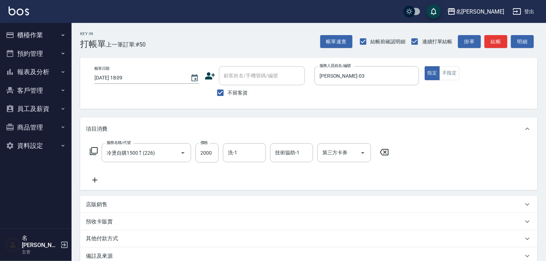
click at [93, 180] on icon at bounding box center [94, 180] width 5 height 5
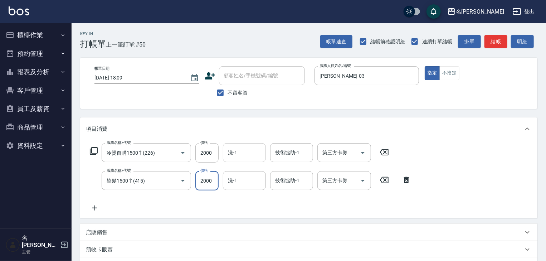
click at [240, 160] on div "洗-1" at bounding box center [244, 152] width 43 height 19
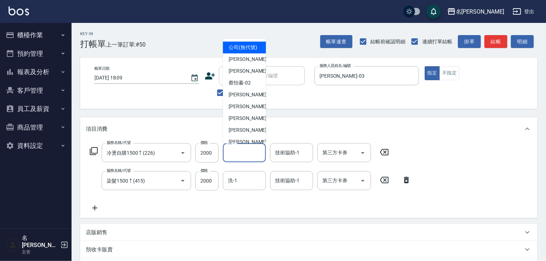
click at [171, 232] on div "店販銷售" at bounding box center [304, 233] width 437 height 8
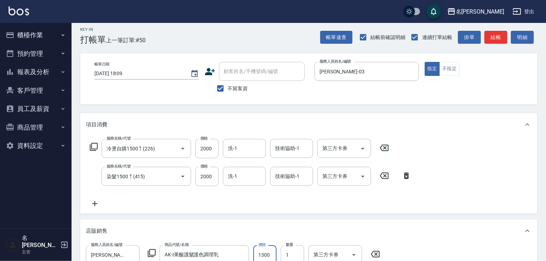
scroll to position [8, 0]
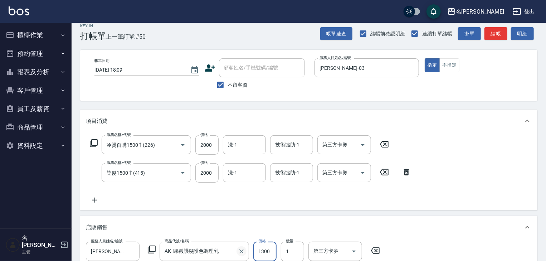
click at [242, 249] on icon "Clear" at bounding box center [241, 251] width 7 height 7
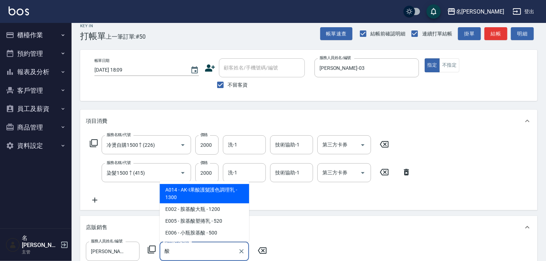
click at [221, 231] on span "E006 - 小瓶胺基酸 - 500" at bounding box center [204, 233] width 89 height 12
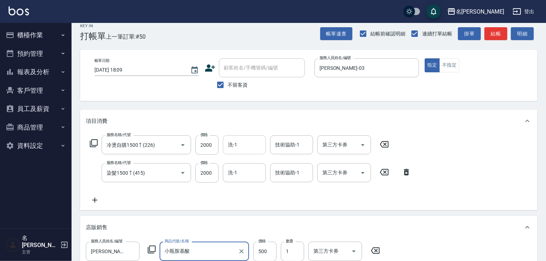
click at [250, 137] on div "洗-1" at bounding box center [244, 144] width 43 height 19
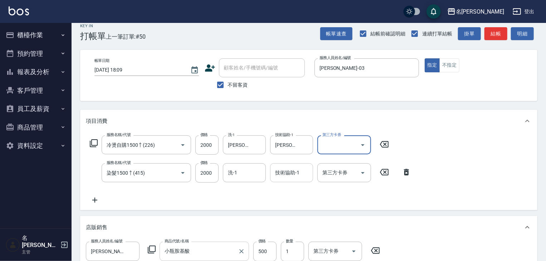
click at [280, 167] on div "技術協助-1 技術協助-1" at bounding box center [291, 172] width 43 height 19
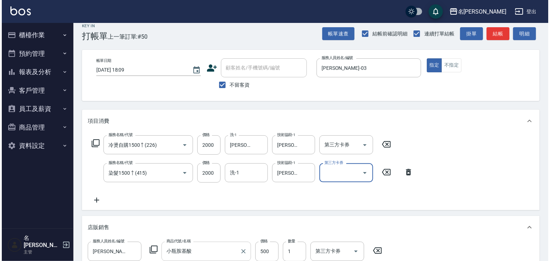
scroll to position [160, 0]
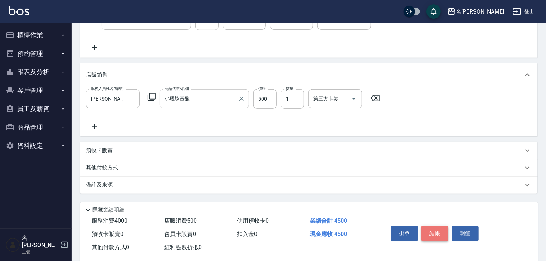
click at [445, 233] on button "結帳" at bounding box center [435, 233] width 27 height 15
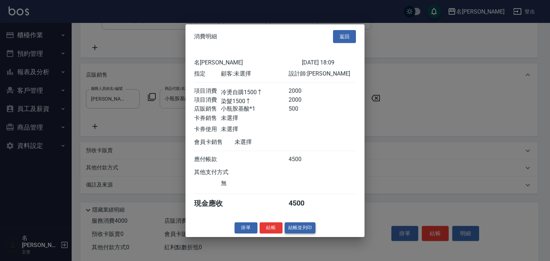
click at [307, 233] on button "結帳並列印" at bounding box center [300, 227] width 31 height 11
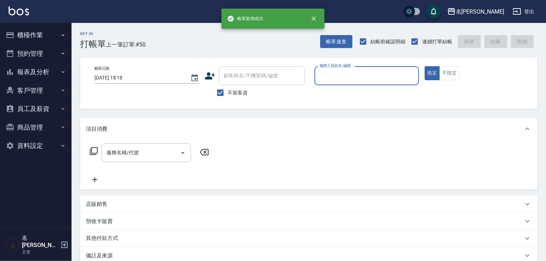
scroll to position [0, 0]
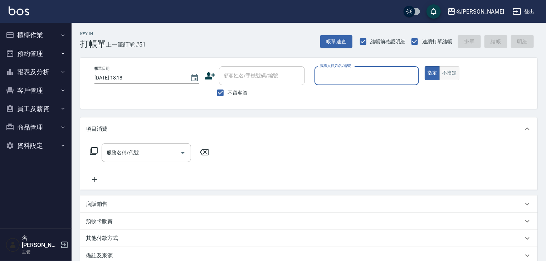
click at [450, 71] on button "不指定" at bounding box center [449, 73] width 20 height 14
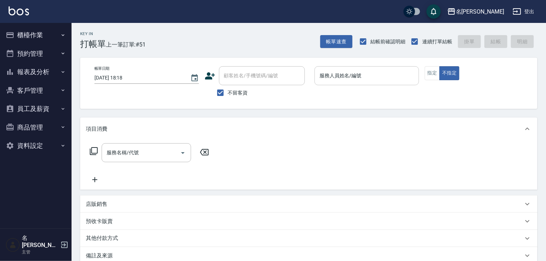
drag, startPoint x: 362, startPoint y: 94, endPoint x: 360, endPoint y: 72, distance: 21.9
click at [362, 93] on div "帳單日期 [DATE] 18:18 顧客姓名/手機號碼/編號 顧客姓名/手機號碼/編號 不留客資 服務人員姓名/編號 服務人員姓名/編號 指定 不指定" at bounding box center [309, 83] width 440 height 34
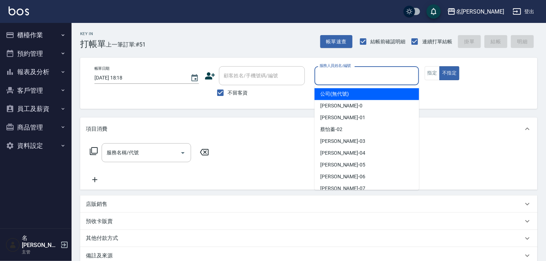
click at [360, 72] on input "服務人員姓名/編號" at bounding box center [367, 75] width 98 height 13
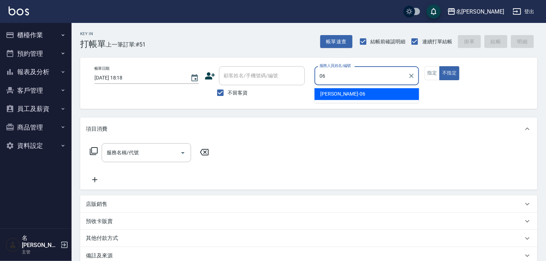
click at [344, 100] on ul "[PERSON_NAME] -06" at bounding box center [367, 94] width 105 height 18
click at [335, 96] on span "[PERSON_NAME] -06" at bounding box center [342, 94] width 45 height 8
click at [155, 156] on input "服務名稱/代號" at bounding box center [141, 152] width 72 height 13
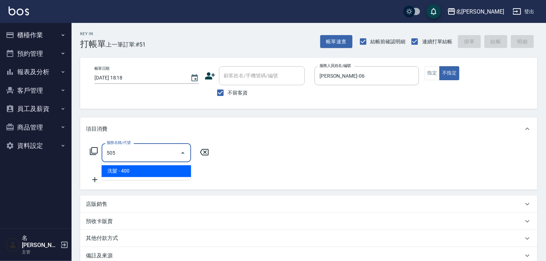
click at [167, 168] on span "洗髮 - 400" at bounding box center [146, 171] width 89 height 12
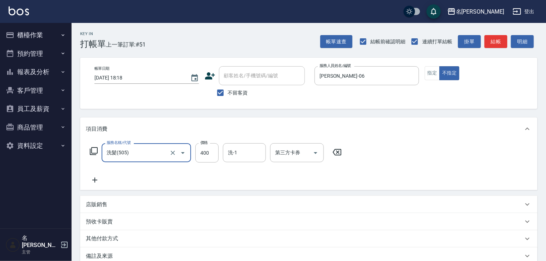
click at [95, 183] on icon at bounding box center [95, 180] width 18 height 9
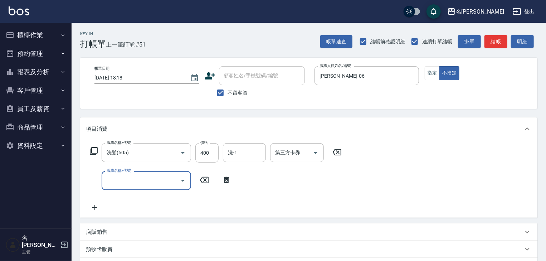
click at [111, 179] on input "服務名稱/代號" at bounding box center [141, 180] width 72 height 13
click at [202, 182] on input "300" at bounding box center [206, 180] width 23 height 19
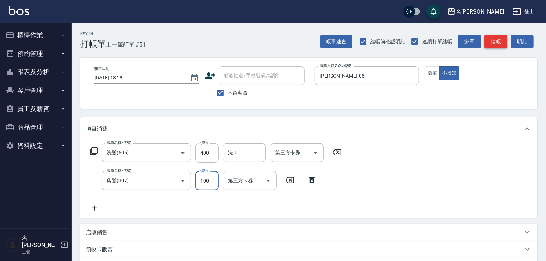
click at [493, 44] on button "結帳" at bounding box center [496, 41] width 23 height 13
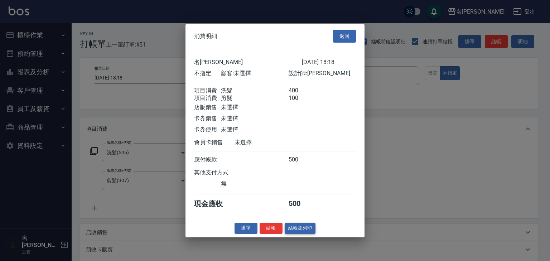
click at [302, 229] on button "結帳並列印" at bounding box center [300, 228] width 31 height 11
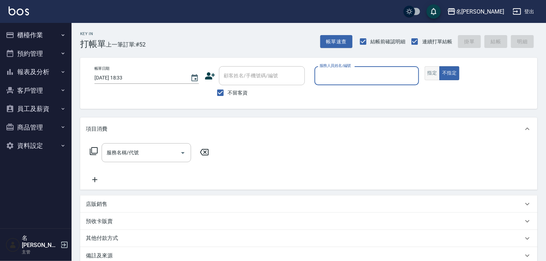
click at [425, 76] on button "指定" at bounding box center [432, 73] width 15 height 14
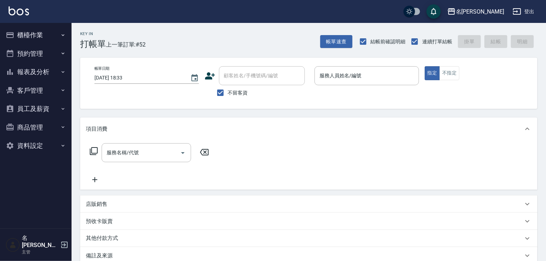
click at [384, 86] on p at bounding box center [367, 89] width 105 height 8
click at [370, 72] on input "服務人員姓名/編號" at bounding box center [367, 75] width 98 height 13
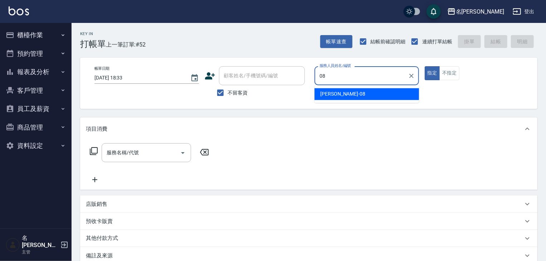
click at [361, 89] on div "[PERSON_NAME] -08" at bounding box center [367, 94] width 105 height 12
click at [155, 150] on input "服務名稱/代號" at bounding box center [141, 152] width 72 height 13
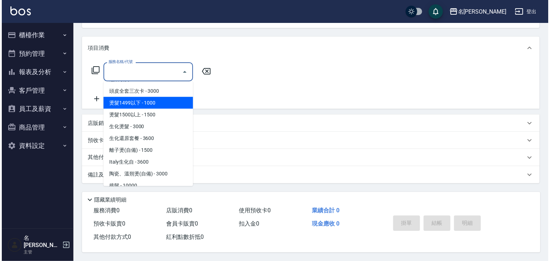
scroll to position [147, 0]
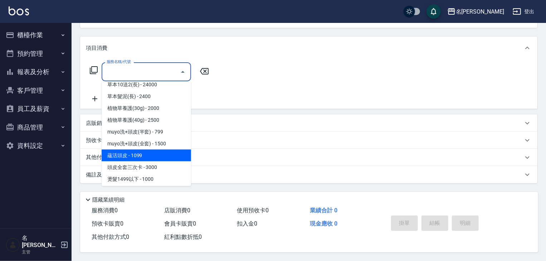
click at [153, 157] on span "蘊活頭皮 - 1099" at bounding box center [146, 156] width 89 height 12
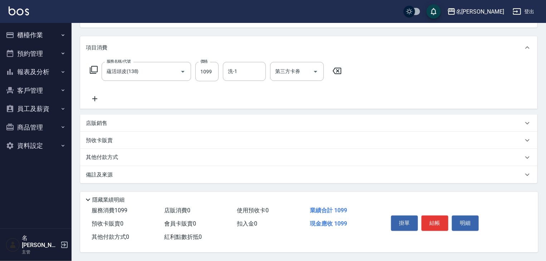
click at [94, 96] on icon at bounding box center [94, 98] width 5 height 5
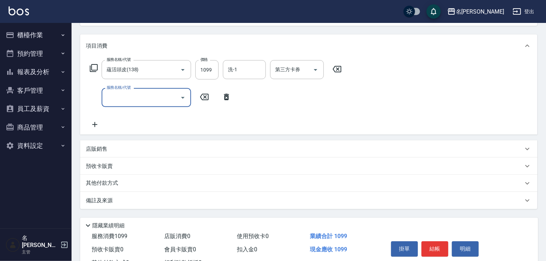
click at [113, 98] on input "服務名稱/代號" at bounding box center [141, 97] width 72 height 13
click at [127, 109] on ul "剪髮 - 300" at bounding box center [146, 116] width 89 height 18
click at [127, 111] on span "剪髮 - 300" at bounding box center [146, 116] width 89 height 12
click at [205, 94] on input "300" at bounding box center [206, 97] width 23 height 19
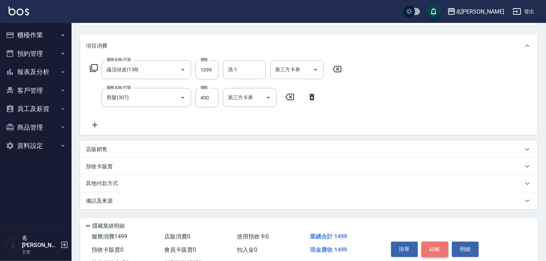
click at [437, 251] on button "結帳" at bounding box center [435, 249] width 27 height 15
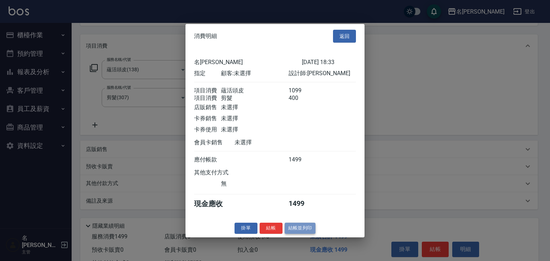
click at [306, 234] on button "結帳並列印" at bounding box center [300, 228] width 31 height 11
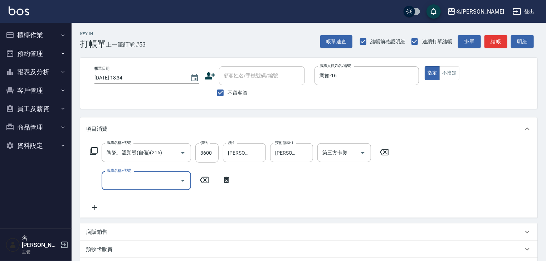
scroll to position [111, 0]
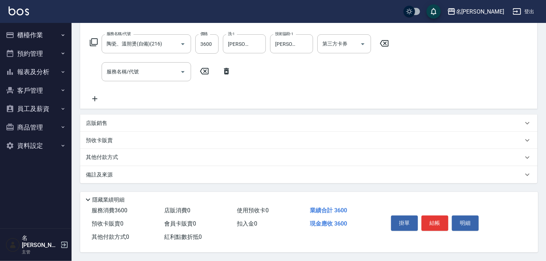
click at [349, 115] on div "店販銷售" at bounding box center [308, 123] width 457 height 17
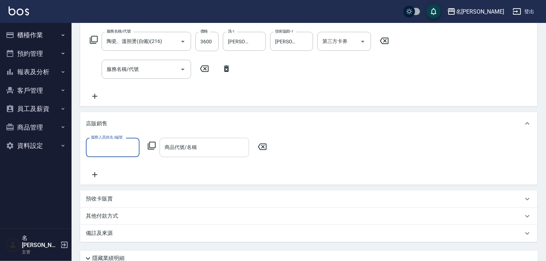
scroll to position [172, 0]
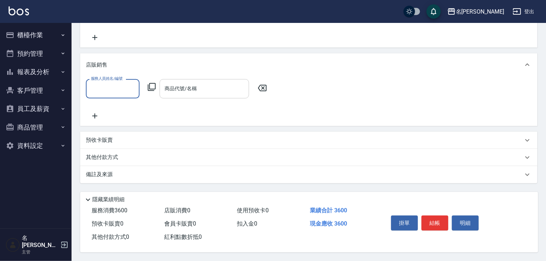
click at [122, 159] on div "其他付款方式" at bounding box center [308, 157] width 457 height 17
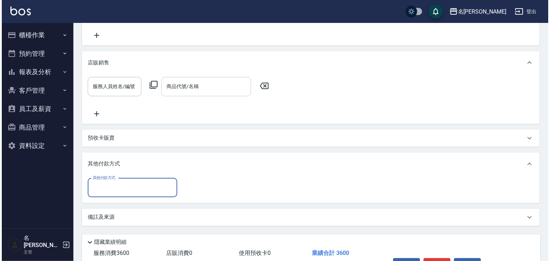
scroll to position [0, 0]
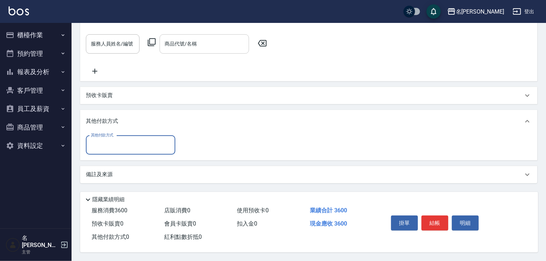
click at [132, 133] on div "其他付款方式 其他付款方式" at bounding box center [308, 147] width 457 height 28
click at [122, 150] on div "其他付款方式" at bounding box center [130, 145] width 89 height 19
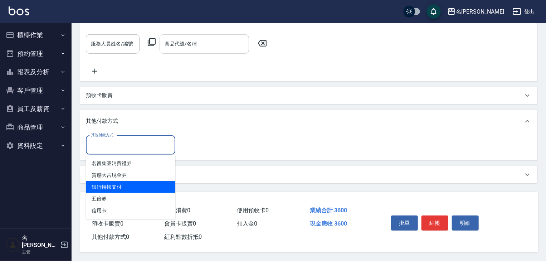
click at [125, 185] on span "銀行轉帳支付" at bounding box center [130, 187] width 89 height 12
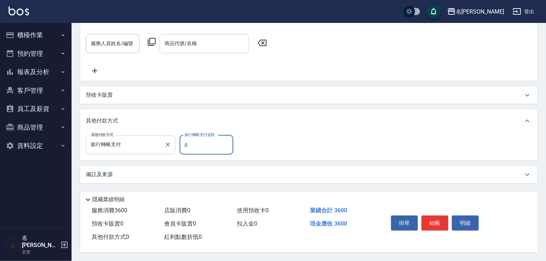
drag, startPoint x: 198, startPoint y: 146, endPoint x: 173, endPoint y: 146, distance: 24.7
click at [173, 146] on div "其他付款方式 銀行轉帳支付 其他付款方式 銀行轉帳支付金額 0 銀行轉帳支付金額" at bounding box center [162, 144] width 152 height 19
click at [438, 215] on button "結帳" at bounding box center [435, 222] width 27 height 15
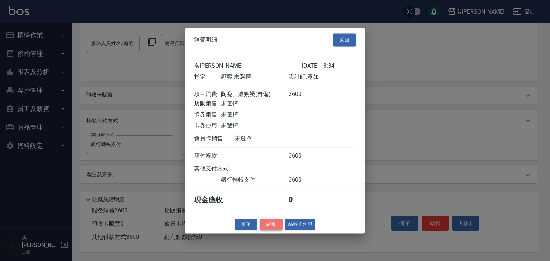
click at [276, 223] on button "結帳" at bounding box center [270, 224] width 23 height 11
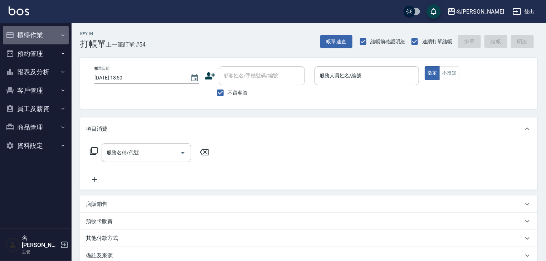
click at [32, 34] on button "櫃檯作業" at bounding box center [36, 35] width 66 height 19
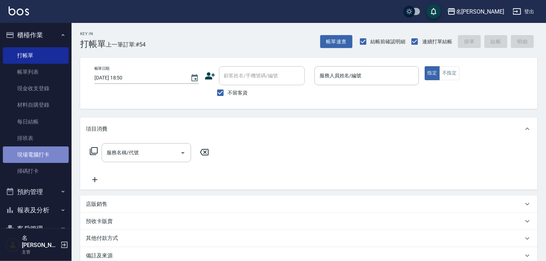
click at [46, 161] on link "現場電腦打卡" at bounding box center [36, 154] width 66 height 16
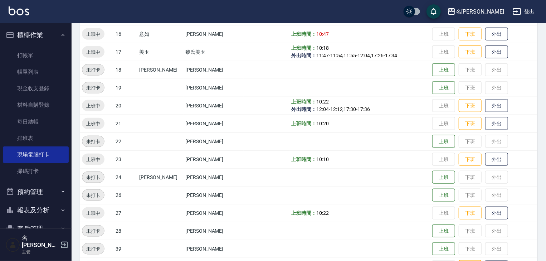
scroll to position [420, 0]
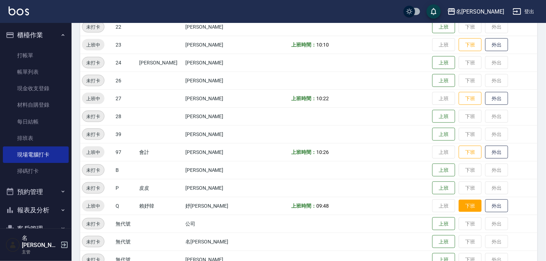
click at [467, 204] on button "下班" at bounding box center [470, 206] width 23 height 13
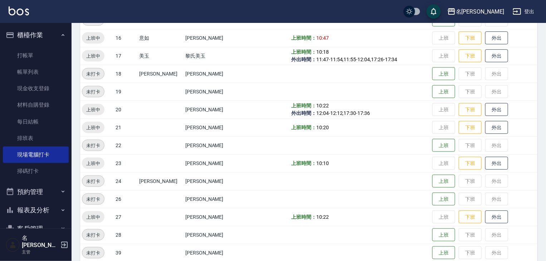
scroll to position [454, 0]
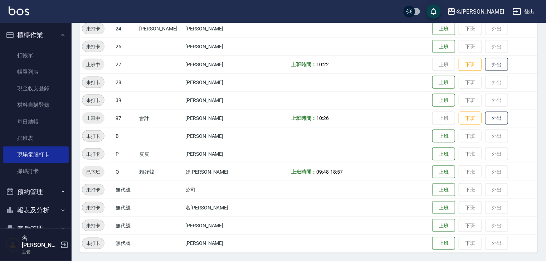
click at [320, 171] on td "上班時間： 09:48 - 18:57" at bounding box center [360, 172] width 141 height 18
click at [320, 172] on td "上班時間： 09:48 - 18:57" at bounding box center [360, 172] width 141 height 18
click at [332, 173] on td "上班時間： 09:48 - 18:57" at bounding box center [360, 172] width 141 height 18
click at [442, 173] on button "上班" at bounding box center [443, 172] width 23 height 13
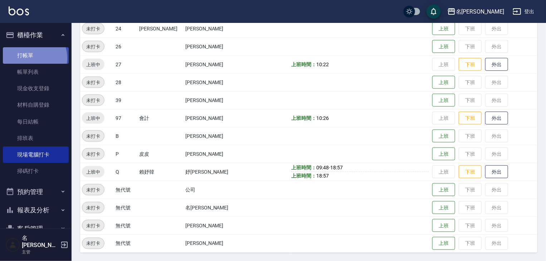
click at [34, 58] on link "打帳單" at bounding box center [36, 55] width 66 height 16
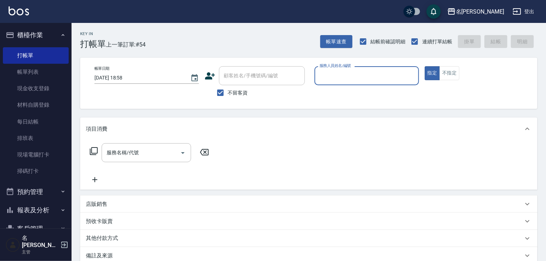
click at [354, 77] on input "服務人員姓名/編號" at bounding box center [367, 75] width 98 height 13
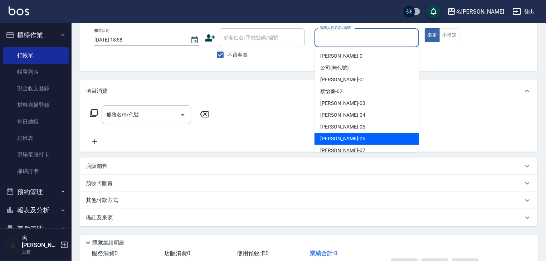
scroll to position [38, 0]
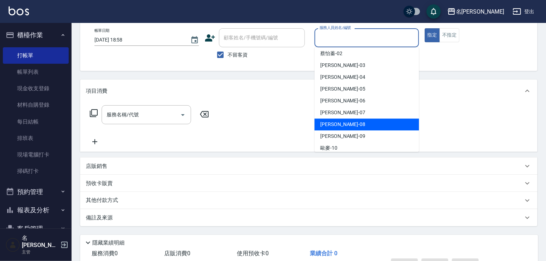
click at [346, 122] on div "[PERSON_NAME] -08" at bounding box center [367, 124] width 105 height 12
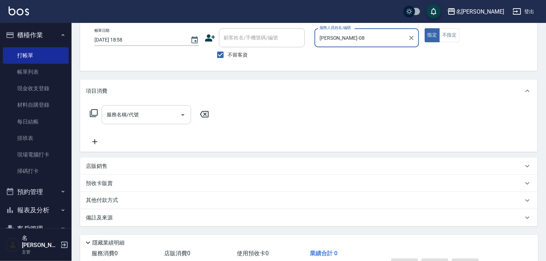
click at [147, 117] on input "服務名稱/代號" at bounding box center [141, 114] width 72 height 13
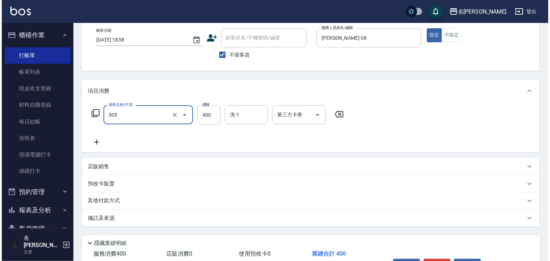
scroll to position [84, 0]
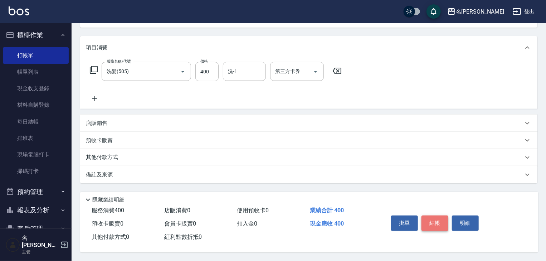
click at [434, 224] on button "結帳" at bounding box center [435, 222] width 27 height 15
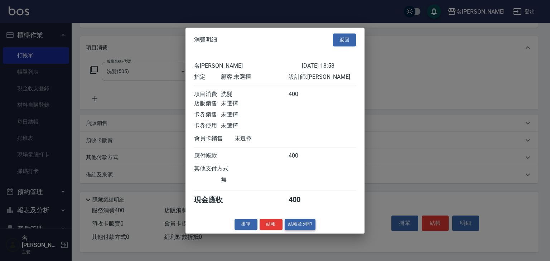
click at [295, 225] on button "結帳並列印" at bounding box center [300, 224] width 31 height 11
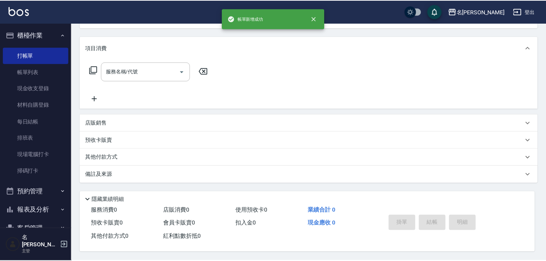
scroll to position [0, 0]
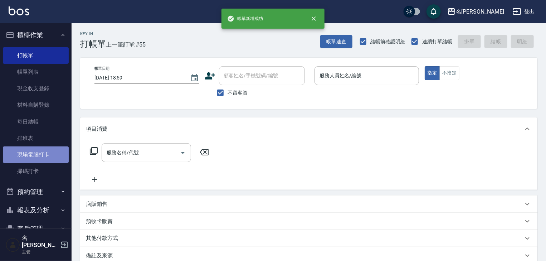
click at [45, 151] on link "現場電腦打卡" at bounding box center [36, 154] width 66 height 16
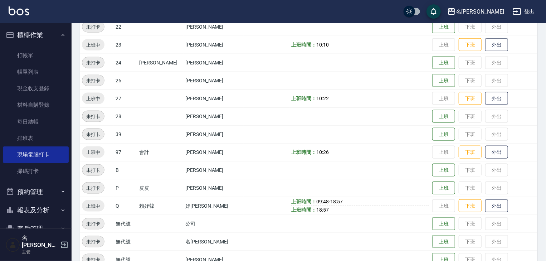
scroll to position [454, 0]
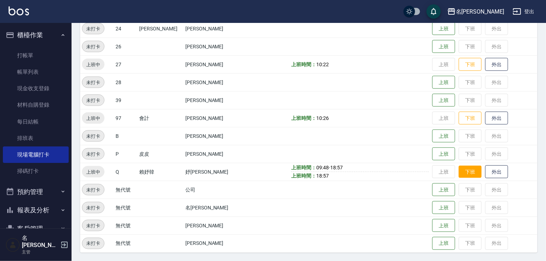
click at [464, 175] on button "下班" at bounding box center [470, 172] width 23 height 13
click at [443, 174] on button "上班" at bounding box center [443, 172] width 23 height 13
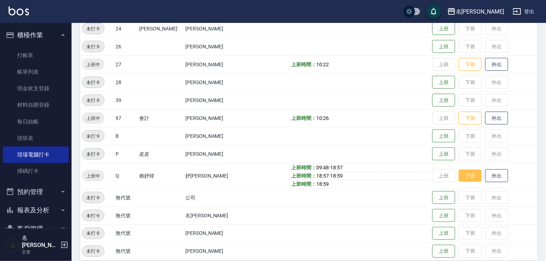
click at [461, 173] on button "下班" at bounding box center [470, 176] width 23 height 13
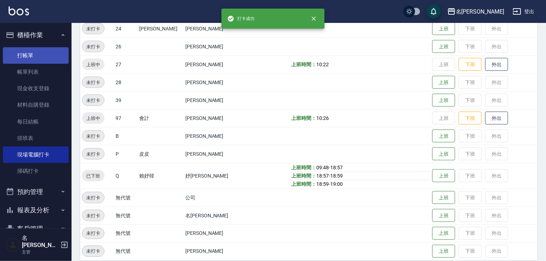
click at [44, 59] on link "打帳單" at bounding box center [36, 55] width 66 height 16
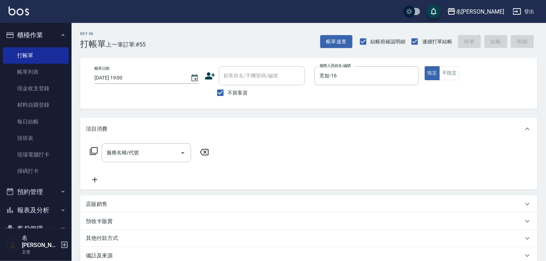
click at [192, 171] on div "服務名稱/代號 服務名稱/代號" at bounding box center [149, 163] width 127 height 41
click at [160, 149] on input "服務名稱/代號" at bounding box center [141, 152] width 72 height 13
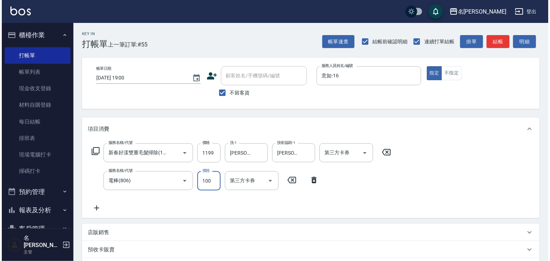
scroll to position [112, 0]
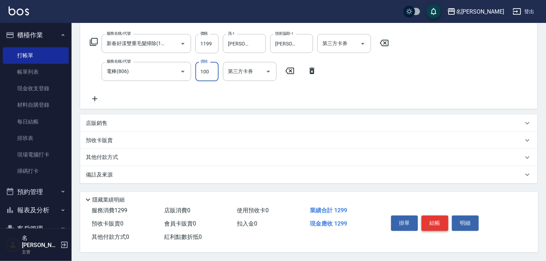
click at [444, 225] on button "結帳" at bounding box center [435, 222] width 27 height 15
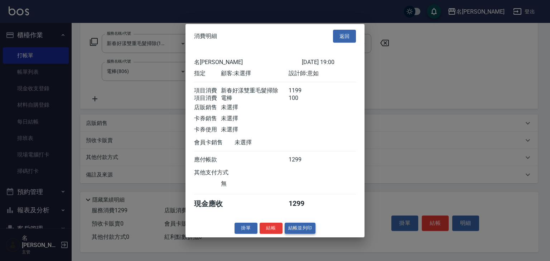
click at [296, 234] on button "結帳並列印" at bounding box center [300, 228] width 31 height 11
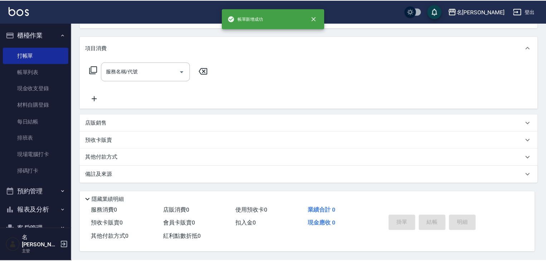
scroll to position [0, 0]
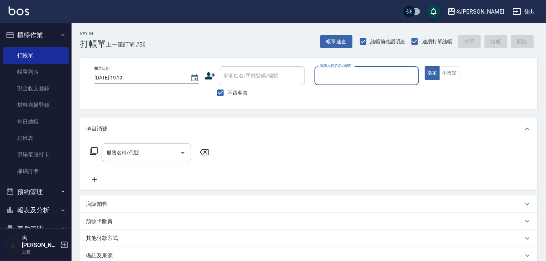
drag, startPoint x: 44, startPoint y: 76, endPoint x: 154, endPoint y: 198, distance: 164.0
click at [44, 76] on link "帳單列表" at bounding box center [36, 72] width 66 height 16
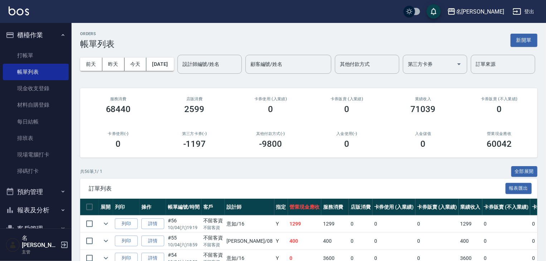
scroll to position [76, 0]
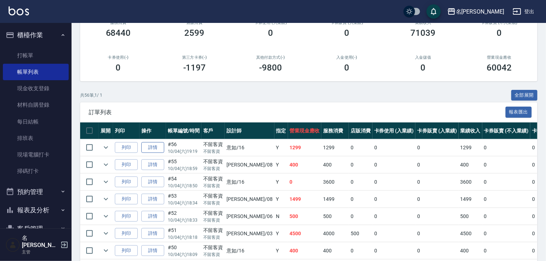
click at [156, 153] on link "詳情" at bounding box center [152, 147] width 23 height 11
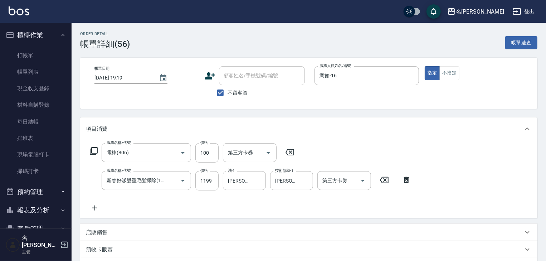
click at [27, 9] on img at bounding box center [19, 10] width 20 height 9
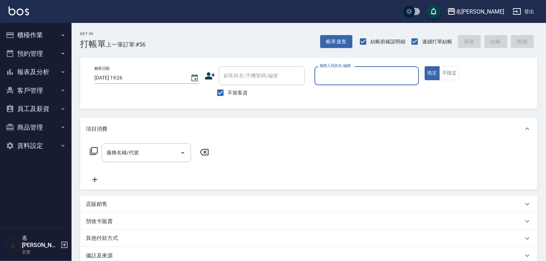
click at [34, 33] on button "櫃檯作業" at bounding box center [36, 35] width 66 height 19
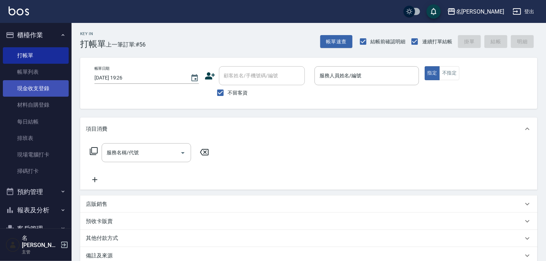
click at [42, 87] on link "現金收支登錄" at bounding box center [36, 88] width 66 height 16
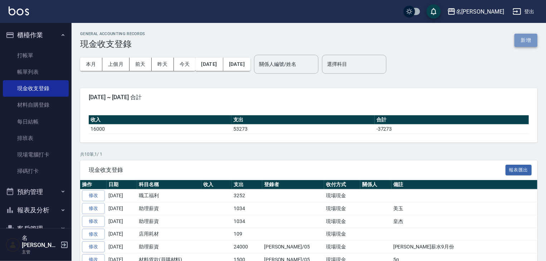
click at [526, 40] on button "新增" at bounding box center [526, 40] width 23 height 13
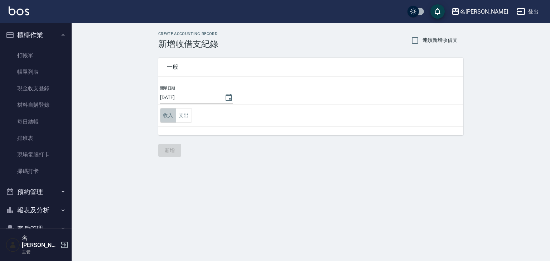
click at [171, 116] on button "收入" at bounding box center [168, 115] width 16 height 15
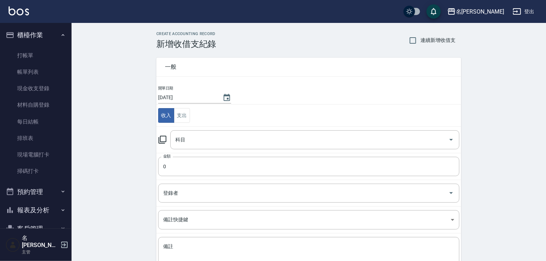
click at [162, 139] on icon at bounding box center [162, 139] width 9 height 9
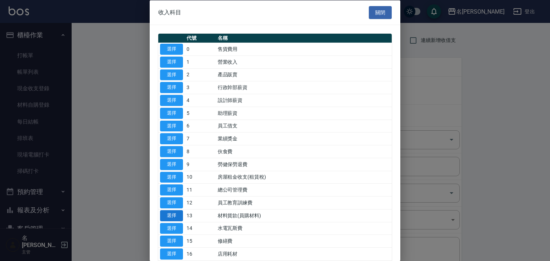
click at [166, 212] on button "選擇" at bounding box center [171, 215] width 23 height 11
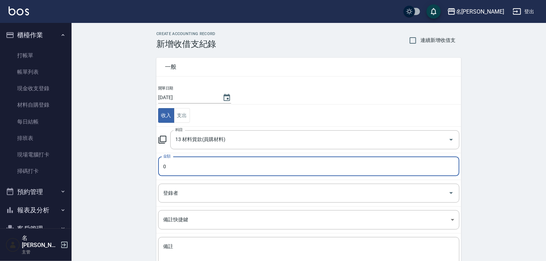
click at [183, 168] on input "0" at bounding box center [308, 166] width 301 height 19
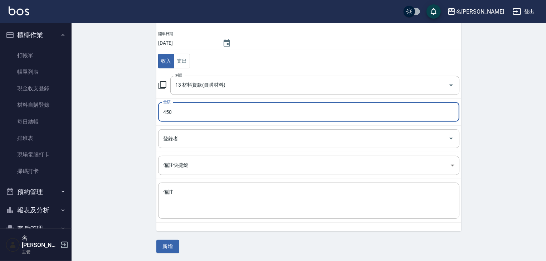
click at [23, 11] on img at bounding box center [19, 10] width 20 height 9
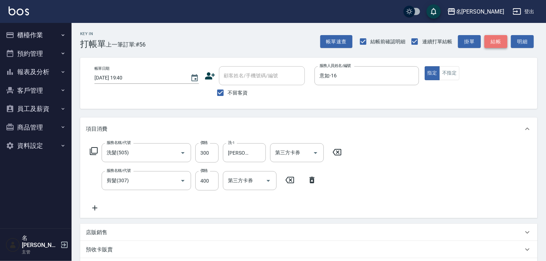
click at [490, 40] on button "結帳" at bounding box center [496, 41] width 23 height 13
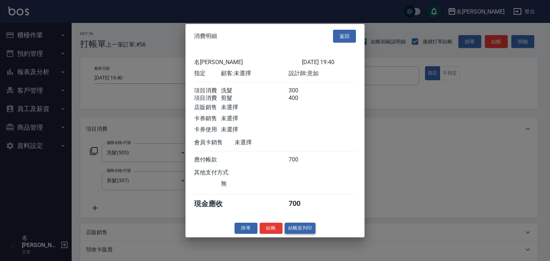
click at [311, 234] on button "結帳並列印" at bounding box center [300, 228] width 31 height 11
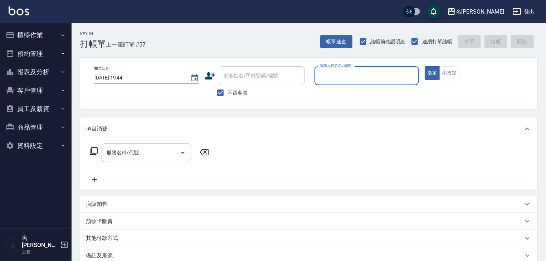
click at [14, 39] on icon "button" at bounding box center [10, 35] width 9 height 9
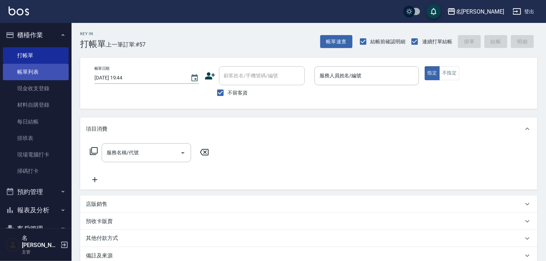
click at [18, 71] on link "帳單列表" at bounding box center [36, 72] width 66 height 16
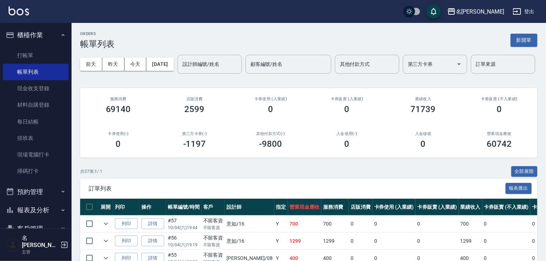
click at [178, 74] on div "設計師編號/姓名 設計師編號/姓名" at bounding box center [210, 64] width 64 height 19
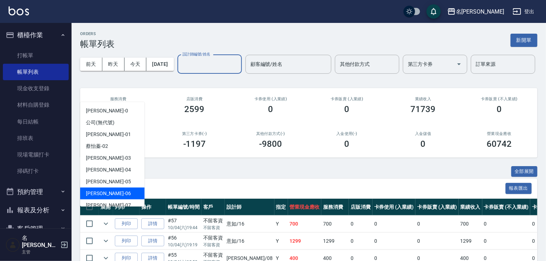
click at [108, 190] on div "[PERSON_NAME] -06" at bounding box center [112, 194] width 64 height 12
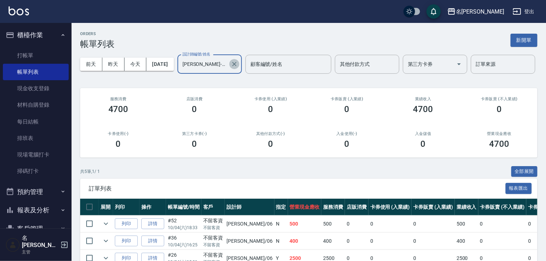
click at [231, 68] on icon "Clear" at bounding box center [234, 63] width 7 height 7
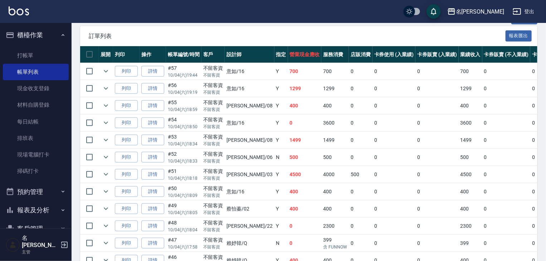
scroll to position [191, 0]
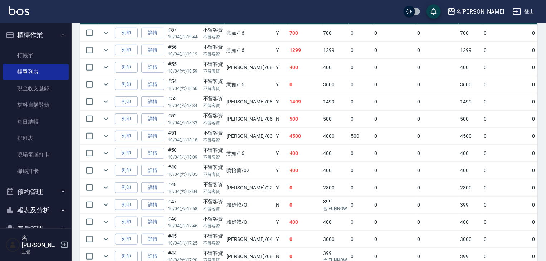
click at [372, 21] on div "名[PERSON_NAME]出" at bounding box center [273, 11] width 546 height 23
click at [19, 16] on link at bounding box center [19, 11] width 20 height 10
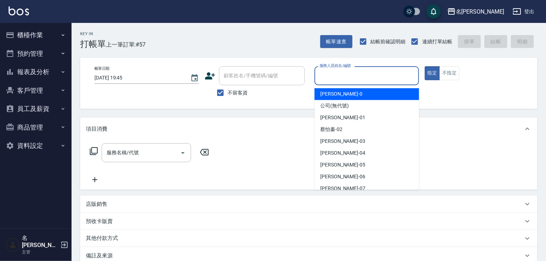
click at [368, 74] on input "服務人員姓名/編號" at bounding box center [367, 75] width 98 height 13
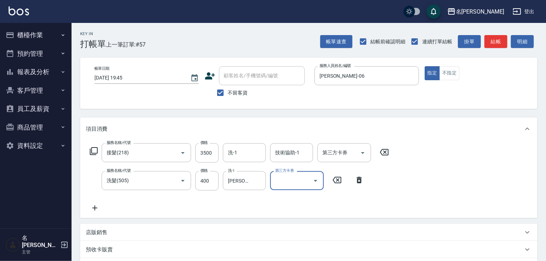
scroll to position [112, 0]
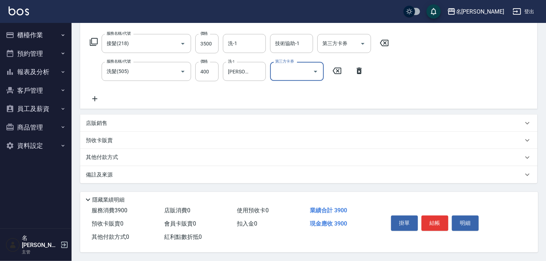
click at [153, 151] on div "其他付款方式" at bounding box center [308, 157] width 457 height 17
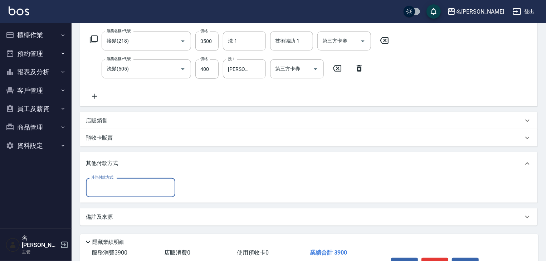
scroll to position [0, 0]
click at [127, 201] on div "其他付款方式 其他付款方式" at bounding box center [308, 189] width 457 height 28
click at [133, 187] on input "其他付款方式" at bounding box center [130, 187] width 83 height 13
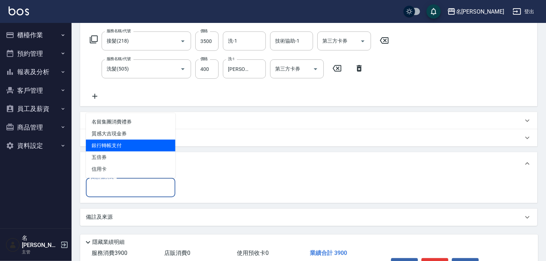
click at [140, 144] on span "銀行轉帳支付" at bounding box center [130, 146] width 89 height 12
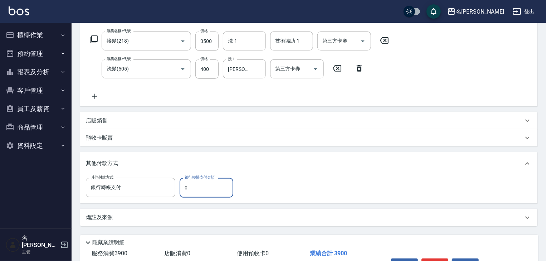
drag, startPoint x: 189, startPoint y: 189, endPoint x: 179, endPoint y: 192, distance: 11.0
click at [179, 192] on div "其他付款方式 銀行轉帳支付 其他付款方式 銀行轉帳支付金額 0 銀行轉帳支付金額" at bounding box center [162, 187] width 152 height 19
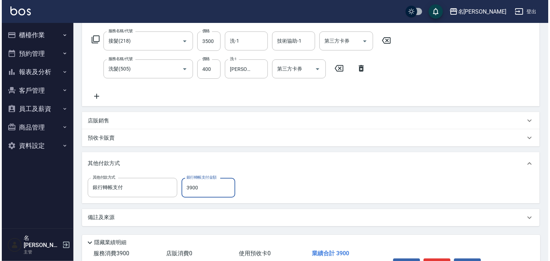
scroll to position [157, 0]
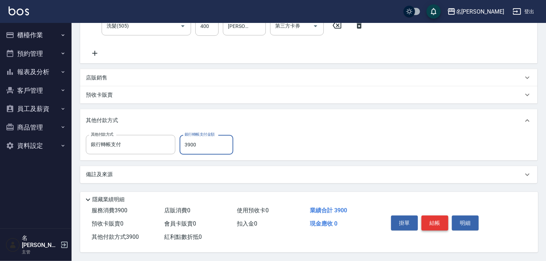
click at [447, 219] on button "結帳" at bounding box center [435, 222] width 27 height 15
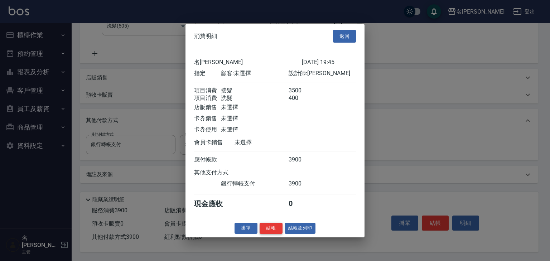
click at [273, 233] on button "結帳" at bounding box center [270, 228] width 23 height 11
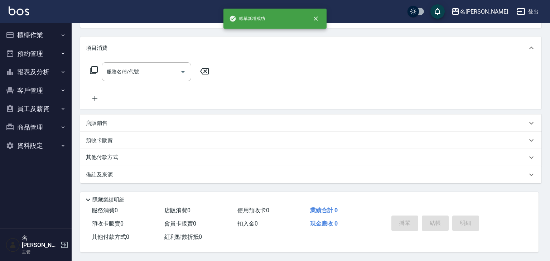
scroll to position [0, 0]
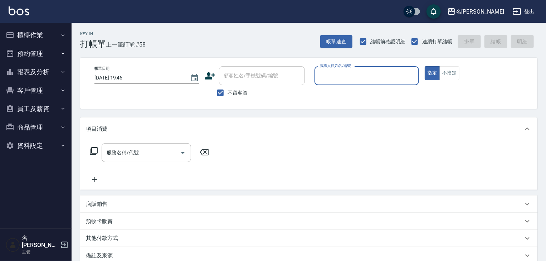
click at [39, 70] on button "報表及分析" at bounding box center [36, 72] width 66 height 19
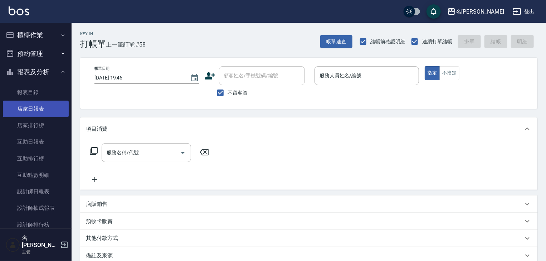
click at [38, 105] on link "店家日報表" at bounding box center [36, 109] width 66 height 16
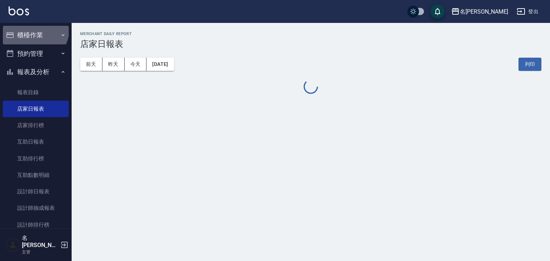
click at [33, 29] on button "櫃檯作業" at bounding box center [36, 35] width 66 height 19
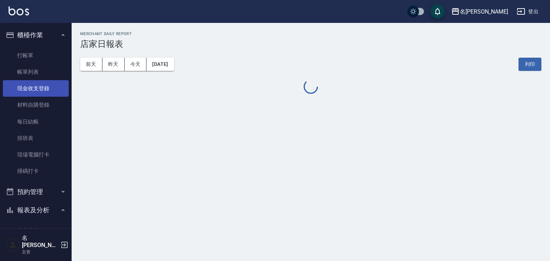
click at [38, 90] on link "現金收支登錄" at bounding box center [36, 88] width 66 height 16
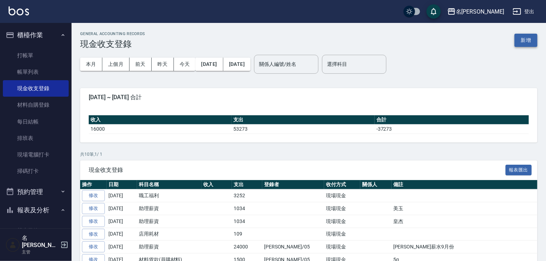
click at [526, 41] on button "新增" at bounding box center [526, 40] width 23 height 13
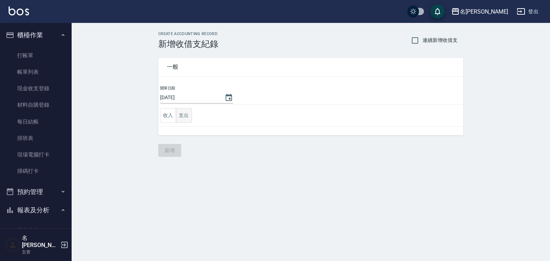
click at [178, 116] on button "支出" at bounding box center [184, 115] width 16 height 15
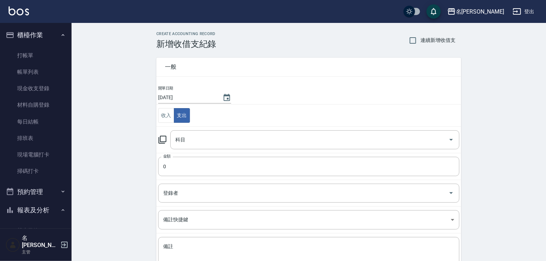
click at [165, 140] on icon at bounding box center [162, 139] width 9 height 9
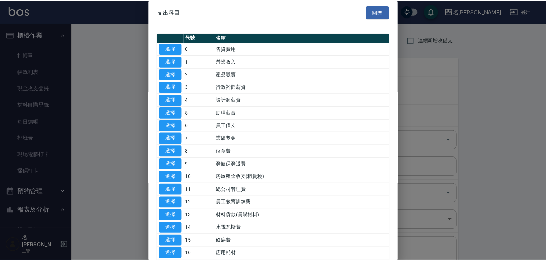
scroll to position [38, 0]
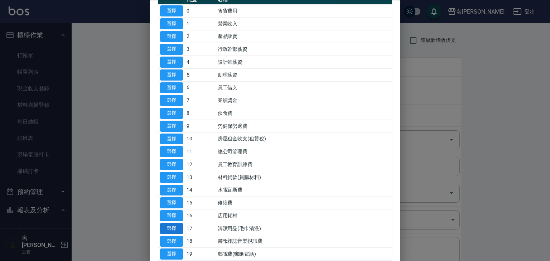
click at [177, 225] on button "選擇" at bounding box center [171, 228] width 23 height 11
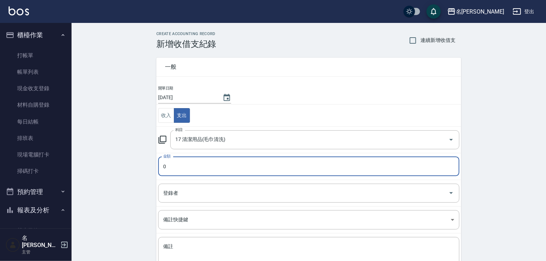
click at [204, 166] on input "0" at bounding box center [308, 166] width 301 height 19
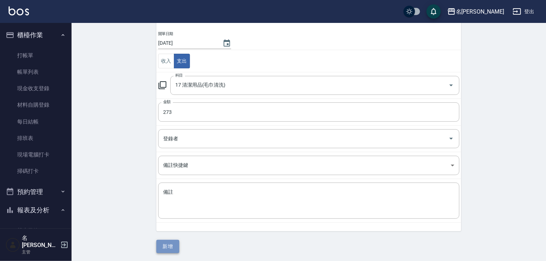
click at [173, 241] on button "新增" at bounding box center [167, 246] width 23 height 13
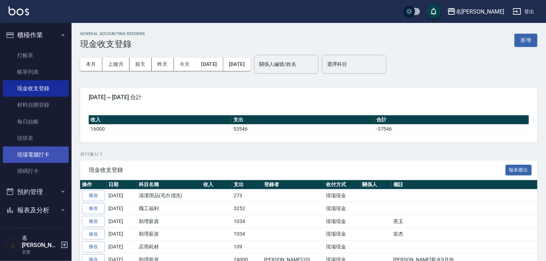
scroll to position [115, 0]
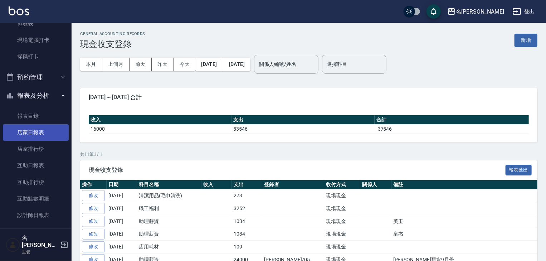
click at [50, 136] on link "店家日報表" at bounding box center [36, 132] width 66 height 16
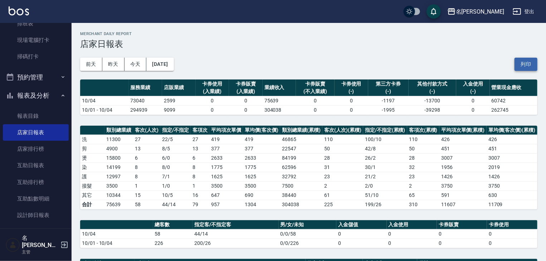
click at [535, 61] on button "列印" at bounding box center [526, 64] width 23 height 13
click at [32, 34] on link "現場電腦打卡" at bounding box center [36, 40] width 66 height 16
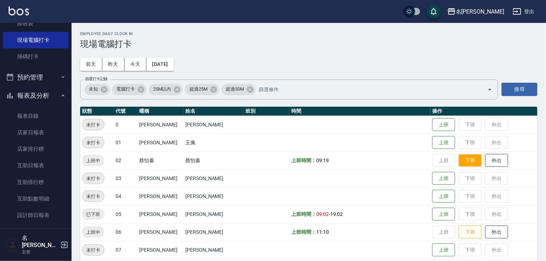
click at [459, 164] on button "下班" at bounding box center [470, 160] width 23 height 13
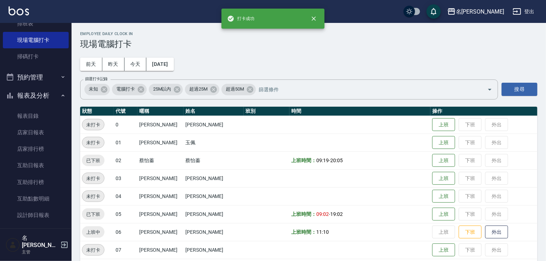
scroll to position [38, 0]
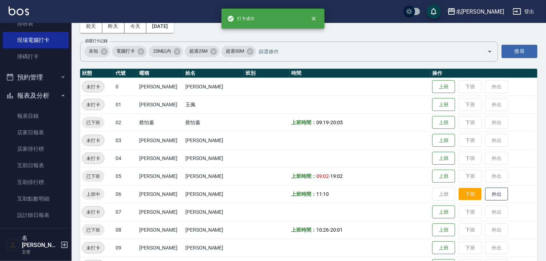
click at [471, 196] on button "下班" at bounding box center [470, 194] width 23 height 13
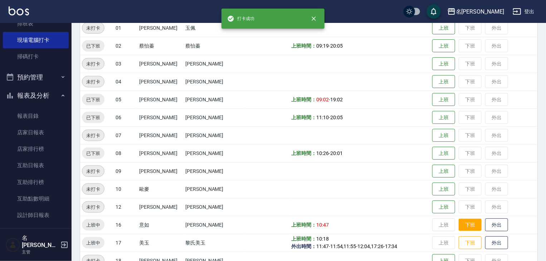
click at [467, 220] on button "下班" at bounding box center [470, 225] width 23 height 13
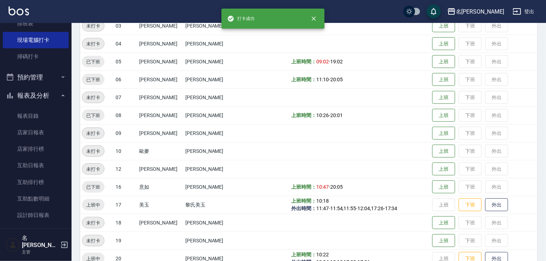
scroll to position [191, 0]
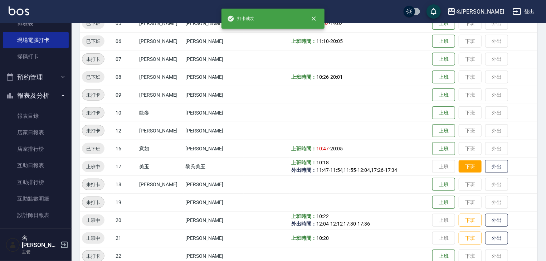
click at [468, 170] on button "下班" at bounding box center [470, 166] width 23 height 13
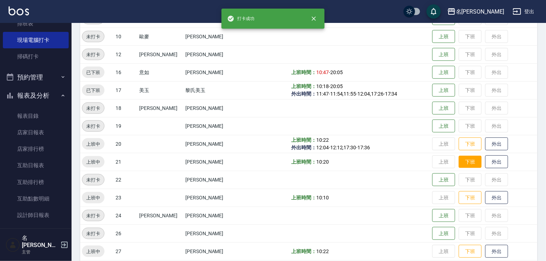
click at [465, 156] on button "下班" at bounding box center [470, 162] width 23 height 13
click at [470, 147] on button "下班" at bounding box center [470, 144] width 23 height 13
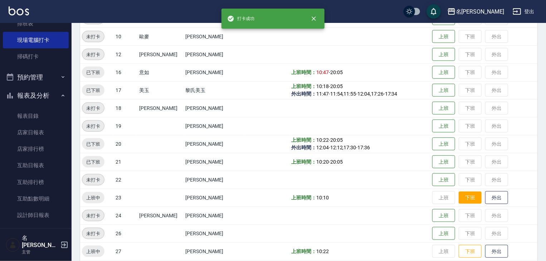
click at [471, 195] on button "下班" at bounding box center [470, 197] width 23 height 13
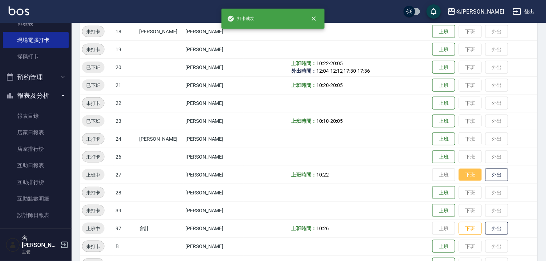
click at [463, 175] on button "下班" at bounding box center [470, 175] width 23 height 13
click at [464, 230] on button "下班" at bounding box center [470, 228] width 23 height 13
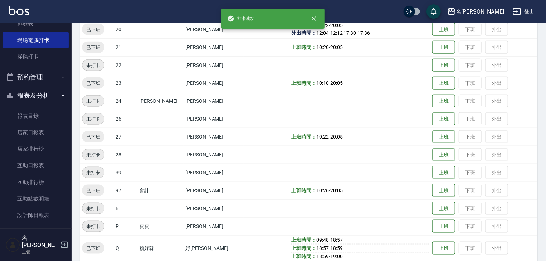
click at [466, 212] on td "上班 下班 外出" at bounding box center [484, 208] width 107 height 18
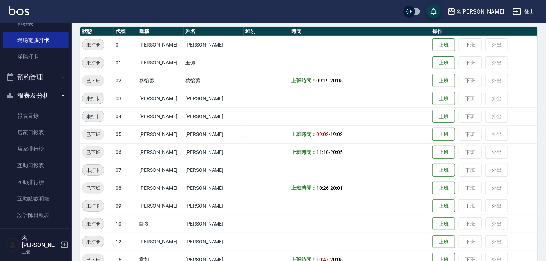
scroll to position [0, 0]
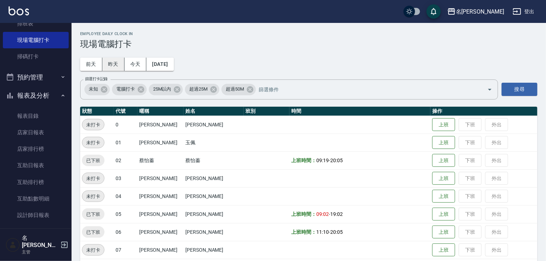
click at [118, 67] on button "昨天" at bounding box center [113, 64] width 22 height 13
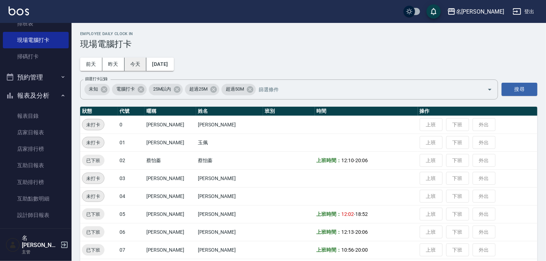
click at [134, 66] on button "今天" at bounding box center [136, 64] width 22 height 13
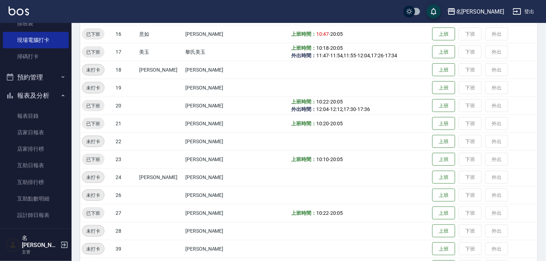
scroll to position [461, 0]
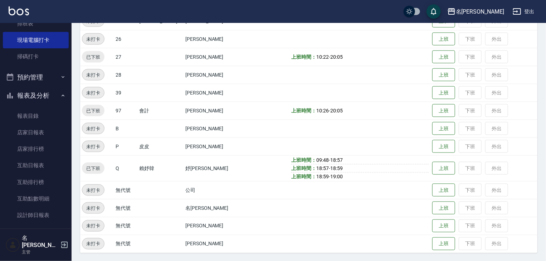
click at [23, 16] on link at bounding box center [19, 11] width 20 height 10
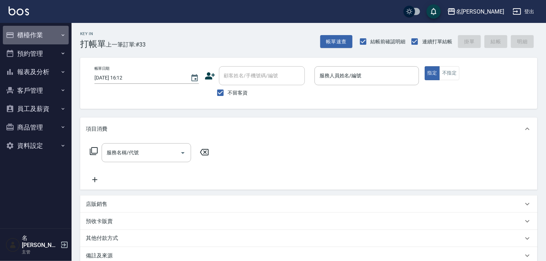
click at [21, 29] on button "櫃檯作業" at bounding box center [36, 35] width 66 height 19
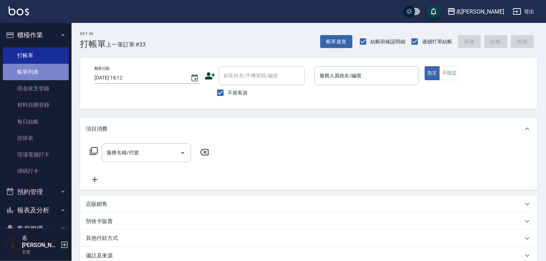
click at [36, 75] on link "帳單列表" at bounding box center [36, 72] width 66 height 16
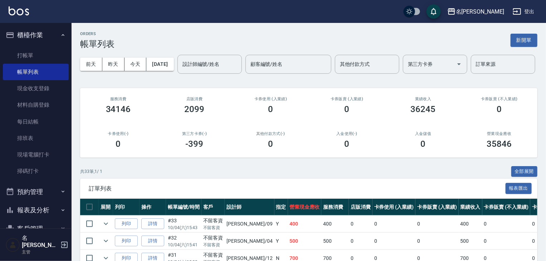
scroll to position [152, 0]
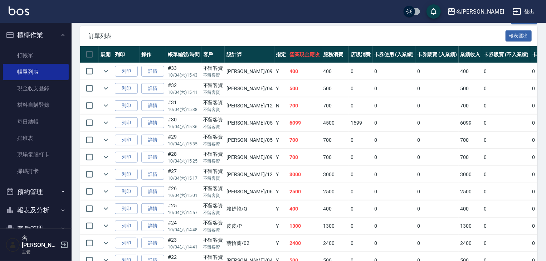
click at [45, 211] on button "報表及分析" at bounding box center [36, 210] width 66 height 19
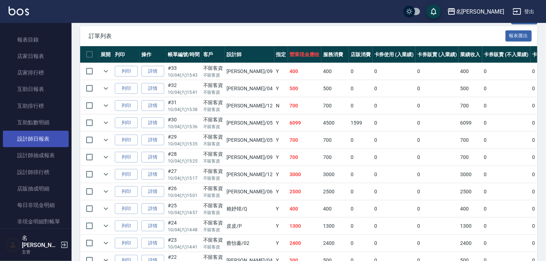
click at [53, 140] on link "設計師日報表" at bounding box center [36, 139] width 66 height 16
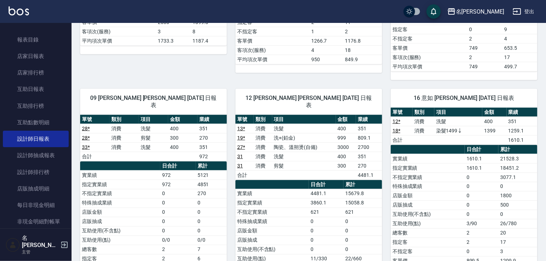
scroll to position [649, 0]
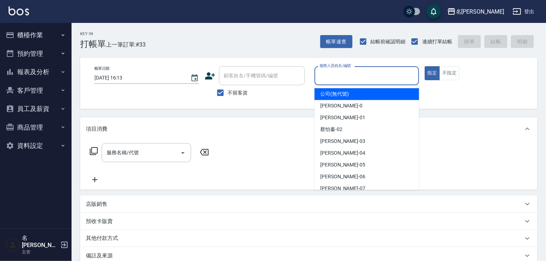
click at [378, 73] on input "服務人員姓名/編號" at bounding box center [367, 75] width 98 height 13
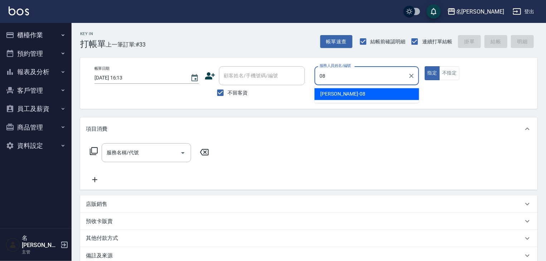
click at [387, 94] on div "蔡慈恩 -08" at bounding box center [367, 94] width 105 height 12
type input "[PERSON_NAME]-08"
click at [450, 75] on button "不指定" at bounding box center [449, 73] width 20 height 14
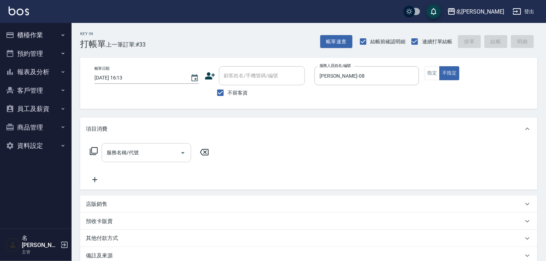
click at [165, 147] on input "服務名稱/代號" at bounding box center [141, 152] width 72 height 13
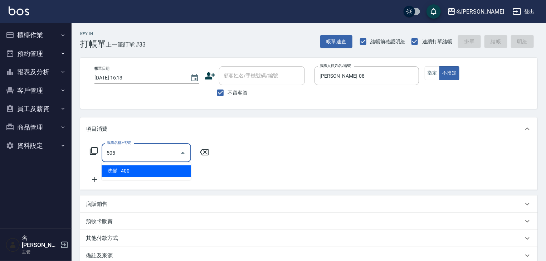
click at [169, 170] on span "洗髮 - 400" at bounding box center [146, 171] width 89 height 12
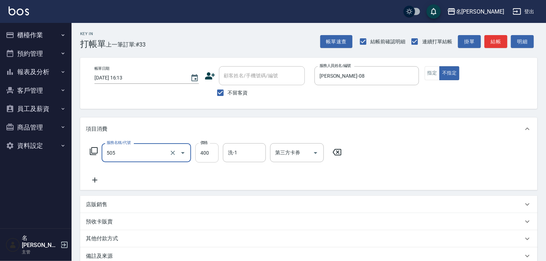
type input "洗髮(505)"
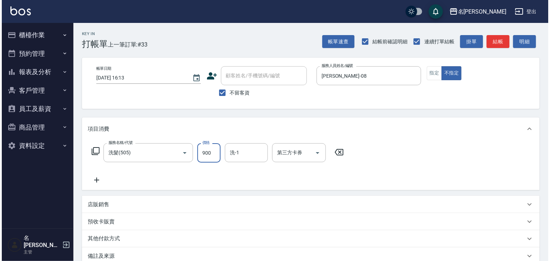
scroll to position [84, 0]
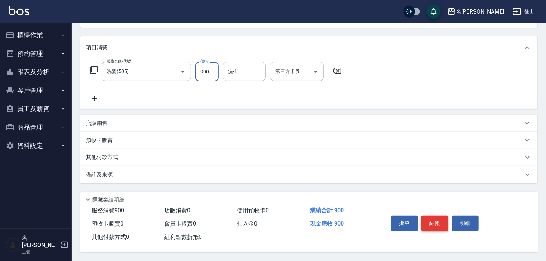
type input "900"
click at [437, 222] on button "結帳" at bounding box center [435, 222] width 27 height 15
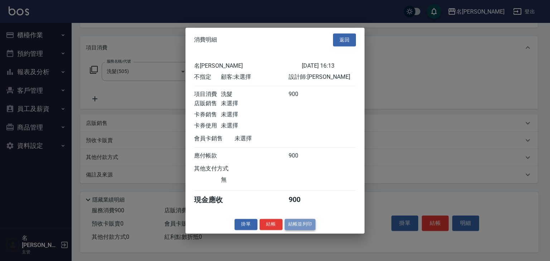
click at [308, 228] on button "結帳並列印" at bounding box center [300, 224] width 31 height 11
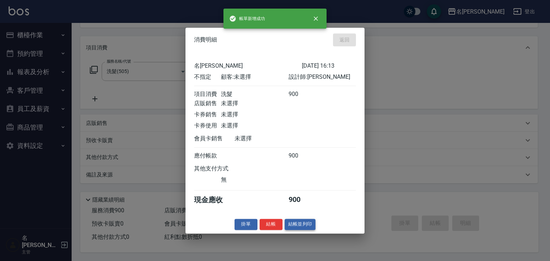
type input "2025/10/04 16:16"
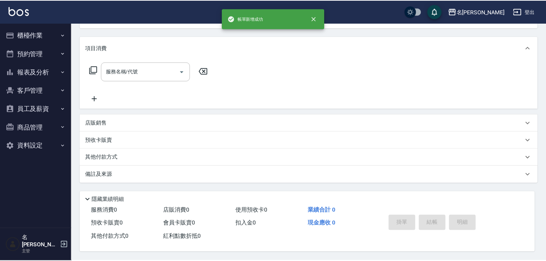
scroll to position [0, 0]
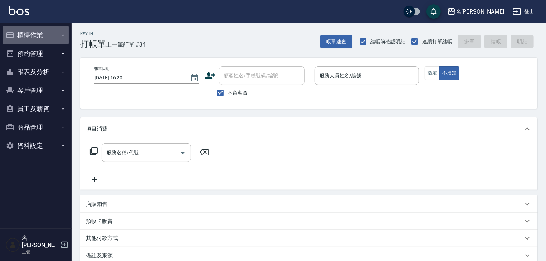
click at [37, 37] on button "櫃檯作業" at bounding box center [36, 35] width 66 height 19
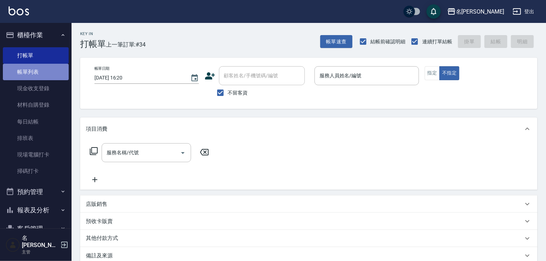
click at [48, 70] on link "帳單列表" at bounding box center [36, 72] width 66 height 16
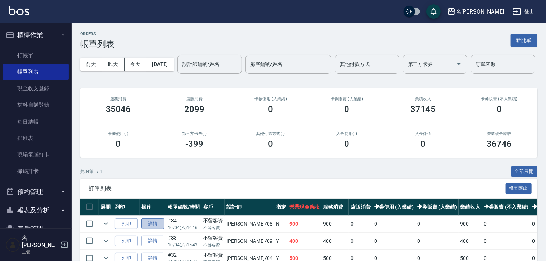
click at [146, 229] on link "詳情" at bounding box center [152, 223] width 23 height 11
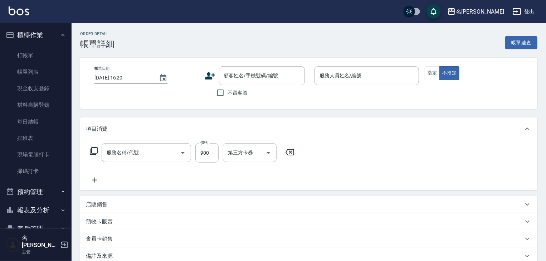
type input "洗髮(505)"
type input "2025/10/04 16:16"
checkbox input "true"
type input "[PERSON_NAME]-08"
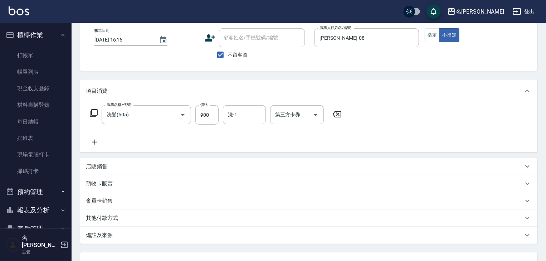
scroll to position [97, 0]
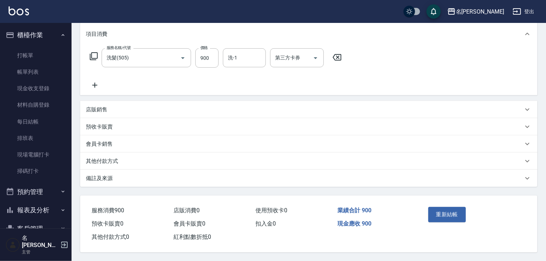
click at [115, 157] on p "其他付款方式" at bounding box center [102, 161] width 32 height 8
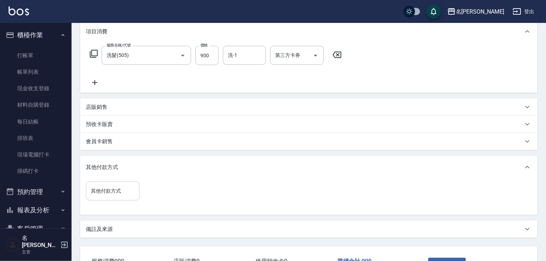
click at [111, 197] on input "其他付款方式" at bounding box center [112, 191] width 47 height 13
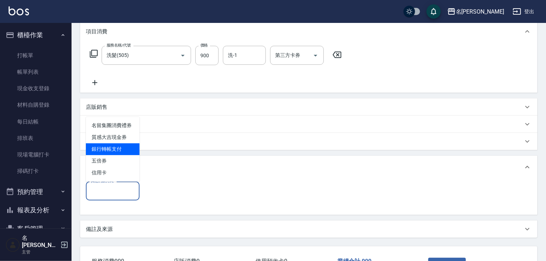
click at [131, 150] on span "銀行轉帳支付" at bounding box center [113, 149] width 54 height 12
type input "銀行轉帳支付"
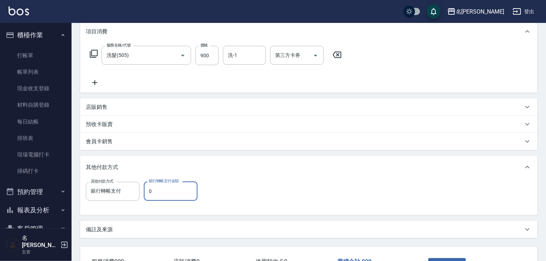
click at [169, 189] on input "0" at bounding box center [171, 190] width 54 height 19
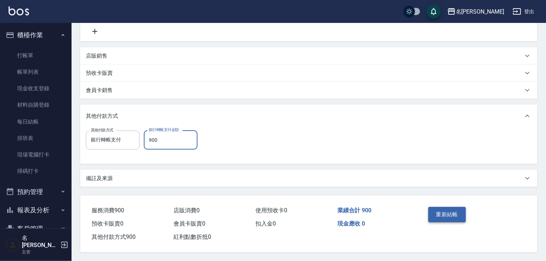
type input "900"
click at [437, 210] on button "重新結帳" at bounding box center [447, 214] width 38 height 15
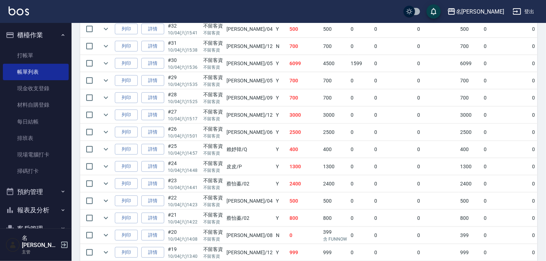
scroll to position [115, 0]
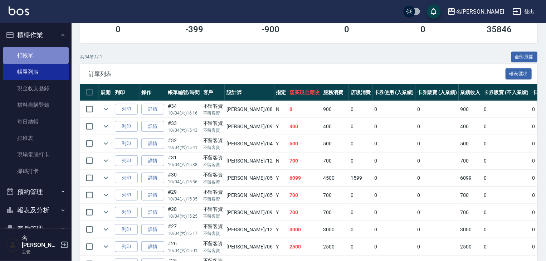
click at [54, 56] on link "打帳單" at bounding box center [36, 55] width 66 height 16
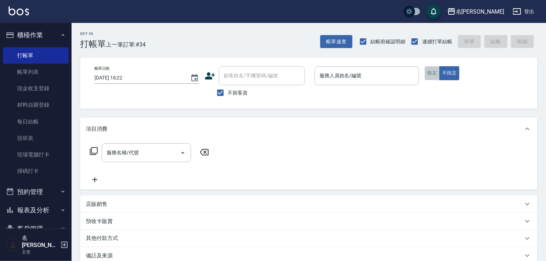
click at [433, 74] on button "指定" at bounding box center [432, 73] width 15 height 14
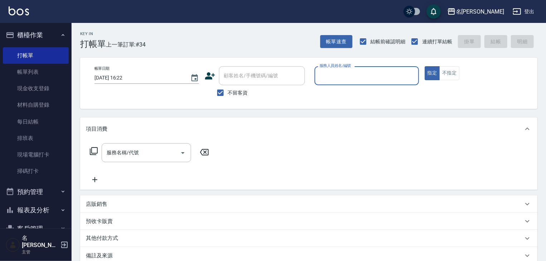
click at [350, 76] on input "服務人員姓名/編號" at bounding box center [367, 75] width 98 height 13
click at [335, 94] on span "黃于瑄 -09" at bounding box center [342, 94] width 45 height 8
type input "[PERSON_NAME]-09"
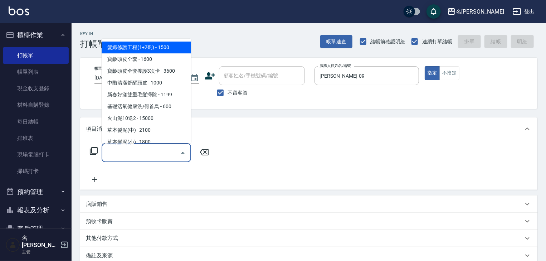
click at [149, 154] on input "服務名稱/代號" at bounding box center [141, 152] width 72 height 13
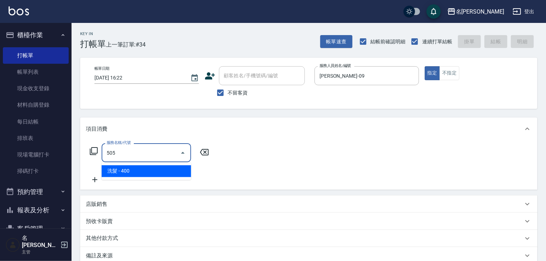
click at [162, 167] on span "洗髮 - 400" at bounding box center [146, 171] width 89 height 12
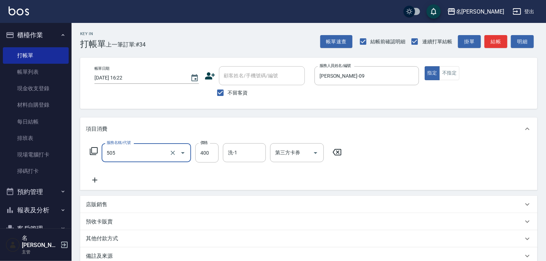
type input "洗髮(505)"
click at [95, 179] on icon at bounding box center [95, 180] width 18 height 9
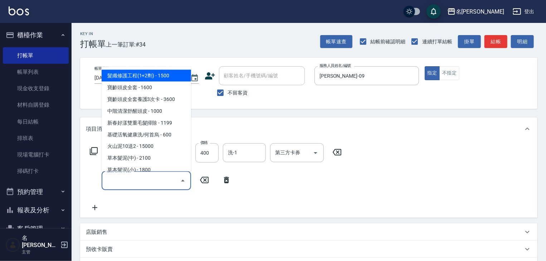
click at [121, 179] on input "服務名稱/代號" at bounding box center [141, 180] width 72 height 13
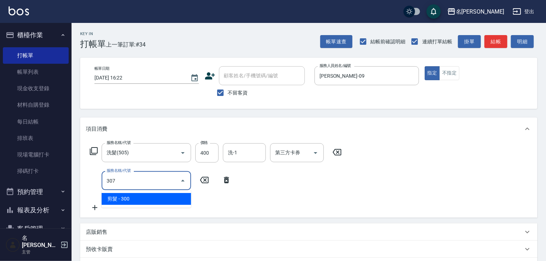
drag, startPoint x: 140, startPoint y: 190, endPoint x: 153, endPoint y: 194, distance: 13.2
click at [149, 193] on body "名留林森 登出 櫃檯作業 打帳單 帳單列表 現金收支登錄 材料自購登錄 每日結帳 排班表 現場電腦打卡 掃碼打卡 預約管理 預約管理 單日預約紀錄 單週預約紀…" at bounding box center [273, 185] width 546 height 370
click at [153, 194] on span "剪髮 - 300" at bounding box center [146, 199] width 89 height 12
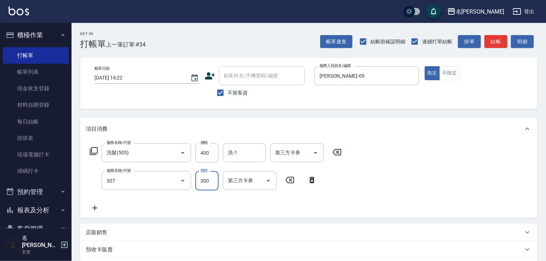
type input "剪髮(307)"
click at [196, 185] on input "300" at bounding box center [206, 180] width 23 height 19
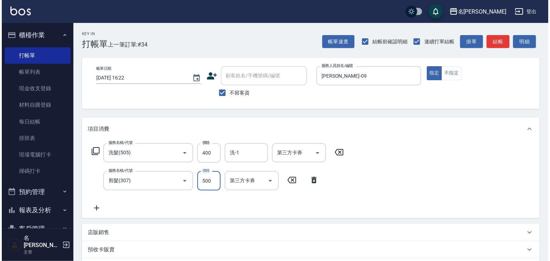
scroll to position [112, 0]
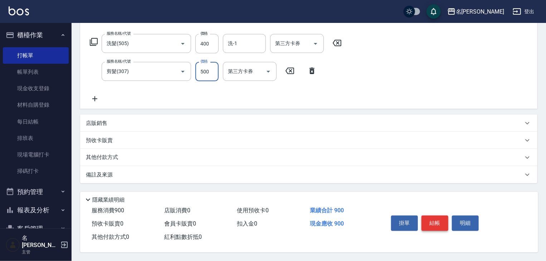
type input "500"
click at [439, 218] on button "結帳" at bounding box center [435, 222] width 27 height 15
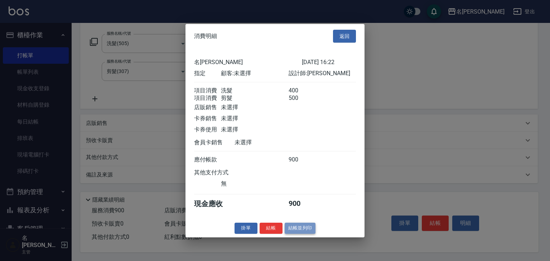
click at [300, 229] on button "結帳並列印" at bounding box center [300, 228] width 31 height 11
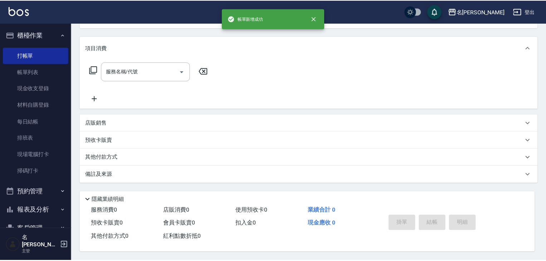
scroll to position [0, 0]
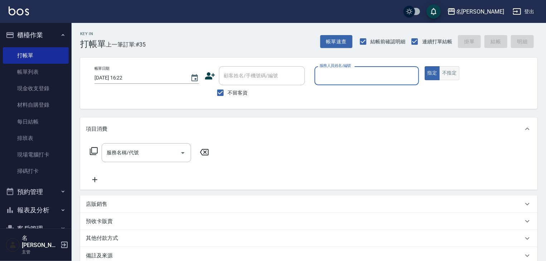
click at [451, 74] on button "不指定" at bounding box center [449, 73] width 20 height 14
click at [357, 71] on input "服務人員姓名/編號" at bounding box center [367, 75] width 98 height 13
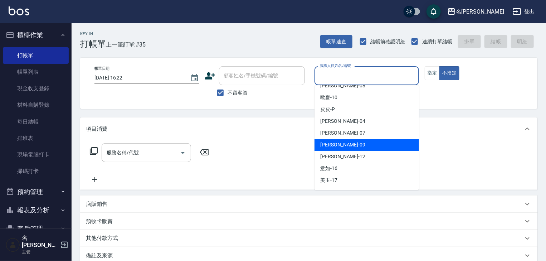
scroll to position [38, 0]
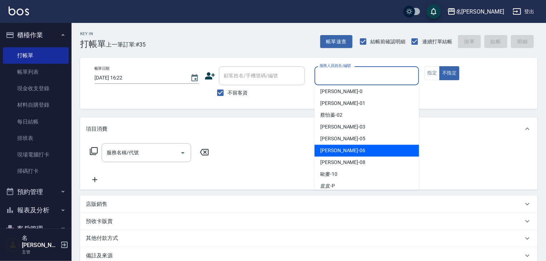
click at [345, 146] on div "[PERSON_NAME] -06" at bounding box center [367, 151] width 105 height 12
type input "[PERSON_NAME]-06"
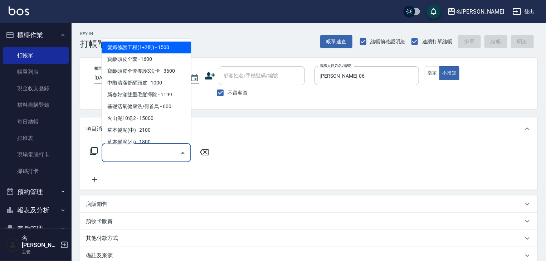
click at [152, 147] on input "服務名稱/代號" at bounding box center [141, 152] width 72 height 13
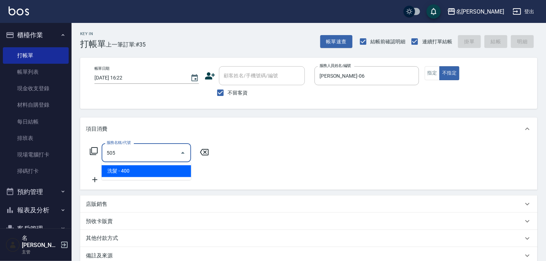
click at [157, 174] on span "洗髮 - 400" at bounding box center [146, 171] width 89 height 12
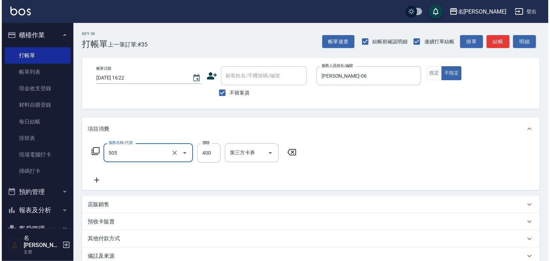
scroll to position [84, 0]
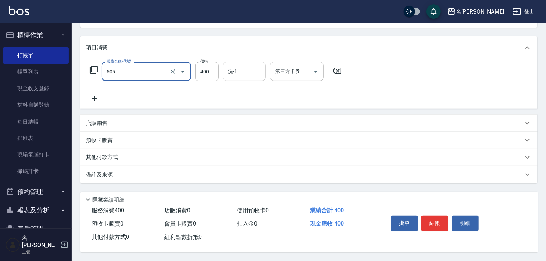
type input "洗髮(505)"
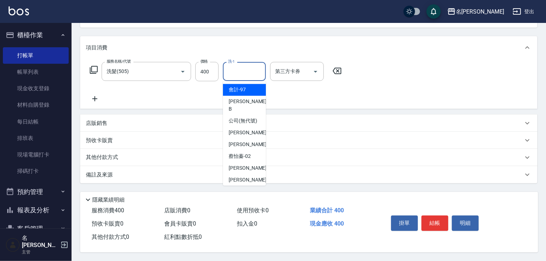
click at [242, 69] on input "洗-1" at bounding box center [244, 71] width 37 height 13
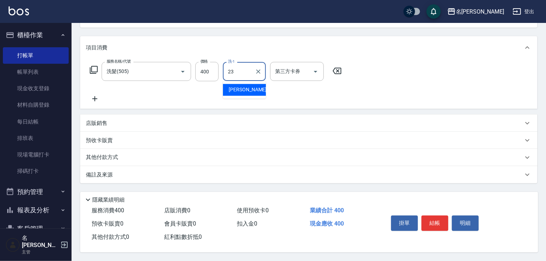
click at [252, 90] on div "葉敏辰 -23" at bounding box center [244, 90] width 43 height 12
type input "[PERSON_NAME]-23"
click at [433, 222] on button "結帳" at bounding box center [435, 222] width 27 height 15
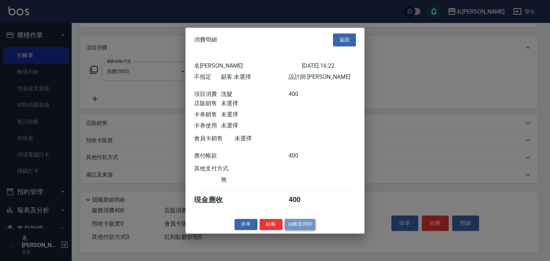
click at [299, 230] on button "結帳並列印" at bounding box center [300, 224] width 31 height 11
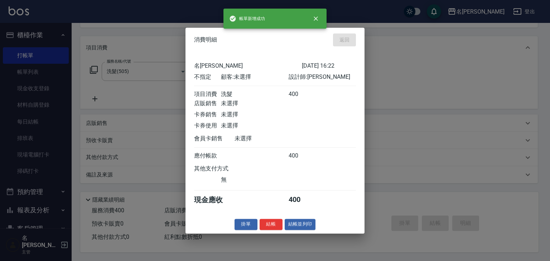
type input "2025/10/04 16:25"
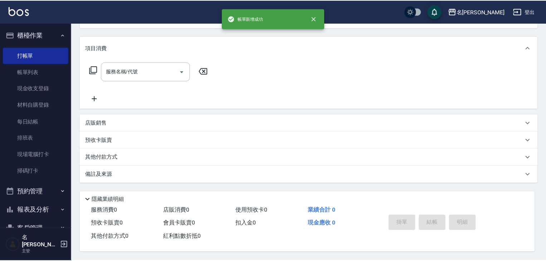
scroll to position [0, 0]
